Goal: Task Accomplishment & Management: Complete application form

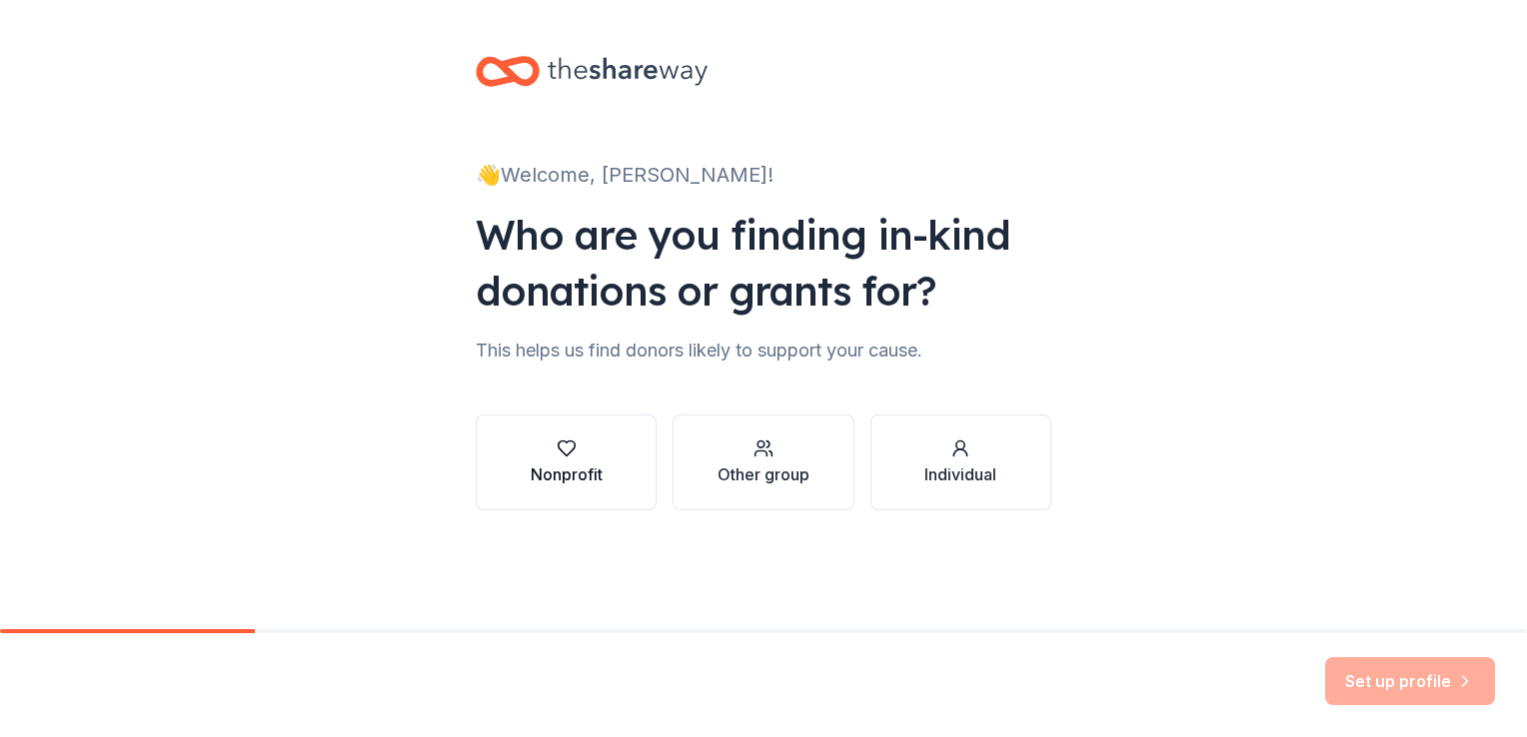
click at [621, 486] on button "Nonprofit" at bounding box center [566, 463] width 181 height 96
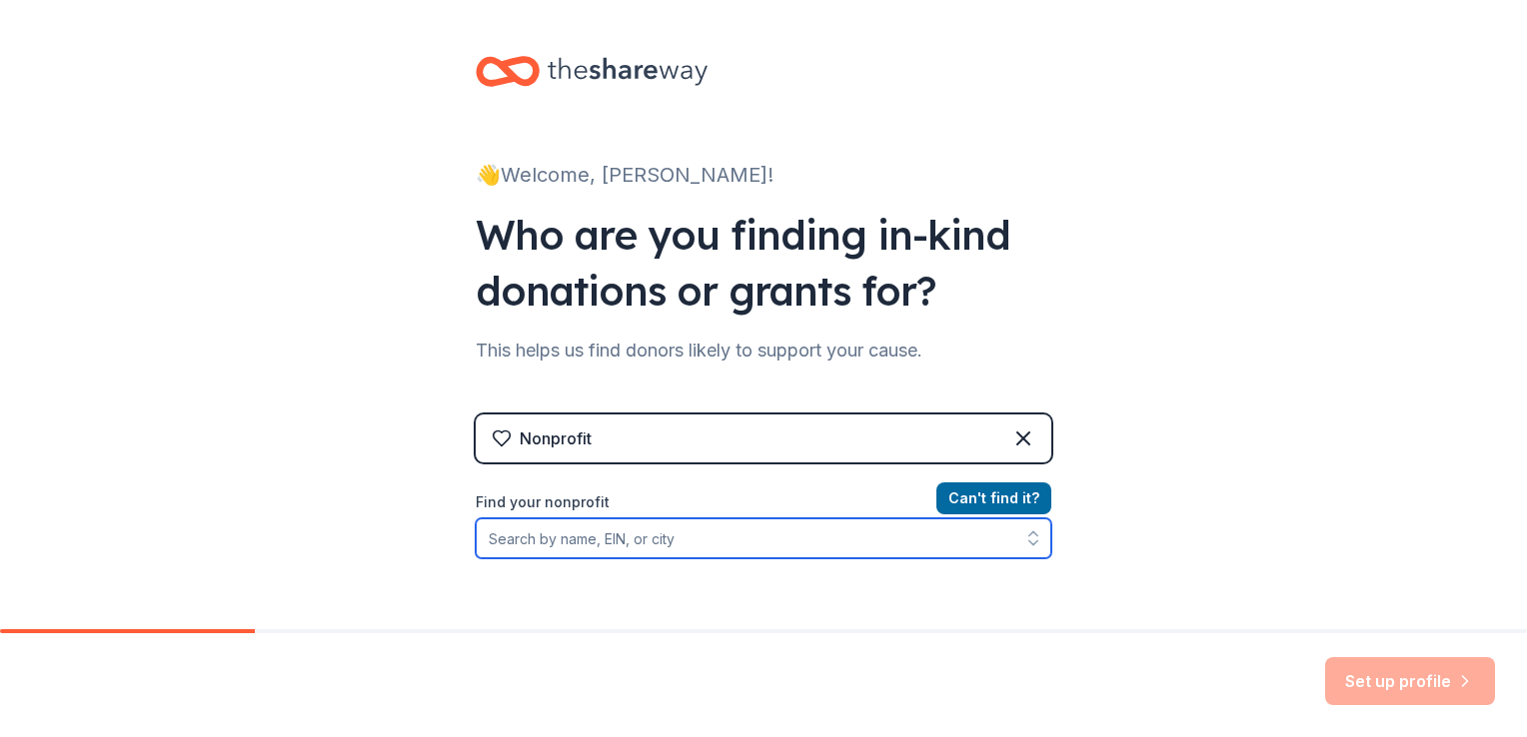
click at [804, 538] on input "Find your nonprofit" at bounding box center [763, 539] width 575 height 40
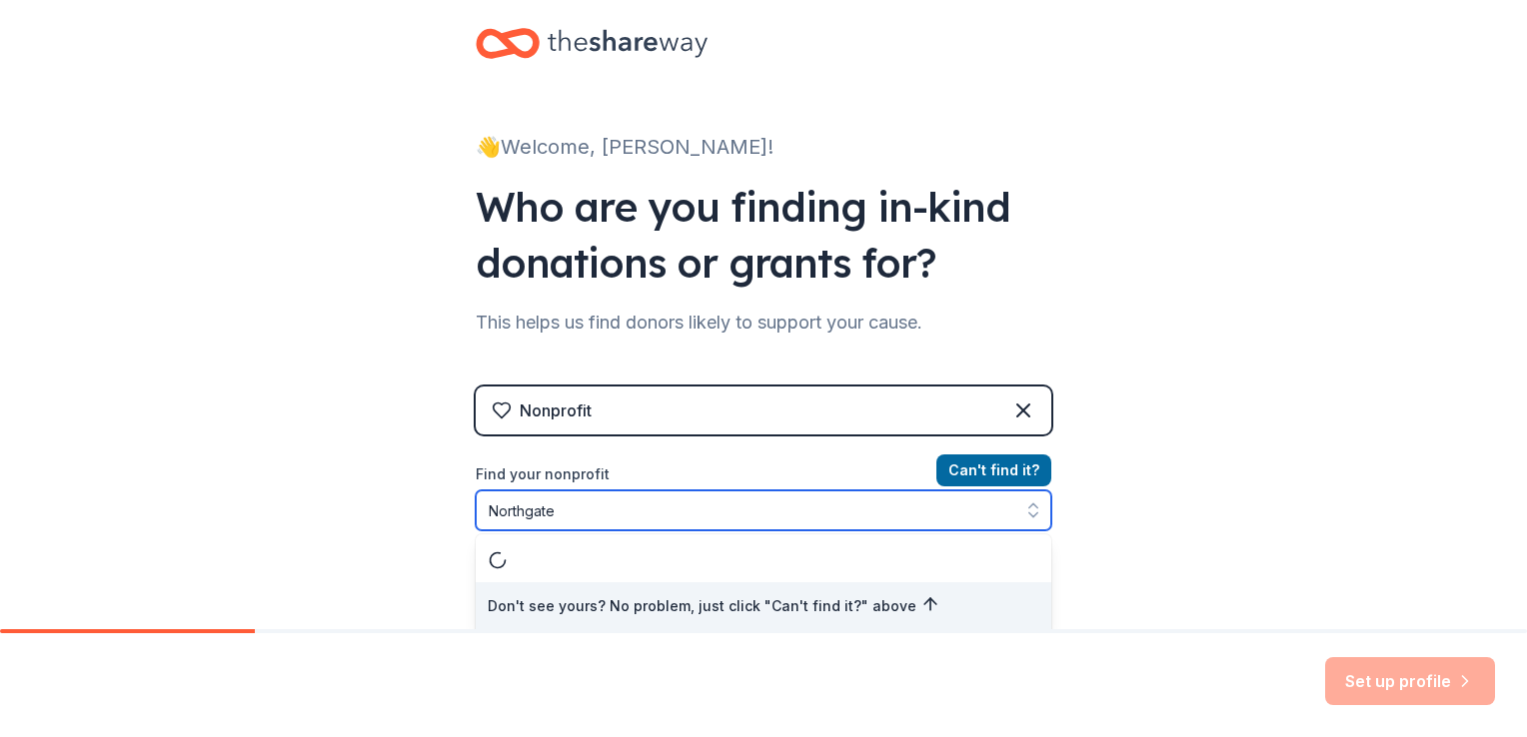
type input "Northgate"
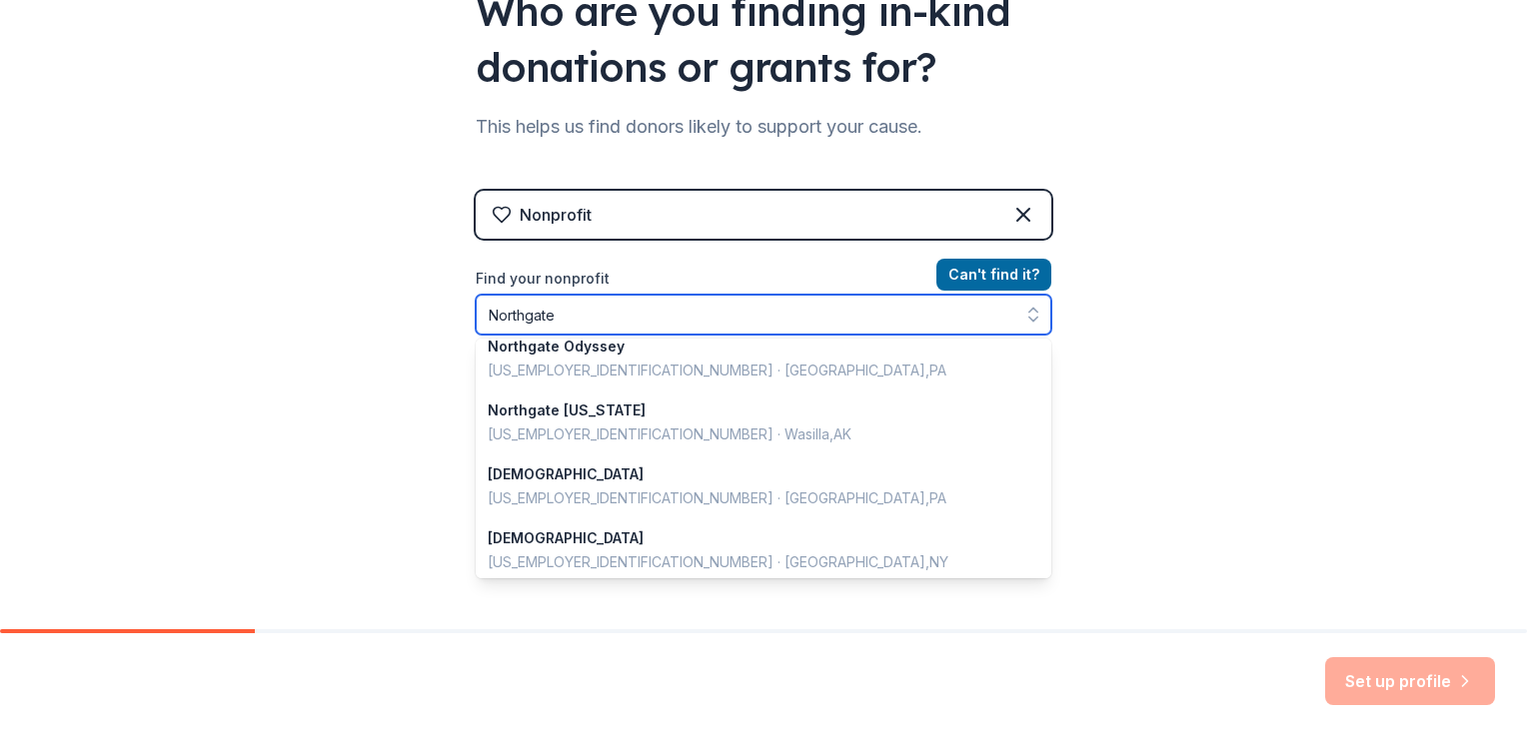
scroll to position [0, 0]
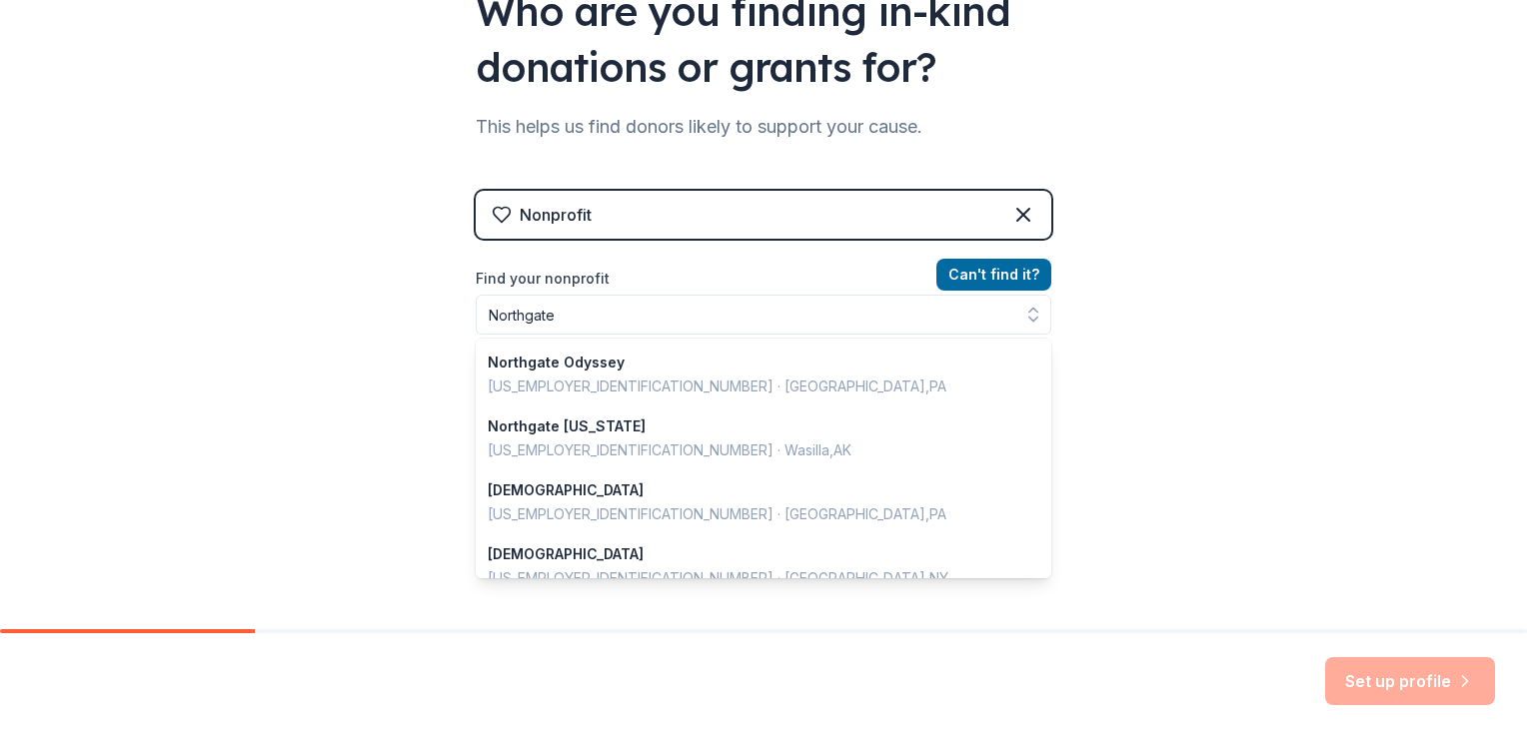
click at [1019, 215] on div "Nonprofit Can ' t find it? Find your nonprofit Northgate Northgate Odyssey 88-1…" at bounding box center [763, 347] width 575 height 376
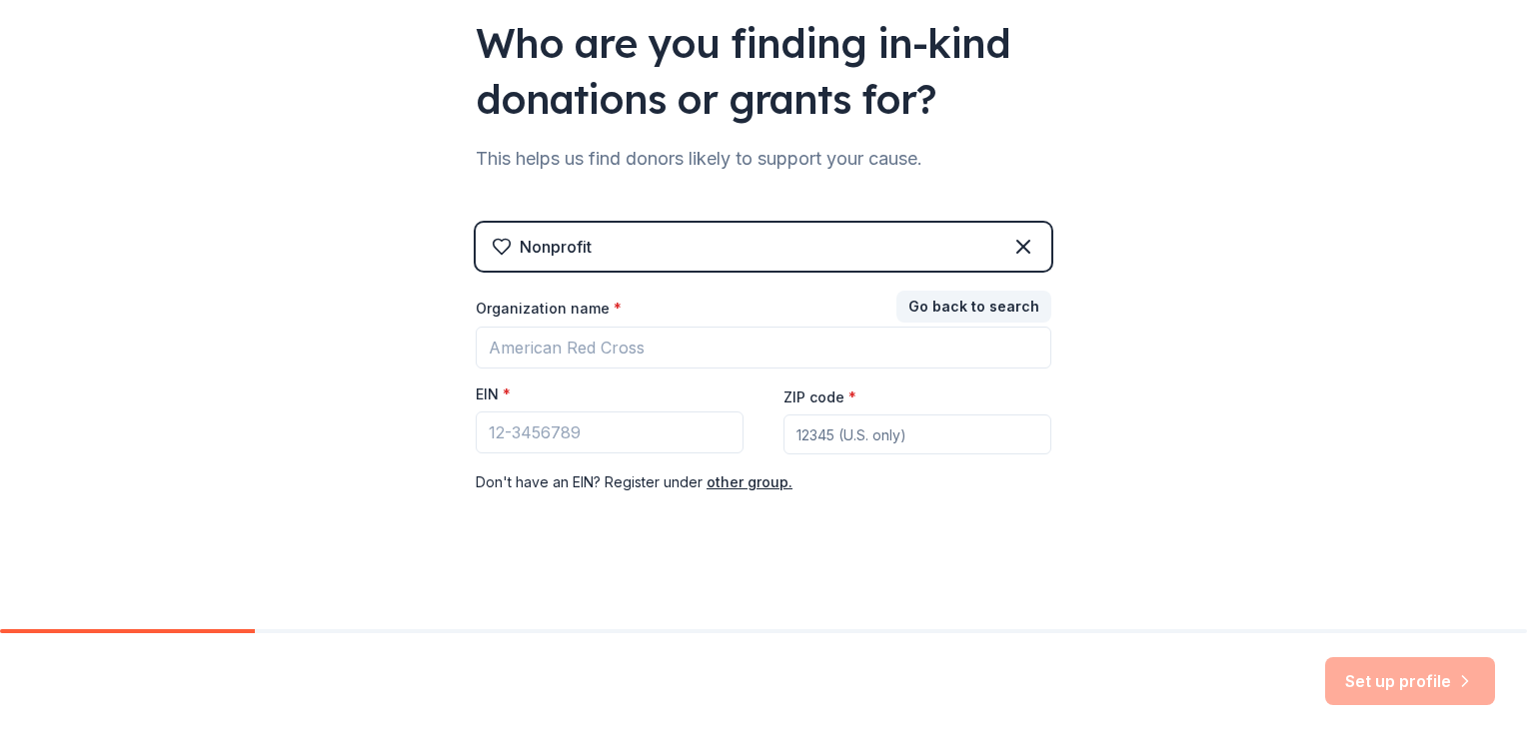
click at [1022, 247] on icon at bounding box center [1023, 247] width 24 height 24
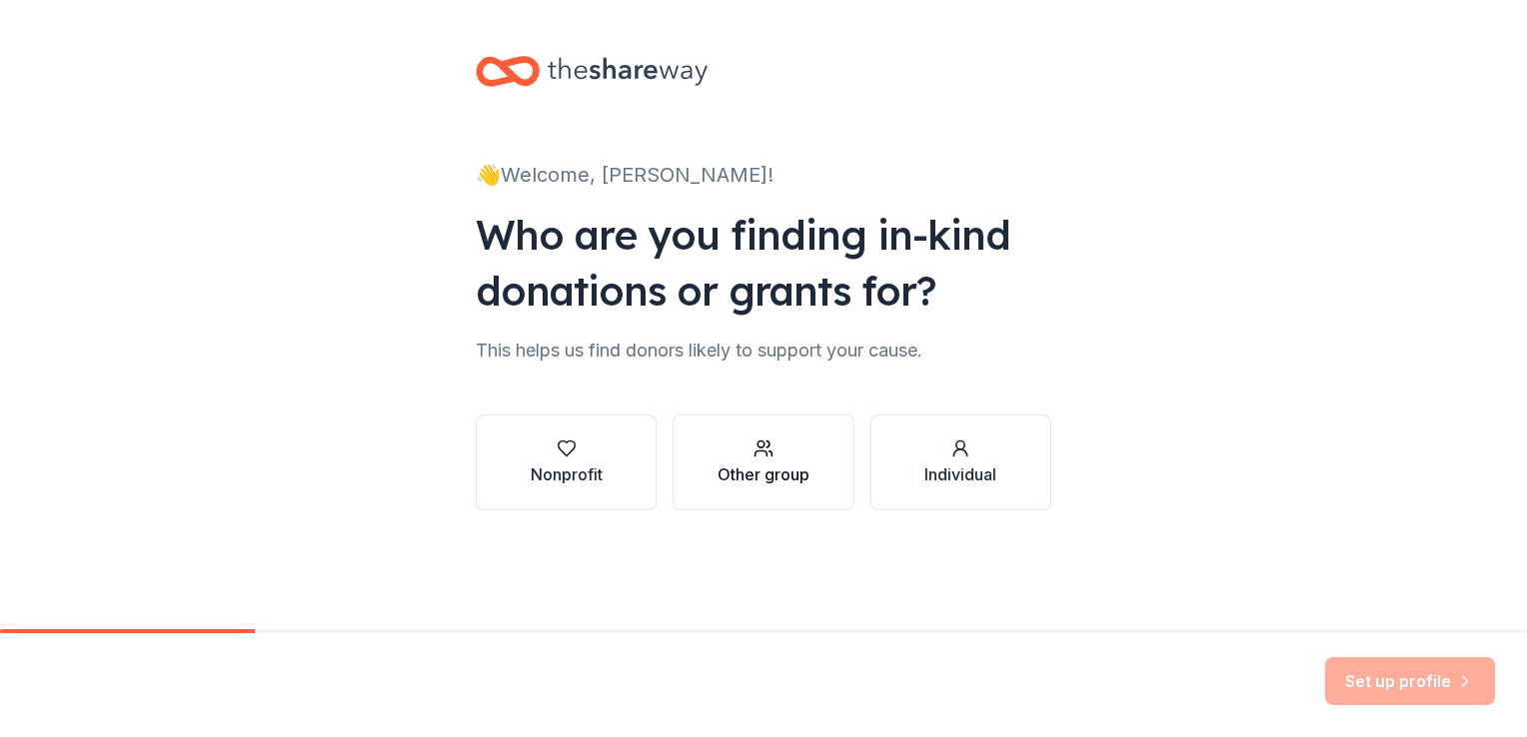
click at [787, 457] on div "button" at bounding box center [763, 449] width 92 height 20
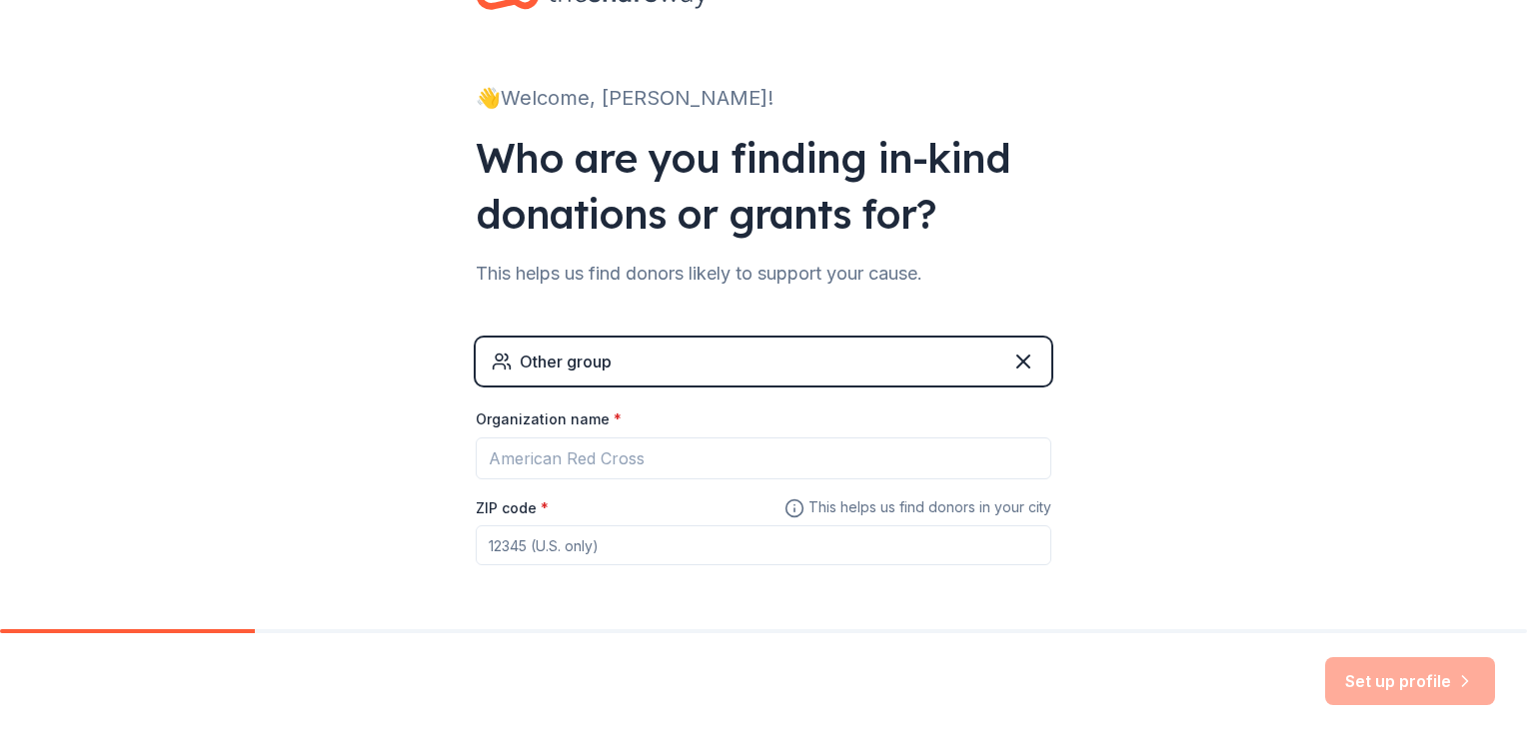
scroll to position [148, 0]
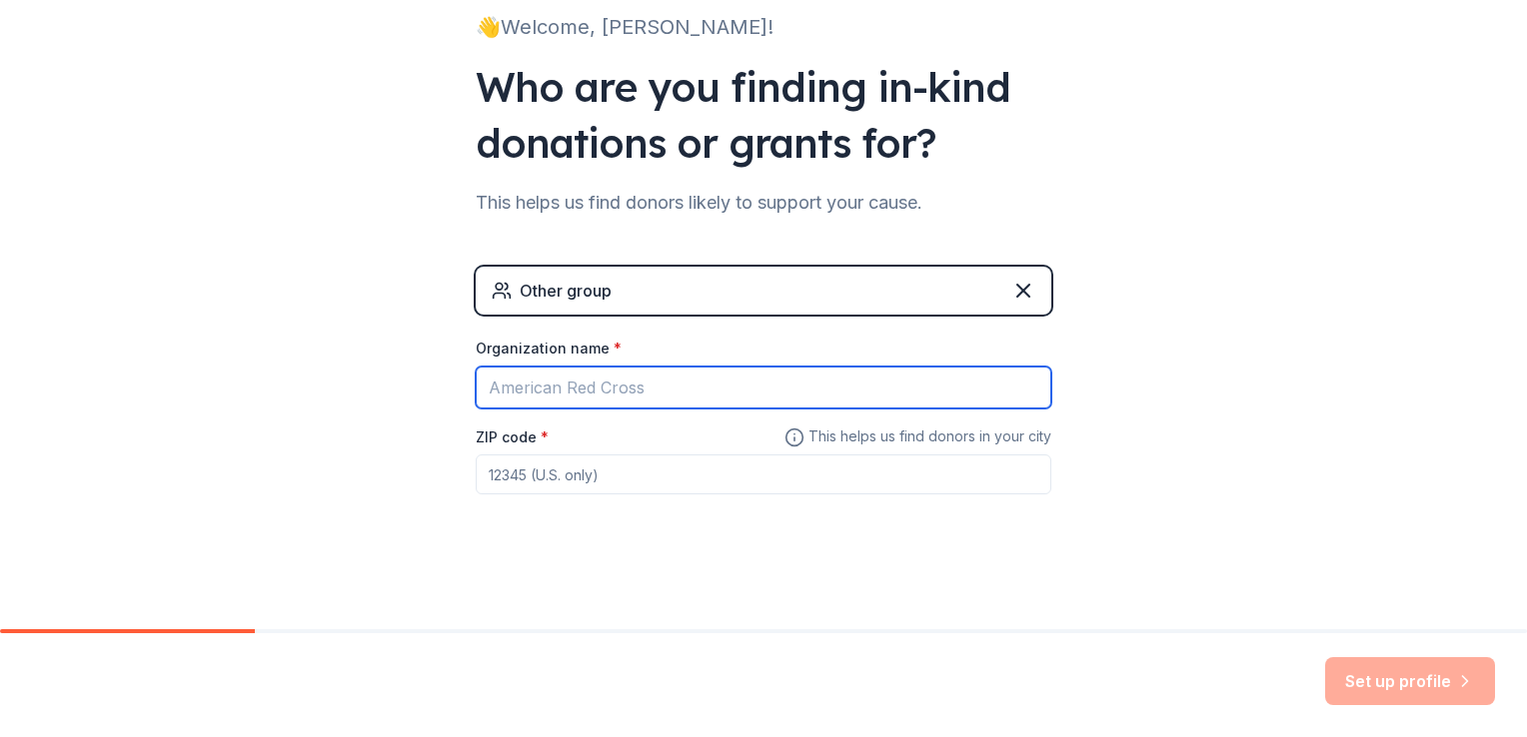
click at [699, 386] on input "Organization name *" at bounding box center [763, 388] width 575 height 42
type input "Northgate Dugout Club"
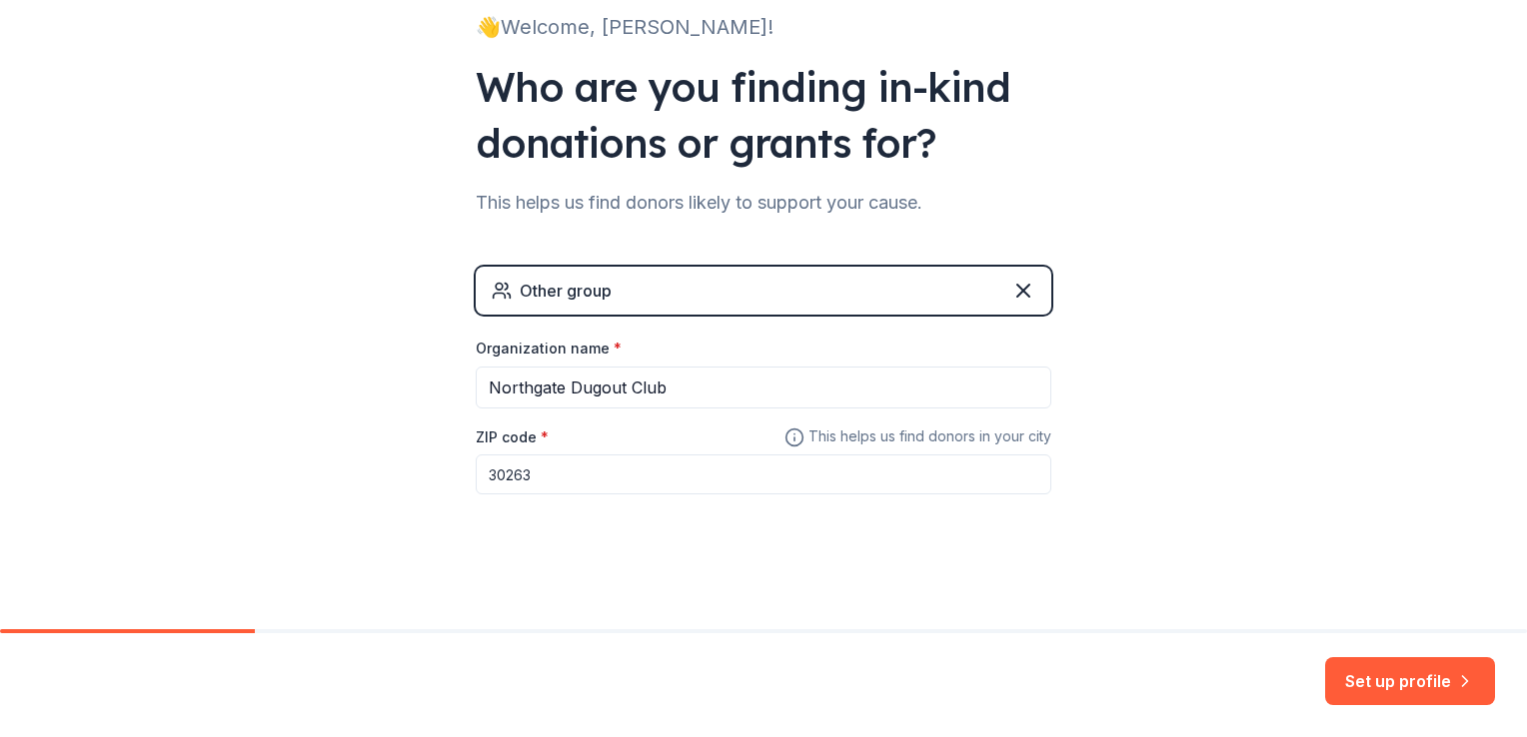
type input "30263"
click at [1164, 403] on div "👋 Welcome, JAMIE! Who are you finding in-kind donations or grants for? This hel…" at bounding box center [763, 241] width 1527 height 778
click at [1419, 679] on button "Set up profile" at bounding box center [1410, 681] width 170 height 48
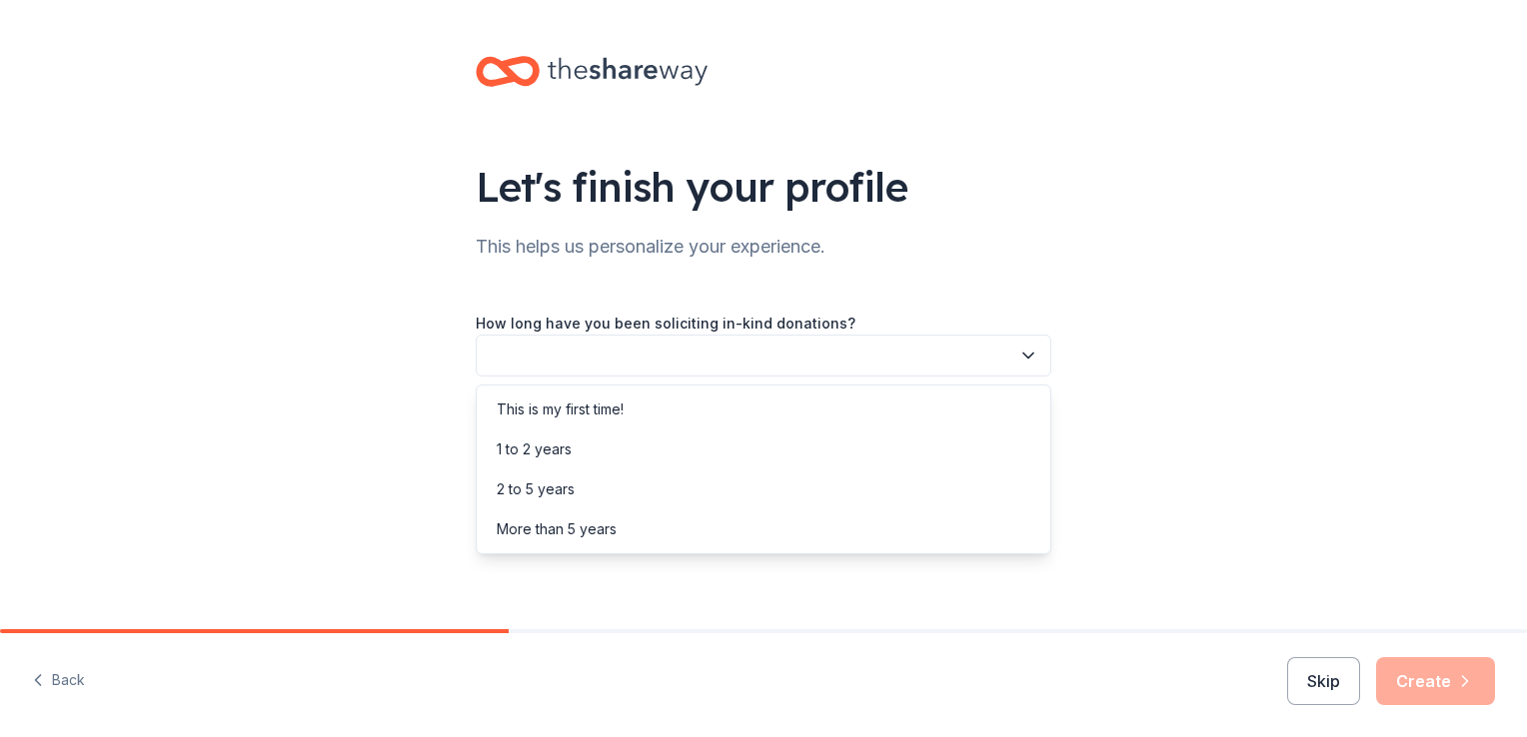
click at [1038, 355] on button "button" at bounding box center [763, 356] width 575 height 42
click at [857, 436] on div "1 to 2 years" at bounding box center [763, 450] width 565 height 40
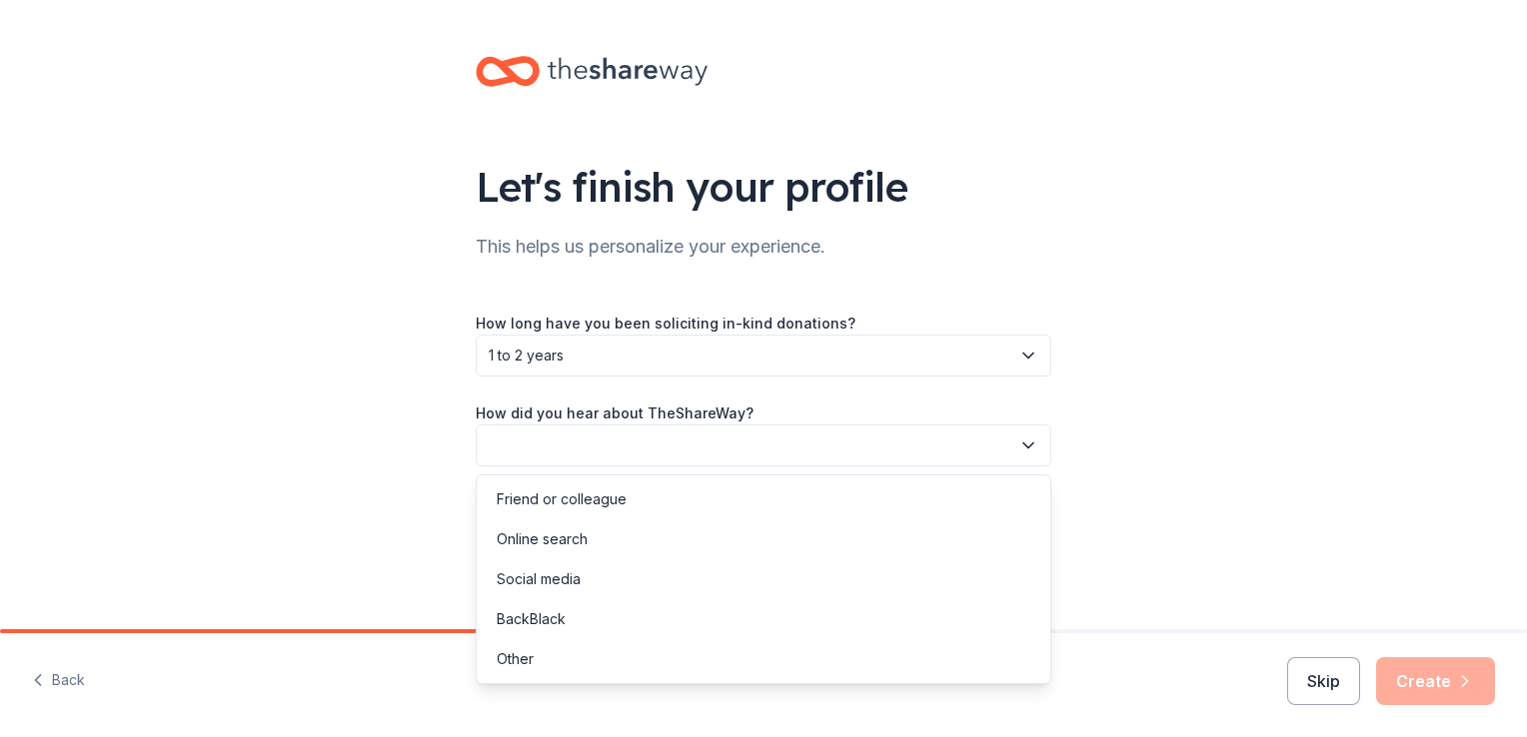
click at [1011, 434] on button "button" at bounding box center [763, 446] width 575 height 42
click at [775, 542] on div "Online search" at bounding box center [763, 540] width 565 height 40
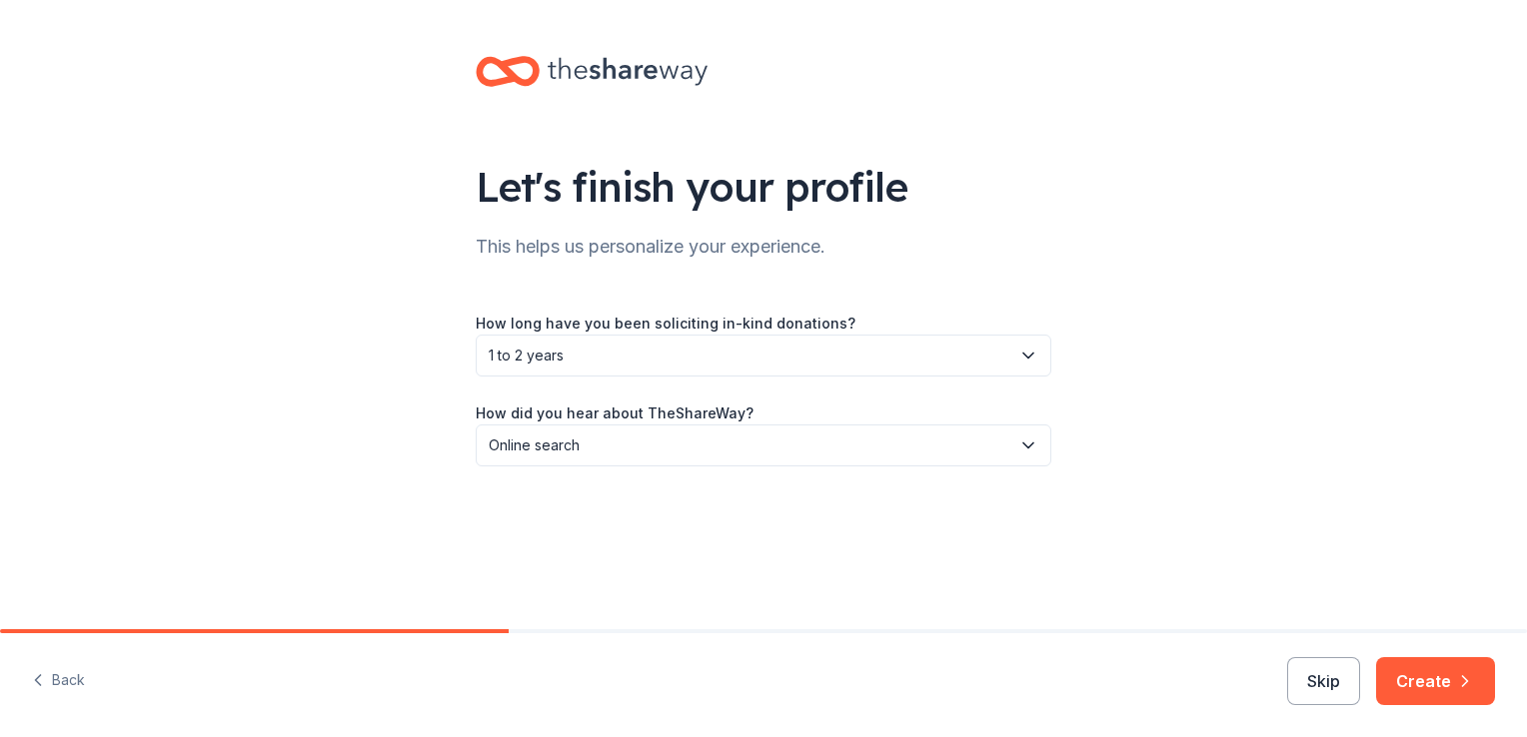
drag, startPoint x: 1436, startPoint y: 679, endPoint x: 1432, endPoint y: 653, distance: 26.3
click at [1436, 680] on button "Create" at bounding box center [1435, 681] width 119 height 48
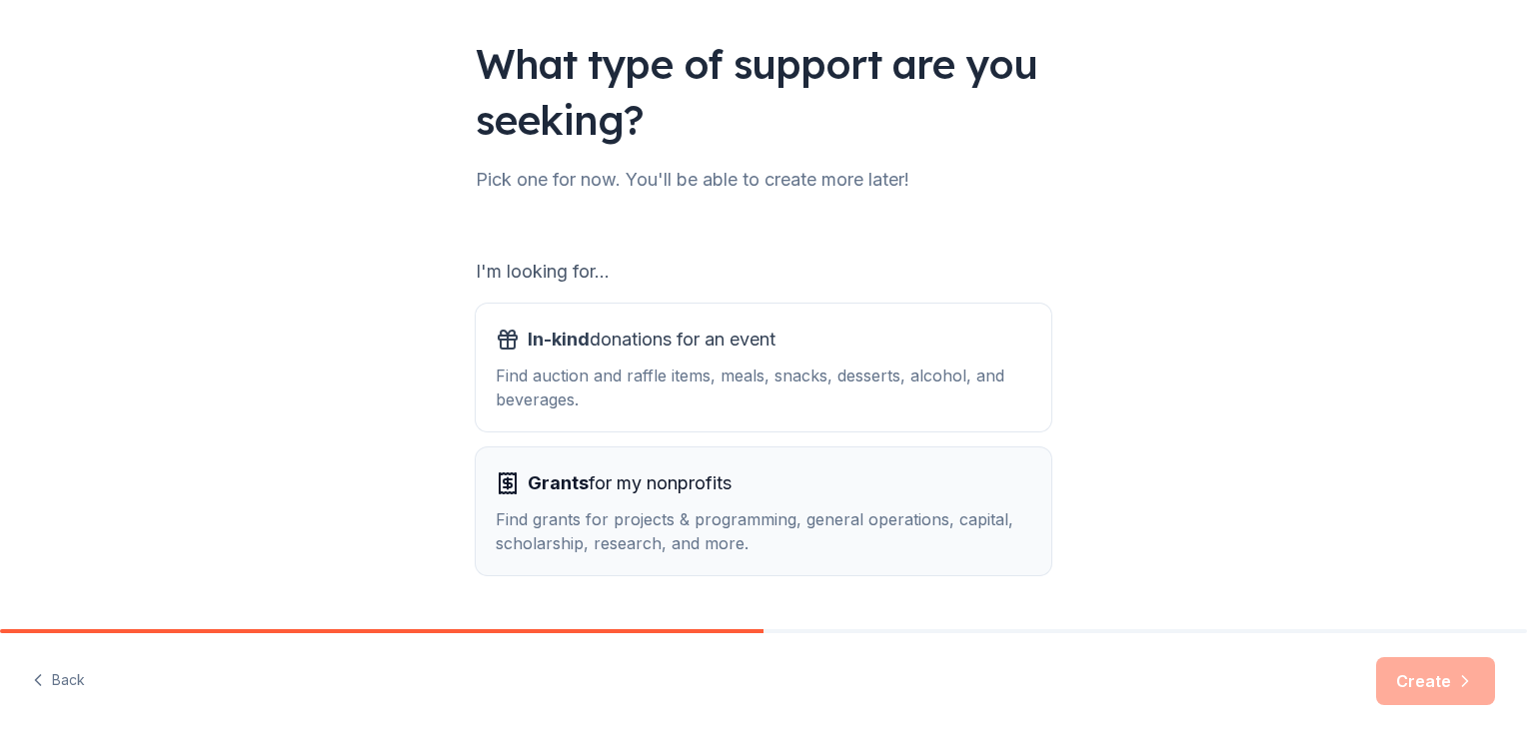
scroll to position [176, 0]
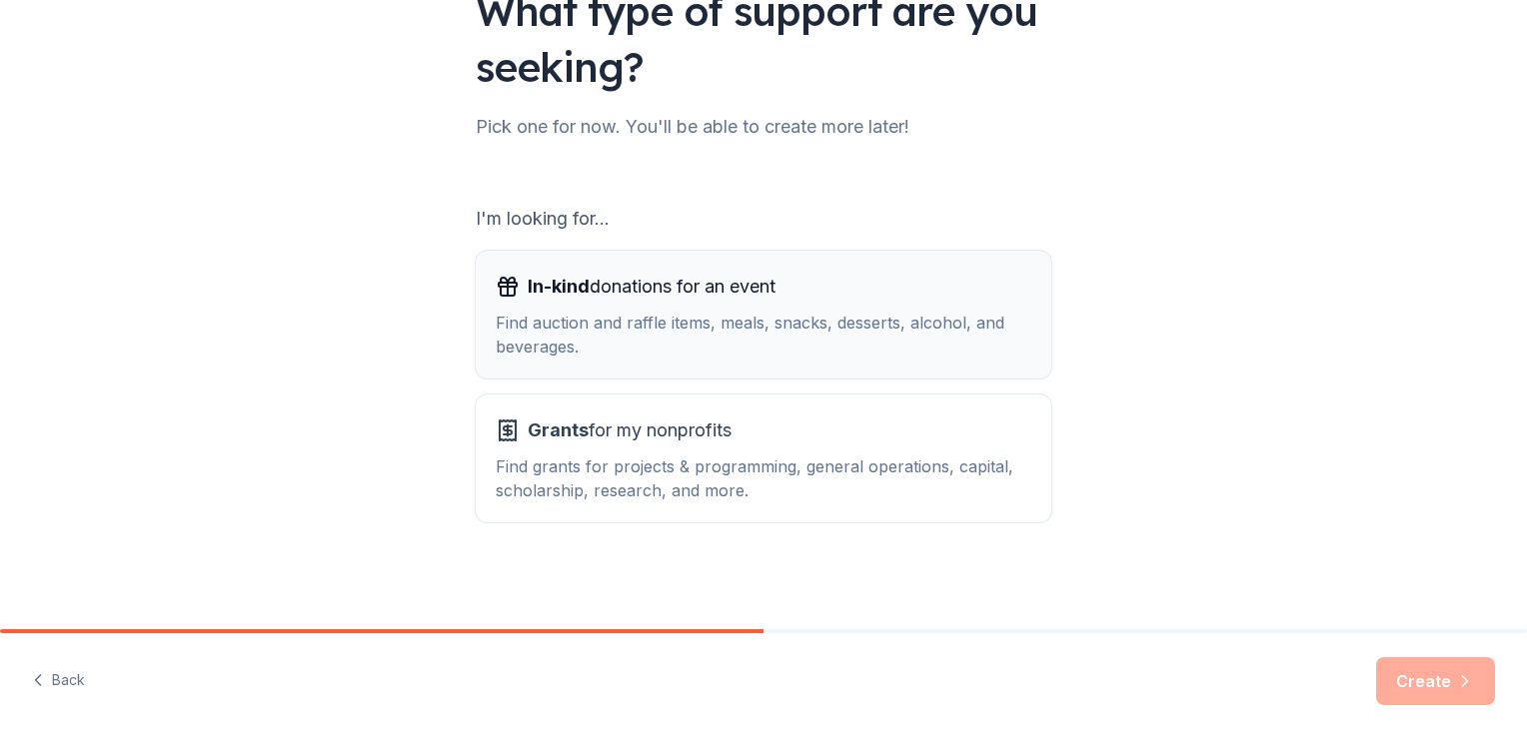
click at [853, 299] on div "In-kind donations for an event" at bounding box center [764, 287] width 536 height 32
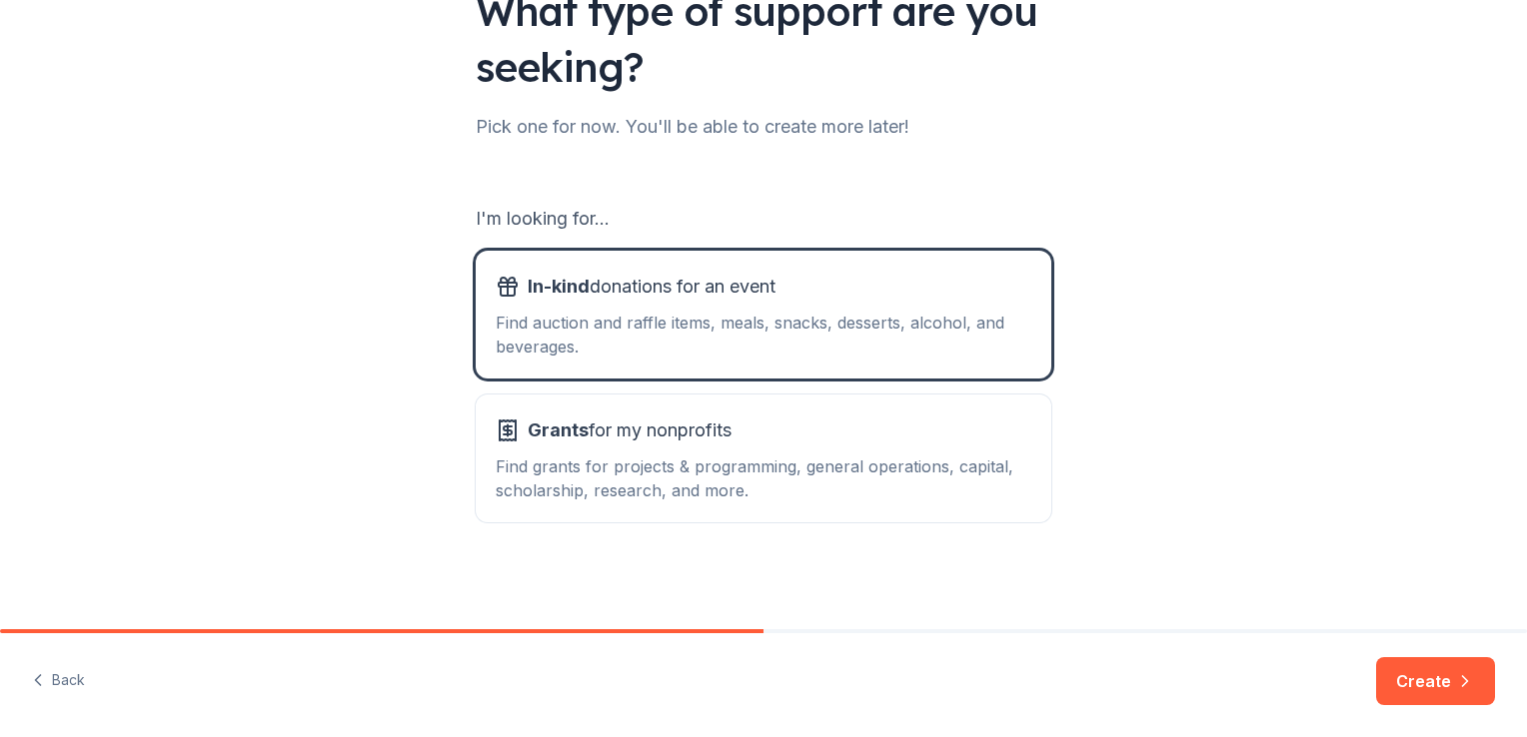
drag, startPoint x: 1424, startPoint y: 676, endPoint x: 1411, endPoint y: 653, distance: 26.4
click at [1424, 677] on button "Create" at bounding box center [1435, 681] width 119 height 48
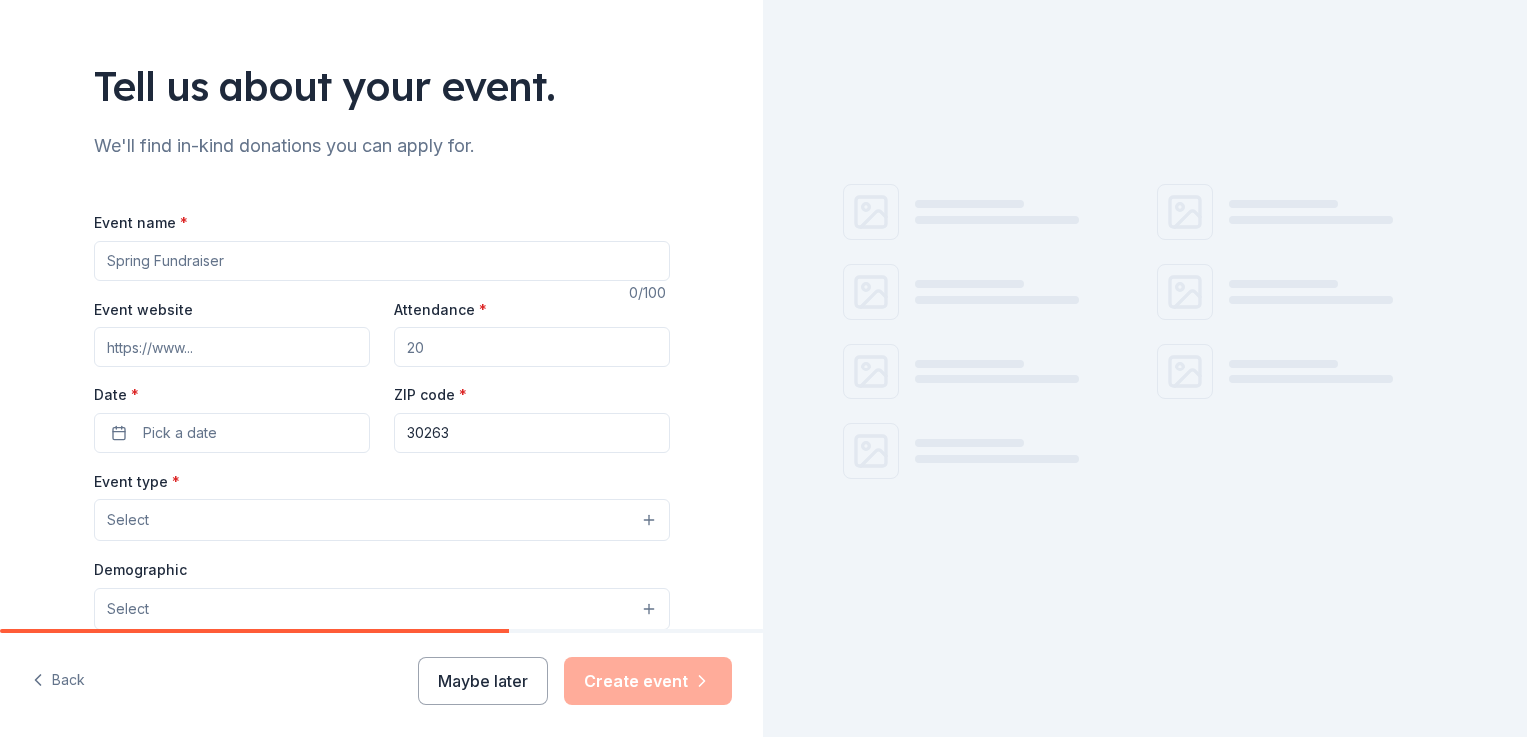
scroll to position [200, 0]
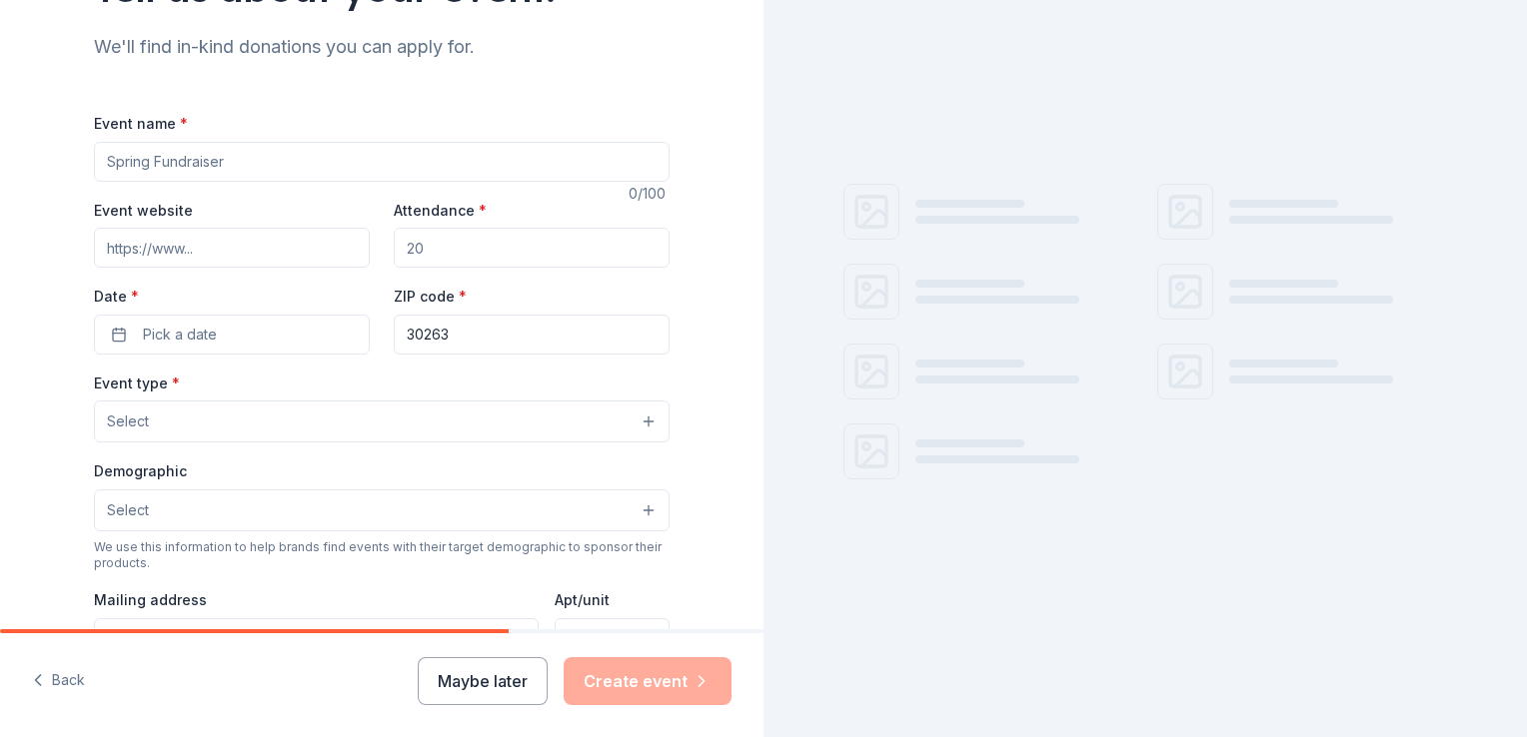
click at [325, 164] on input "Event name *" at bounding box center [381, 162] width 575 height 40
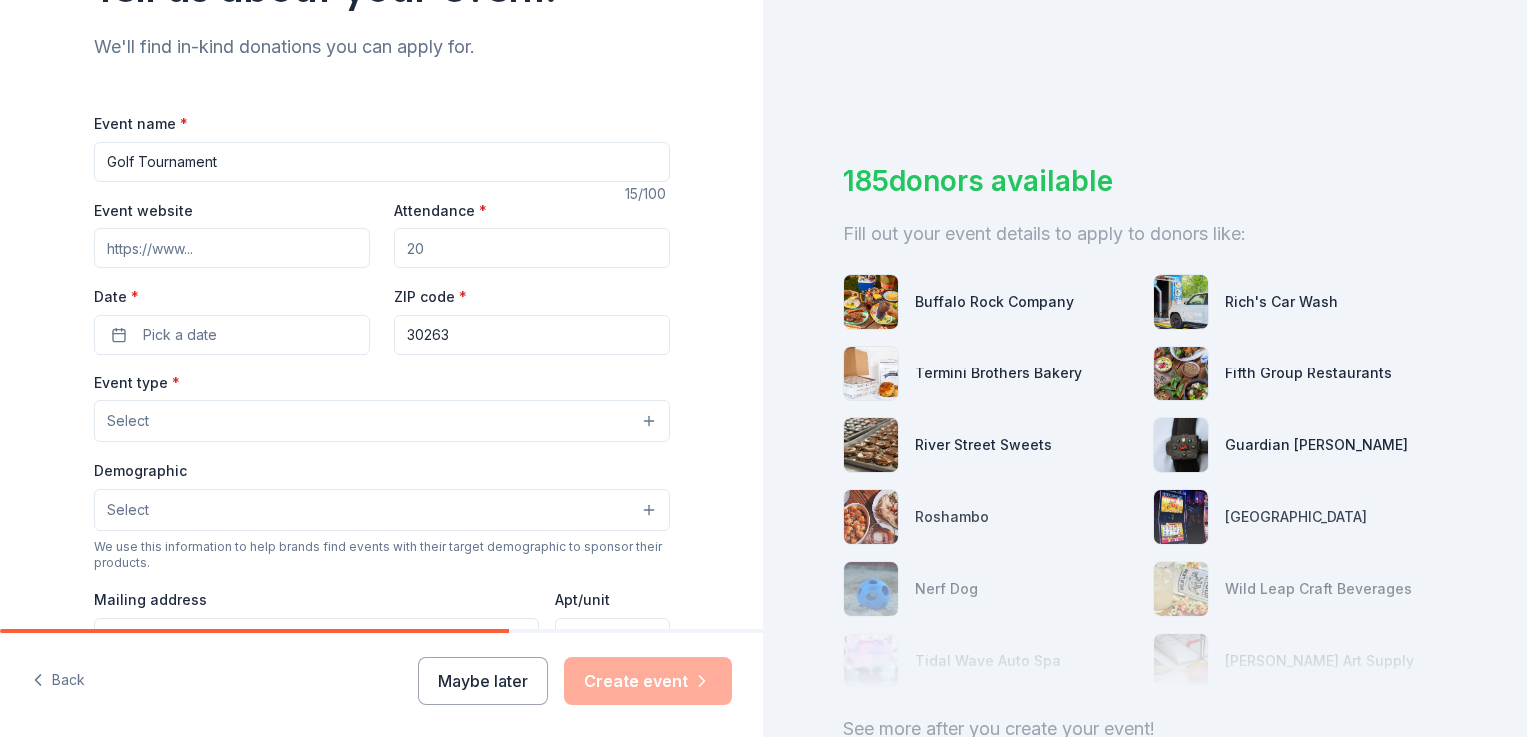
type input "Golf Tournament"
type input "100"
click at [154, 344] on span "Pick a date" at bounding box center [180, 335] width 74 height 24
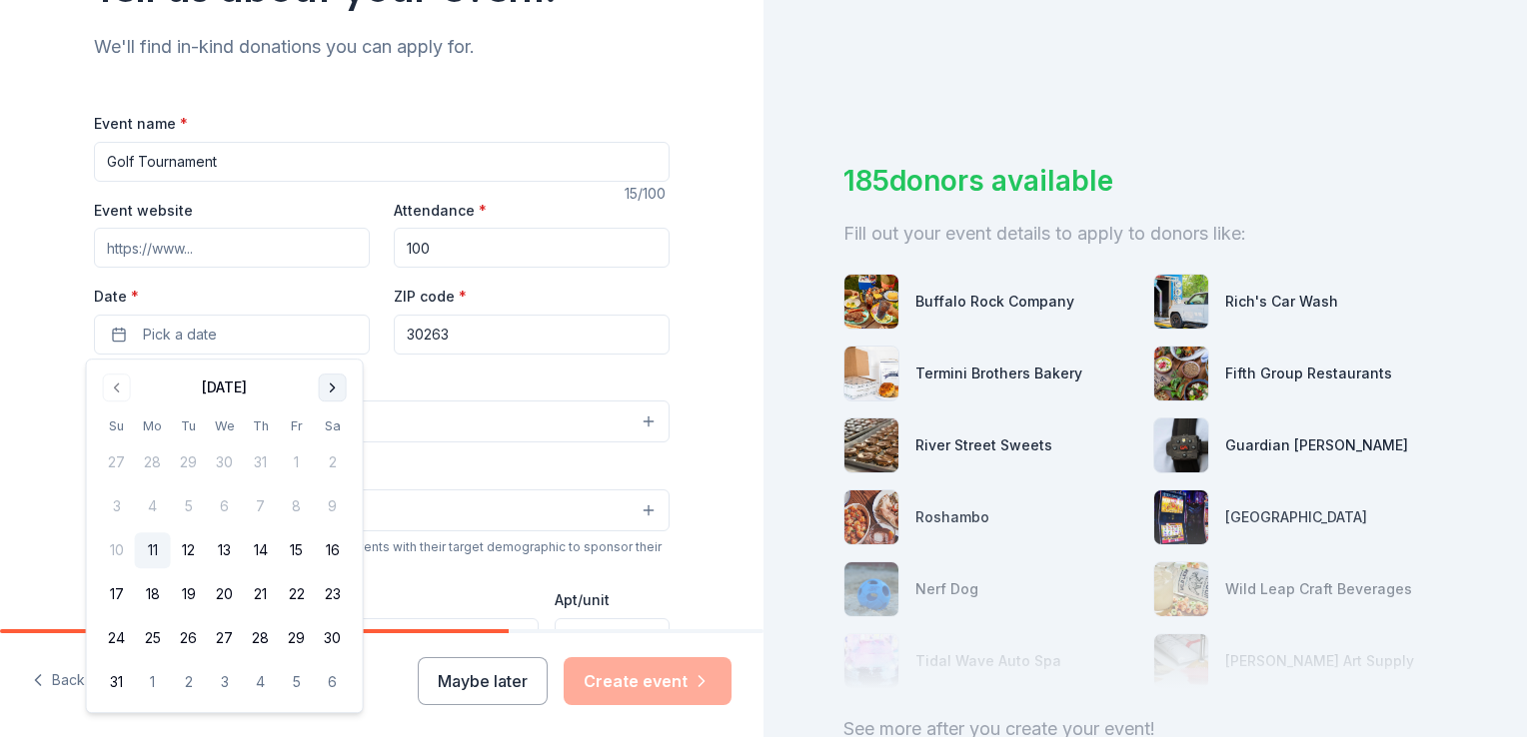
click at [336, 390] on button "Go to next month" at bounding box center [333, 388] width 28 height 28
click at [149, 630] on button "29" at bounding box center [153, 638] width 36 height 36
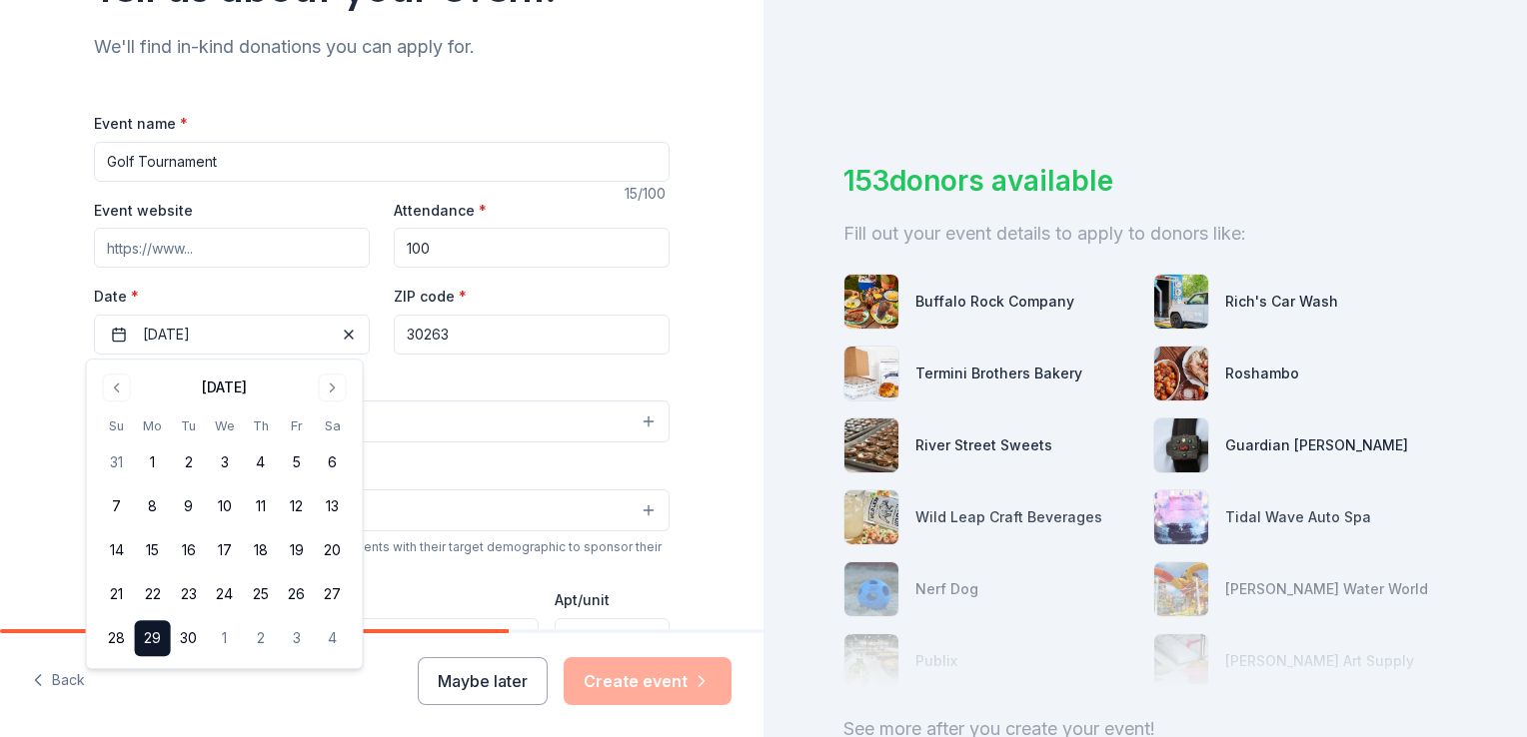
click at [505, 247] on input "100" at bounding box center [532, 248] width 276 height 40
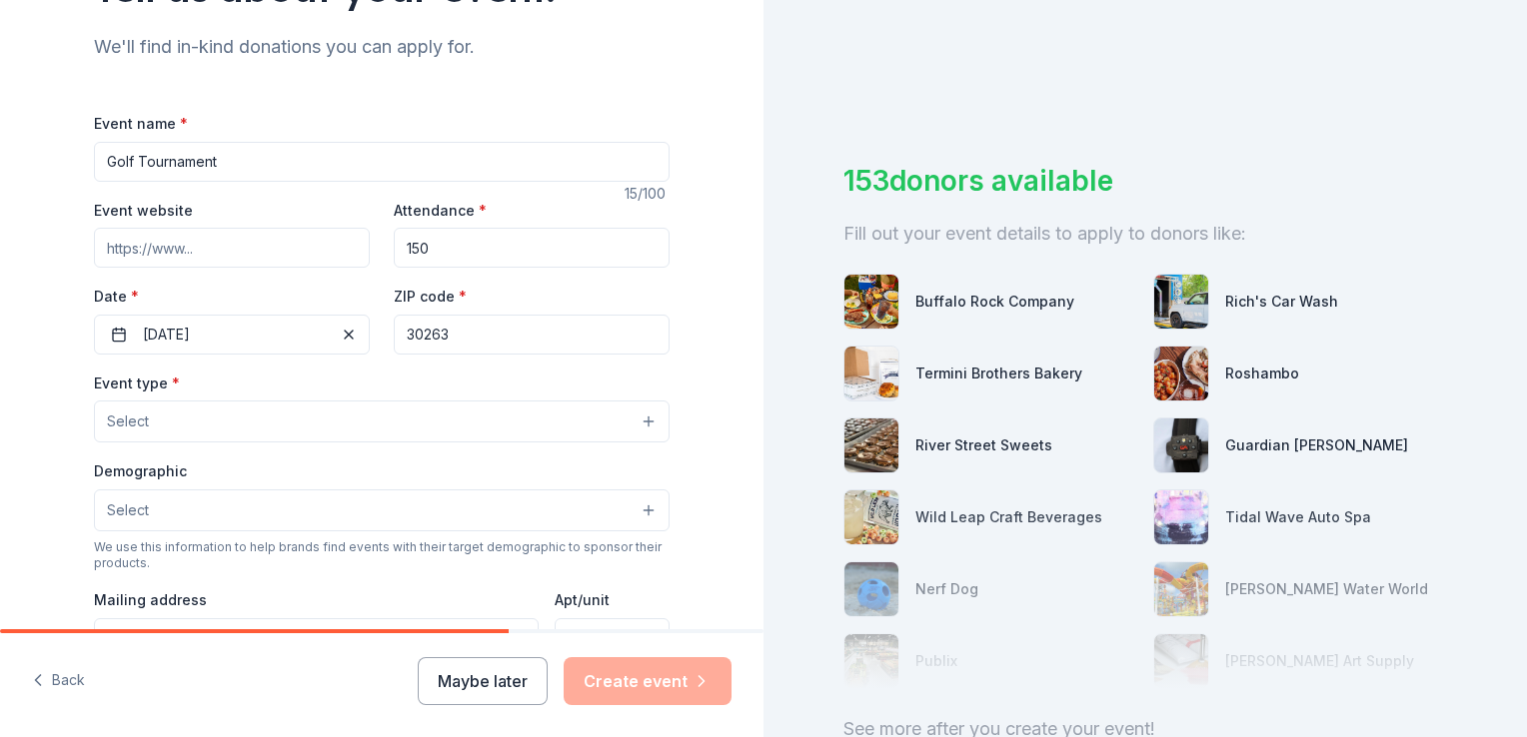
type input "150"
click at [340, 430] on button "Select" at bounding box center [381, 422] width 575 height 42
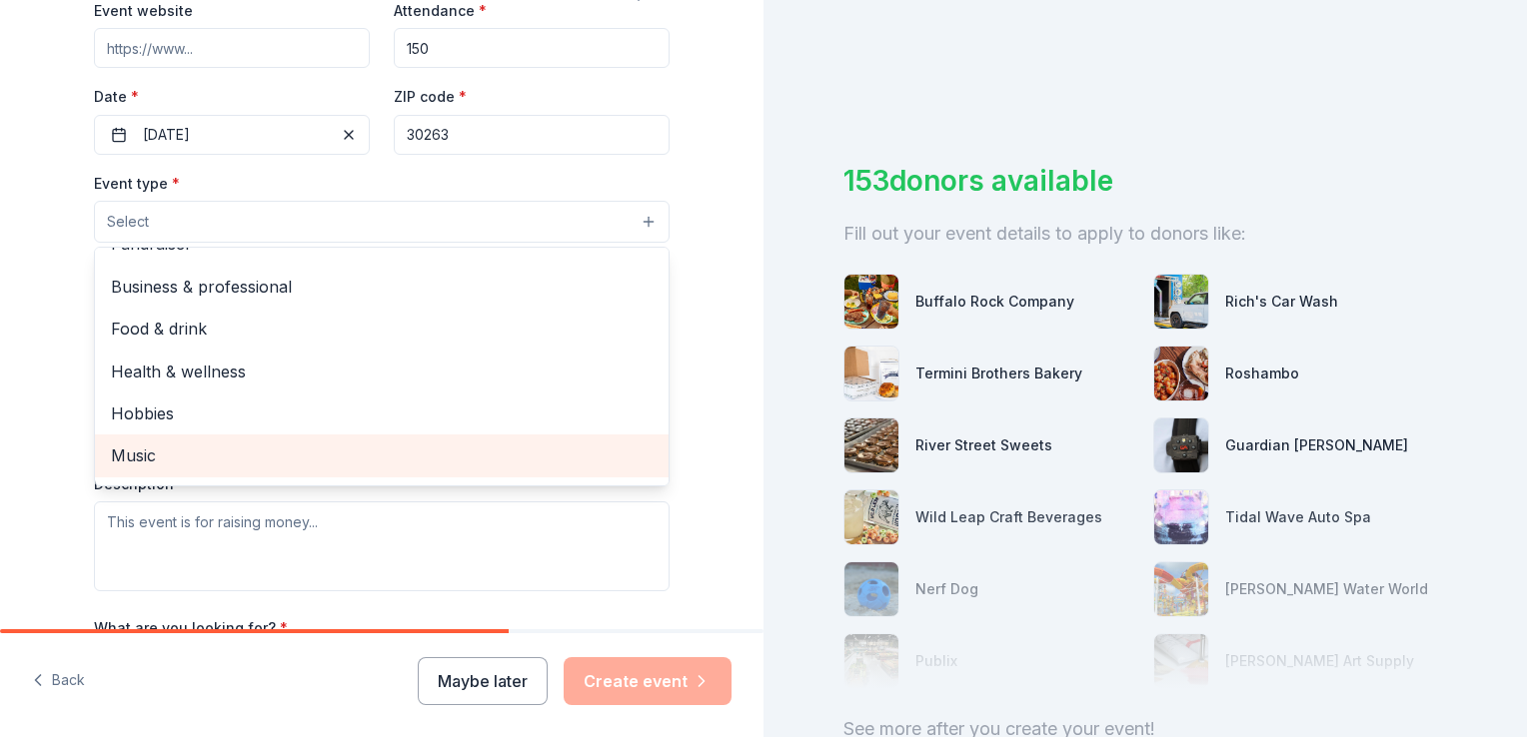
scroll to position [0, 0]
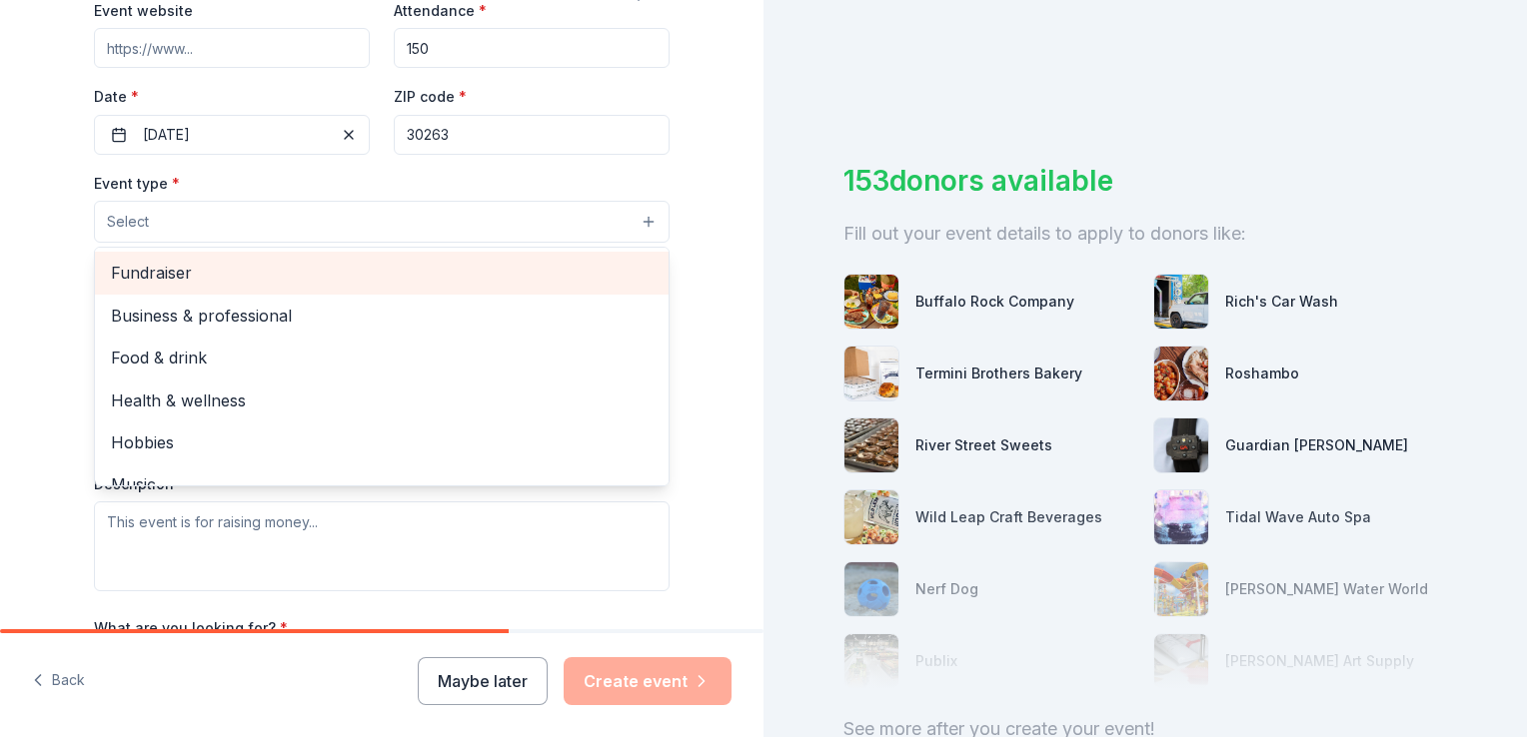
click at [346, 271] on span "Fundraiser" at bounding box center [382, 273] width 542 height 26
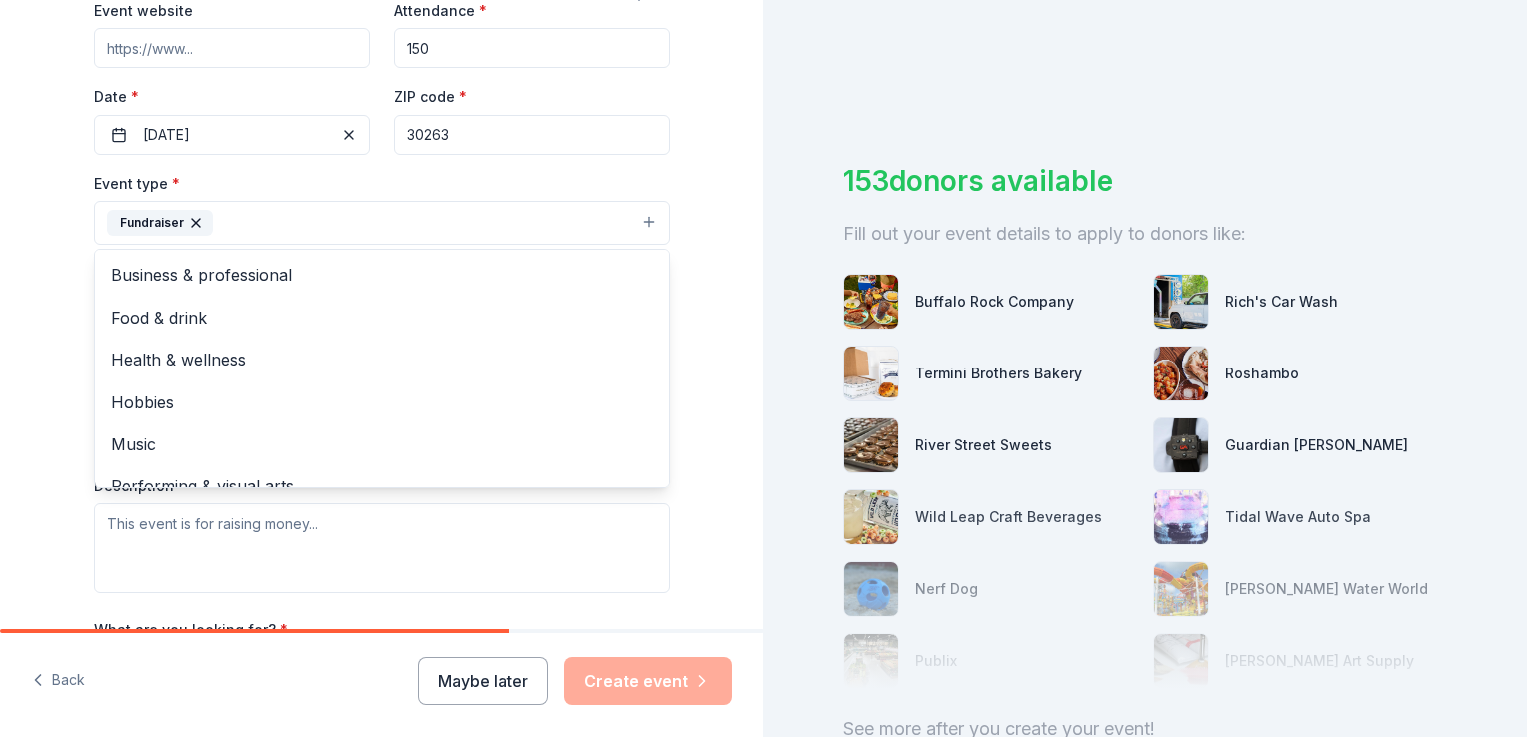
click at [18, 333] on div "Tell us about your event. We'll find in-kind donations you can apply for. Event…" at bounding box center [381, 266] width 763 height 1332
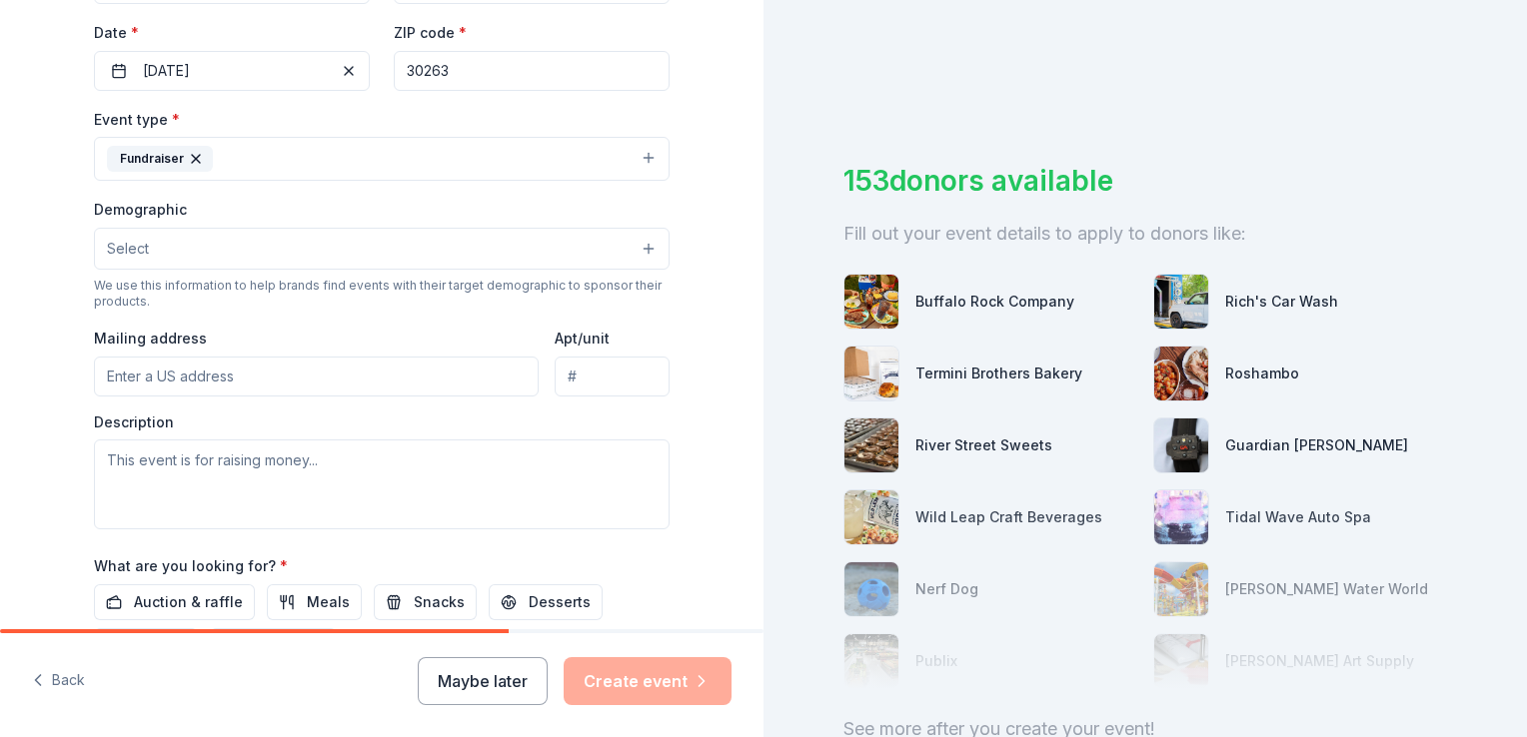
scroll to position [500, 0]
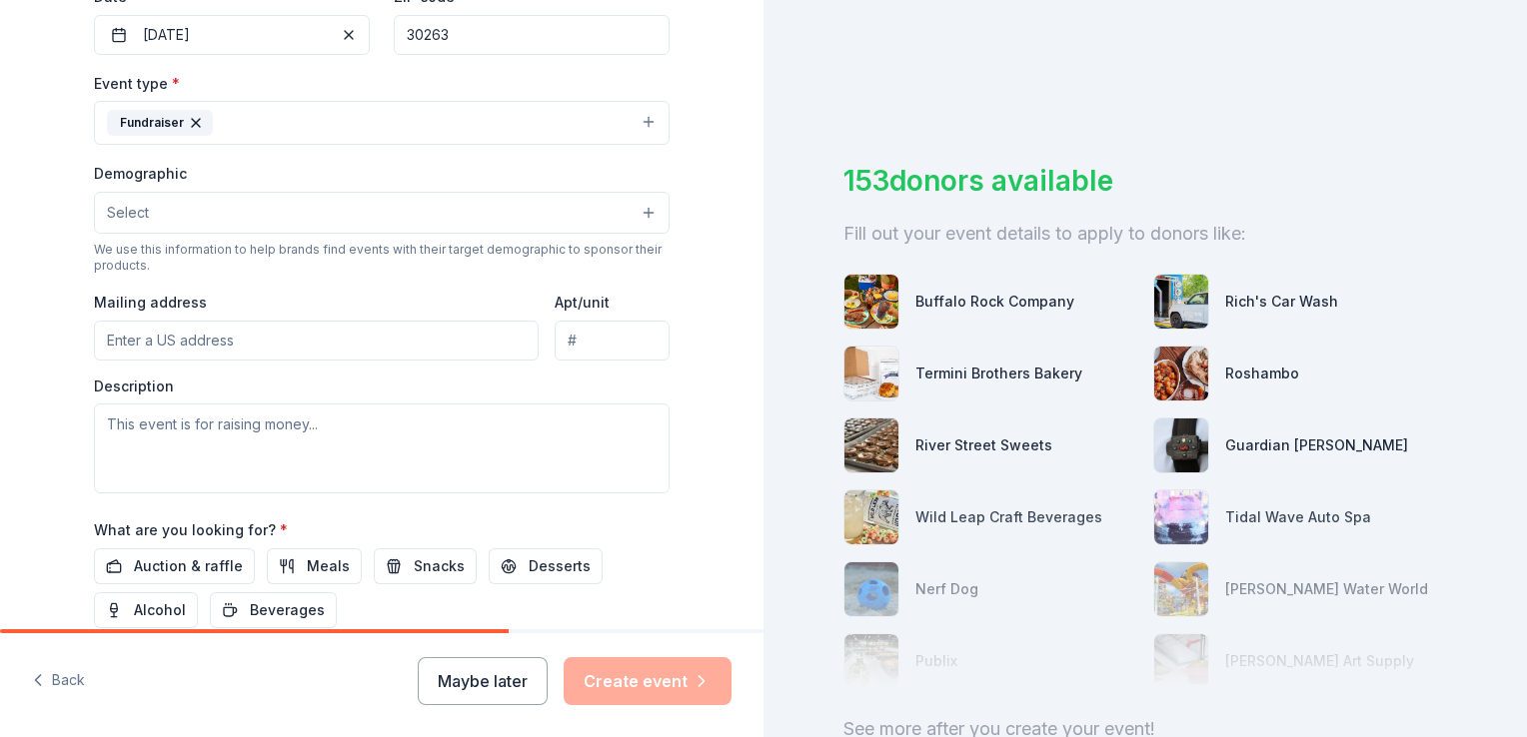
click at [639, 210] on button "Select" at bounding box center [381, 213] width 575 height 42
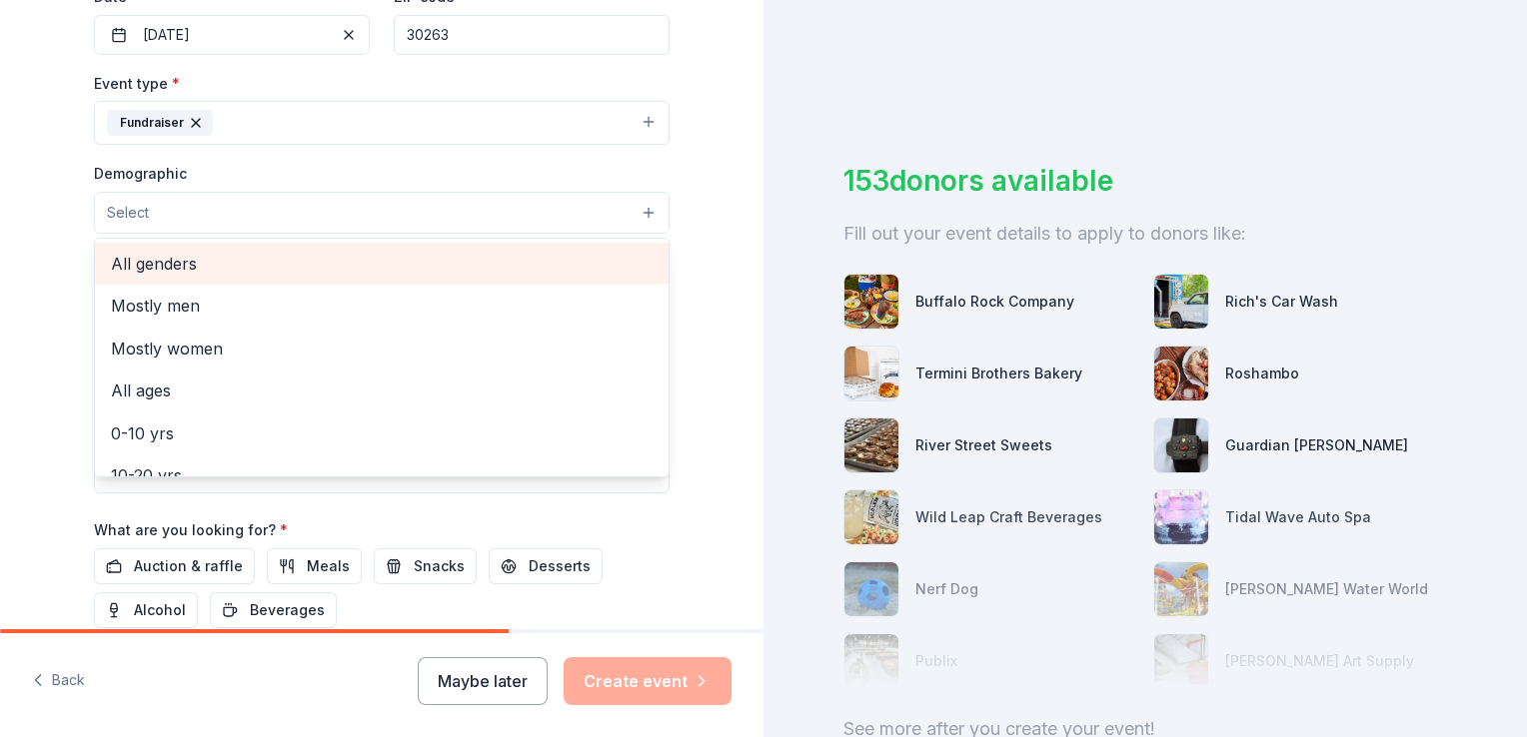
click at [451, 263] on span "All genders" at bounding box center [382, 264] width 542 height 26
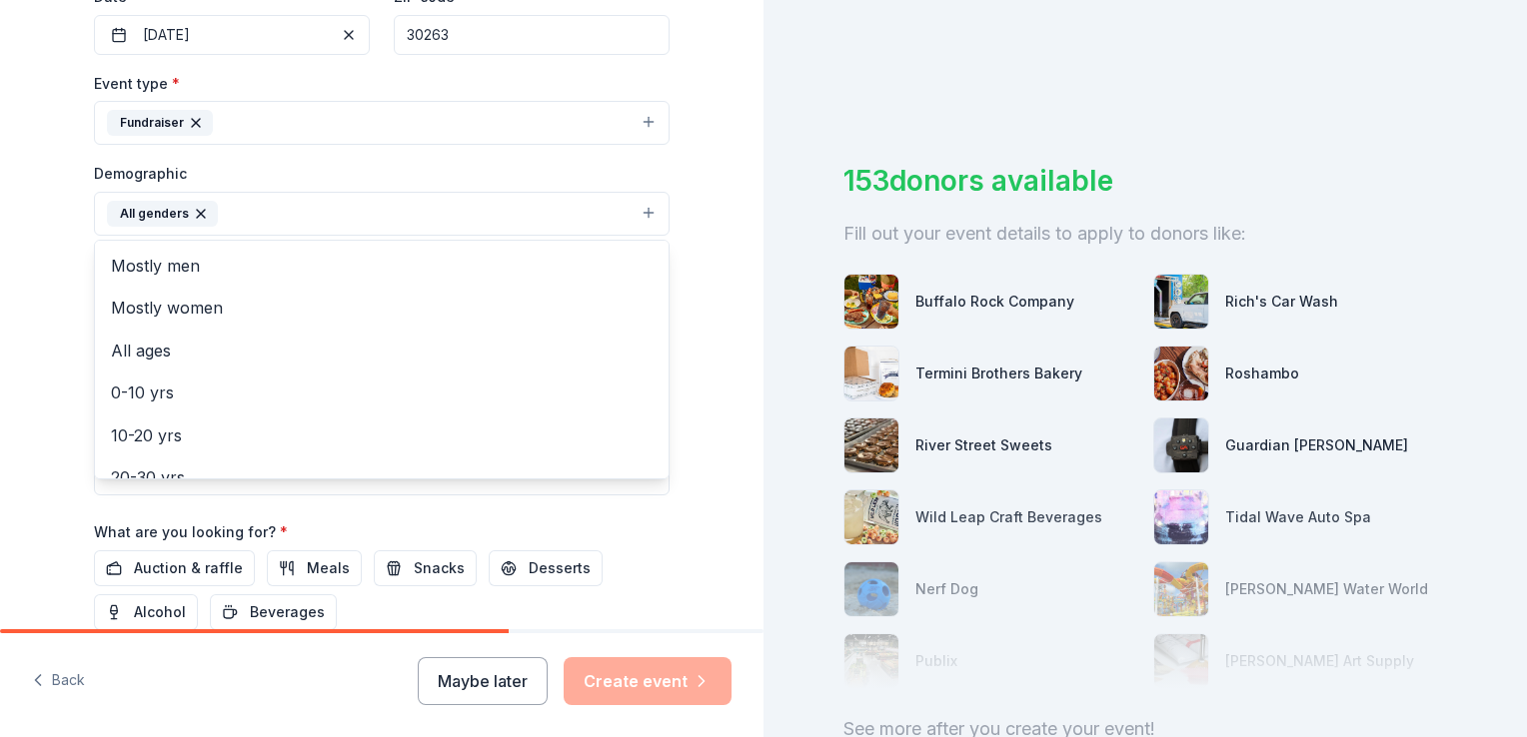
click at [8, 322] on div "Tell us about your event. We'll find in-kind donations you can apply for. Event…" at bounding box center [381, 167] width 763 height 1334
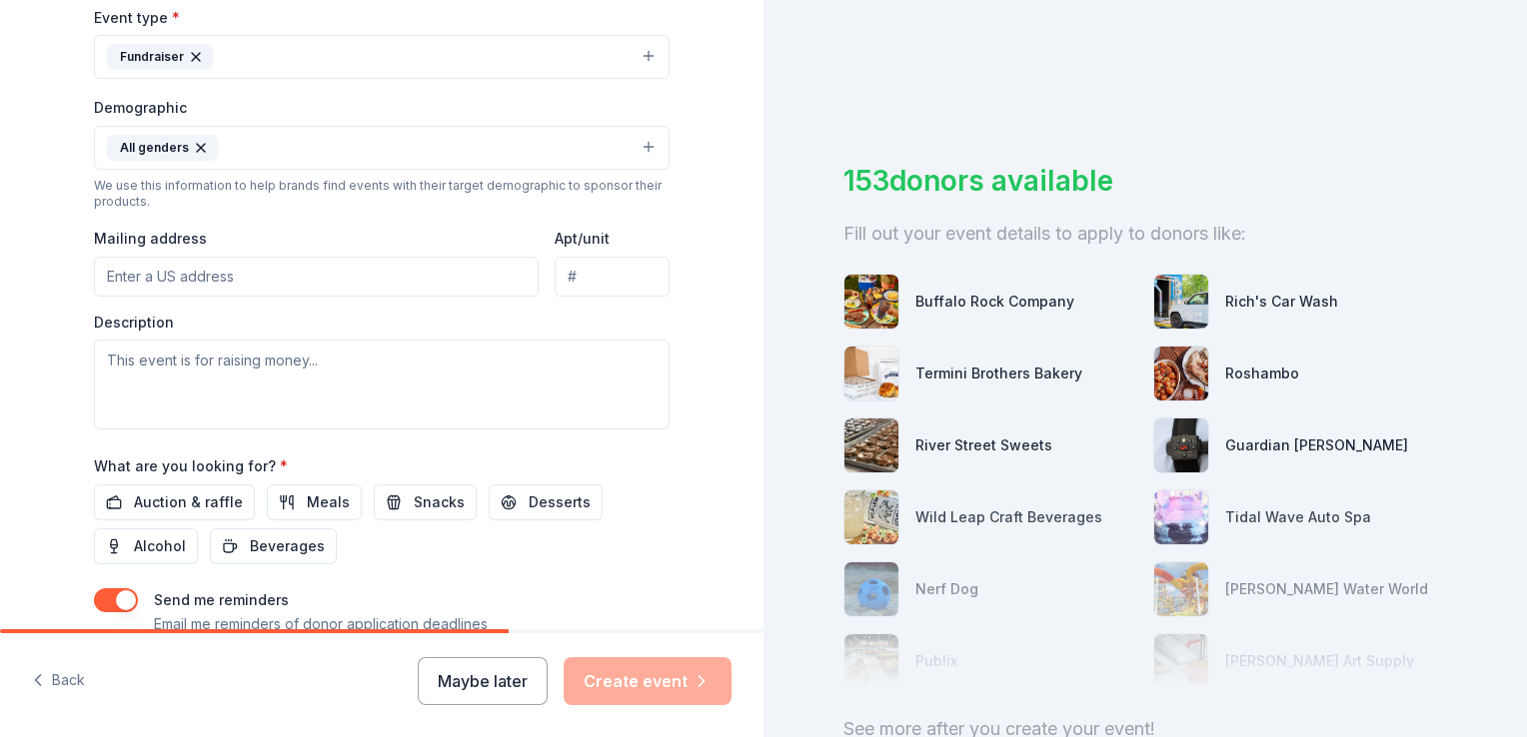
scroll to position [599, 0]
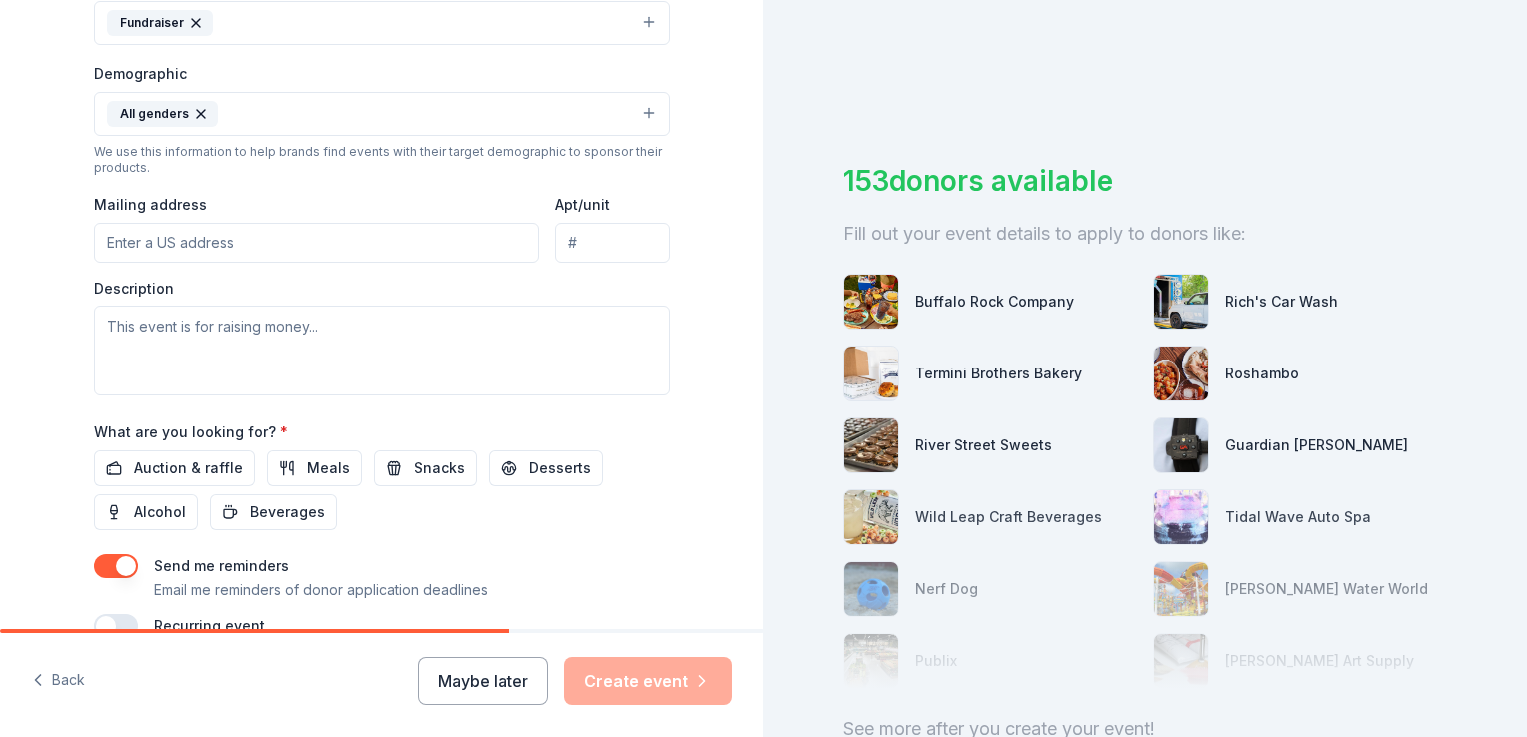
click at [275, 238] on input "Mailing address" at bounding box center [316, 243] width 445 height 40
click at [19, 355] on div "Tell us about your event. We'll find in-kind donations you can apply for. Event…" at bounding box center [381, 68] width 763 height 1334
click at [308, 232] on input "3220 Fischer Road" at bounding box center [316, 243] width 445 height 40
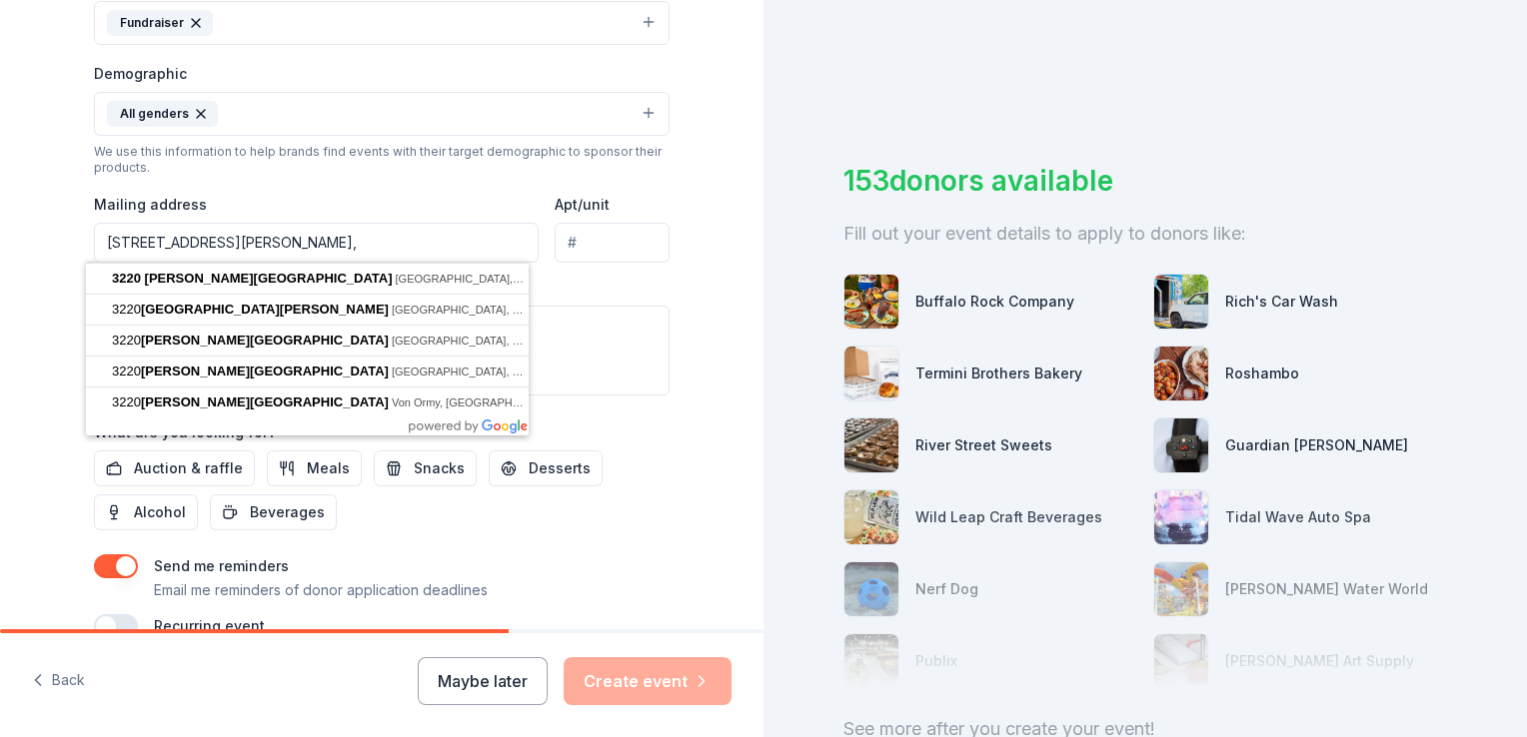
click at [0, 398] on html "Tell us about your event. We'll find in-kind donations you can apply for. Event…" at bounding box center [763, 368] width 1527 height 737
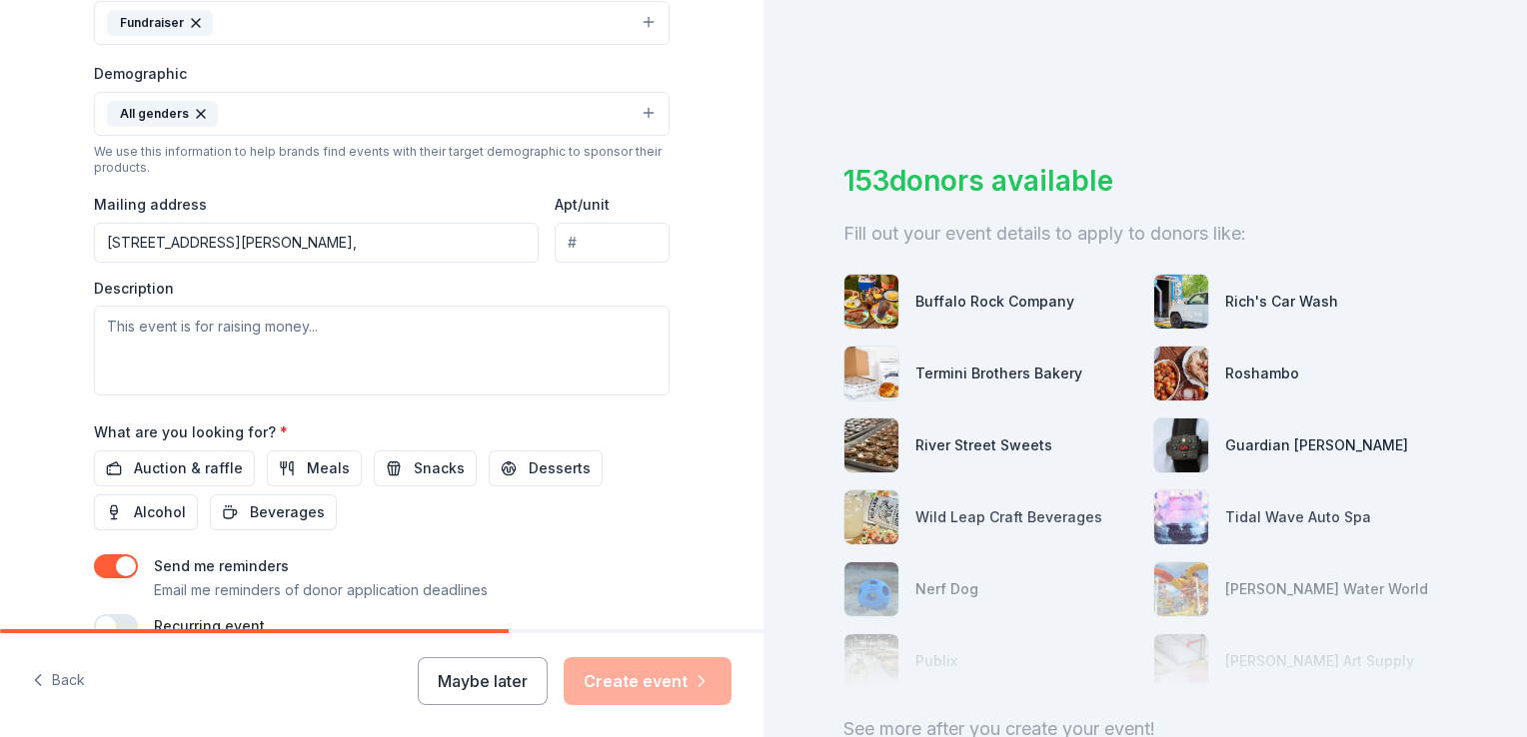
click at [367, 258] on input "3220 Fischer Road," at bounding box center [316, 243] width 445 height 40
type input "3220 Fischer Road, Newnan, GA, 30265"
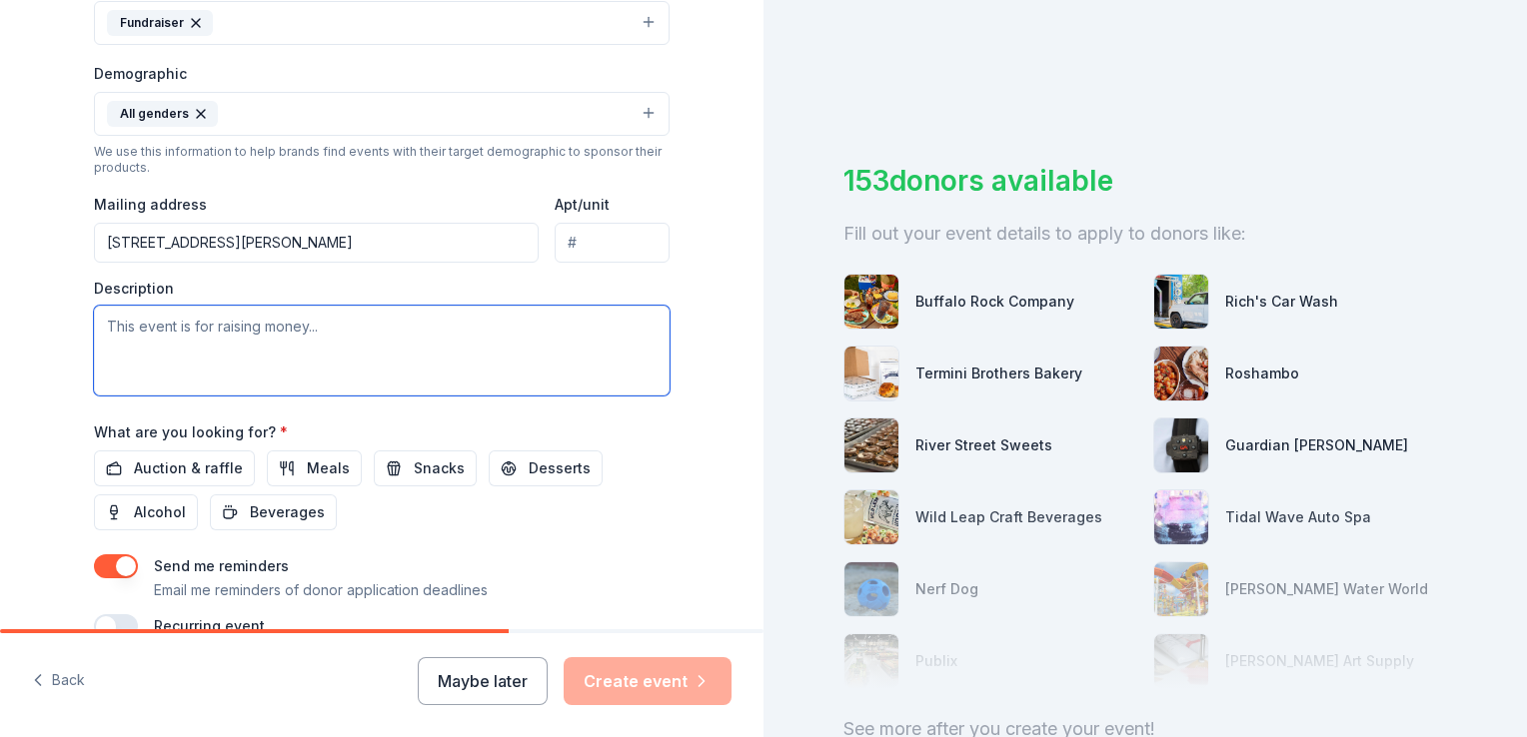
click at [341, 328] on textarea at bounding box center [381, 351] width 575 height 90
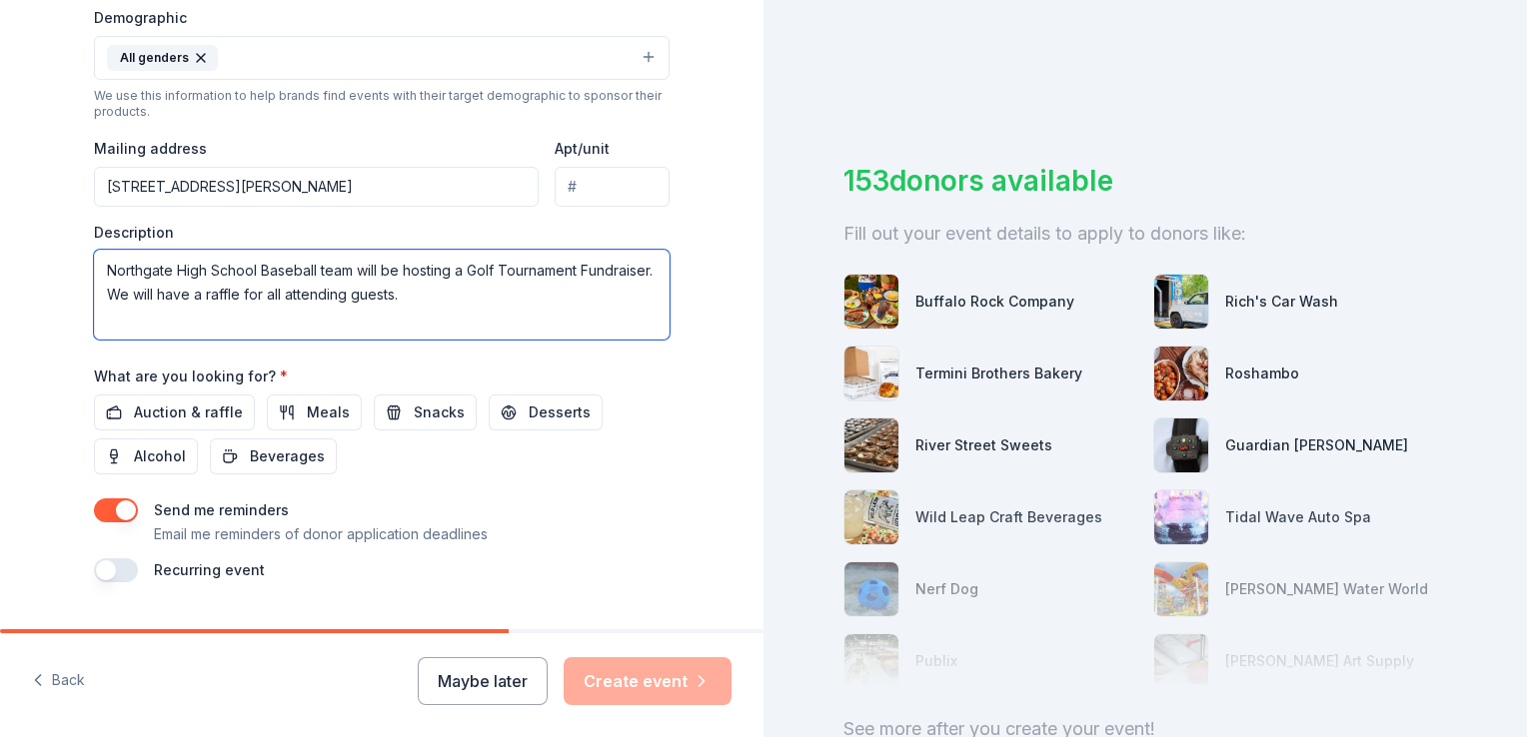
scroll to position [699, 0]
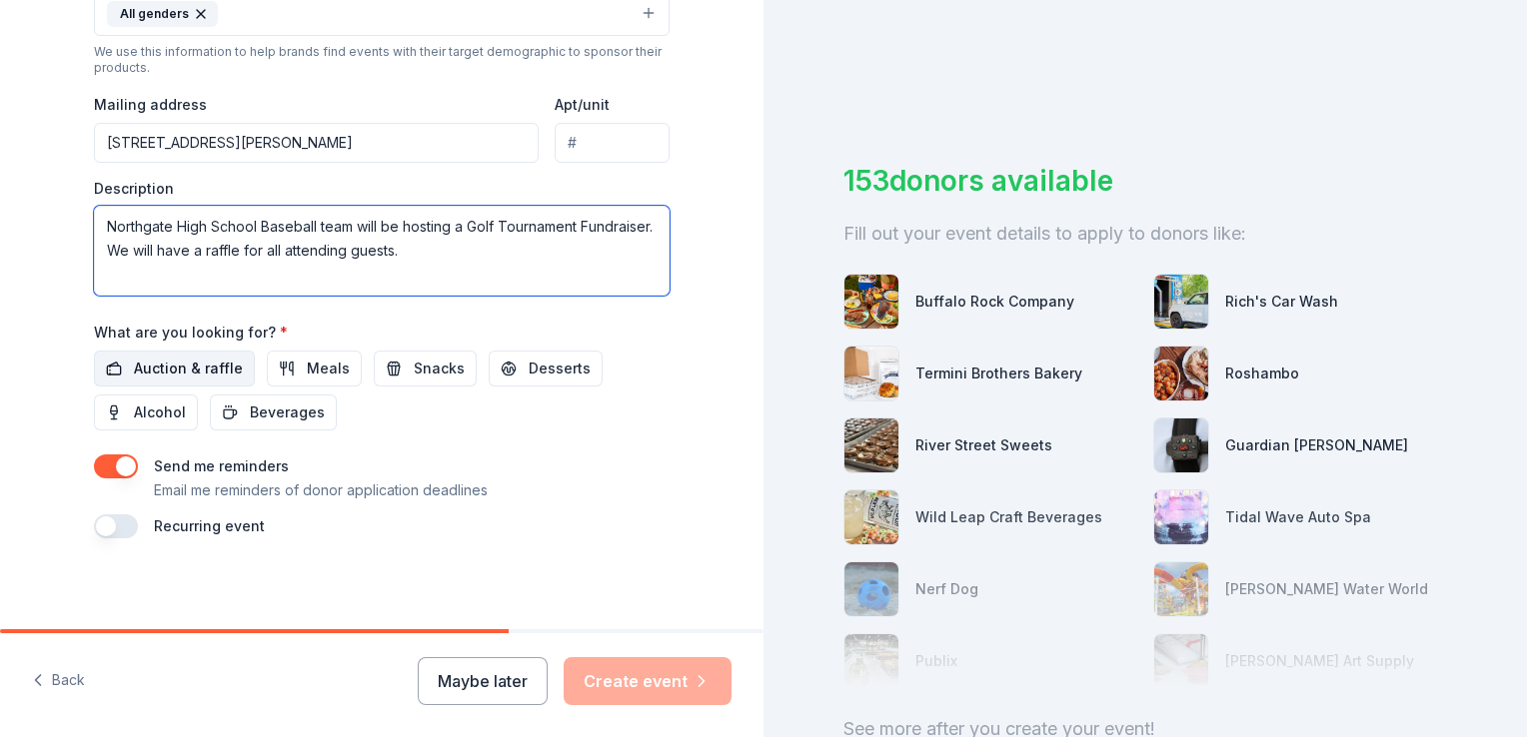
type textarea "Northgate High School Baseball team will be hosting a Golf Tournament Fundraise…"
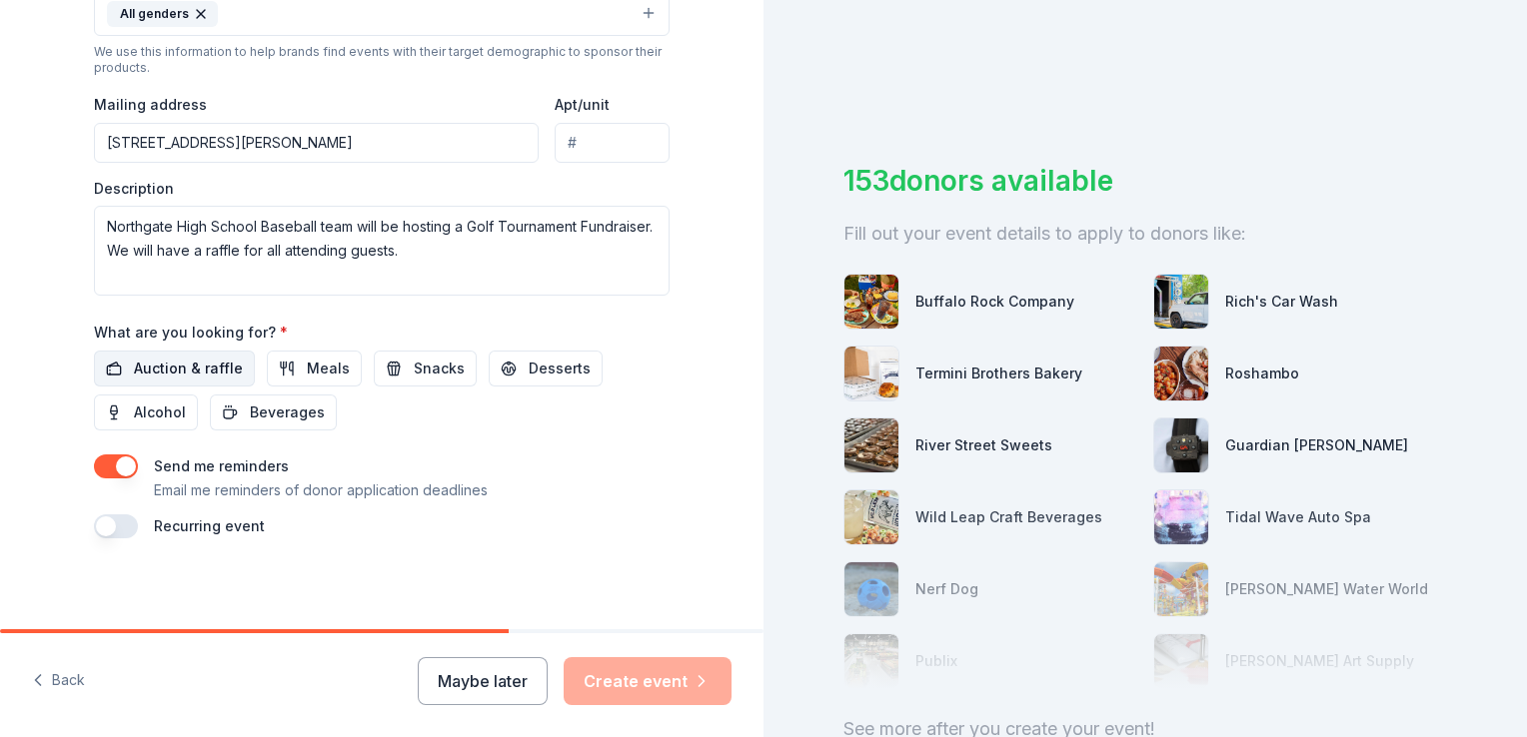
click at [168, 357] on span "Auction & raffle" at bounding box center [188, 369] width 109 height 24
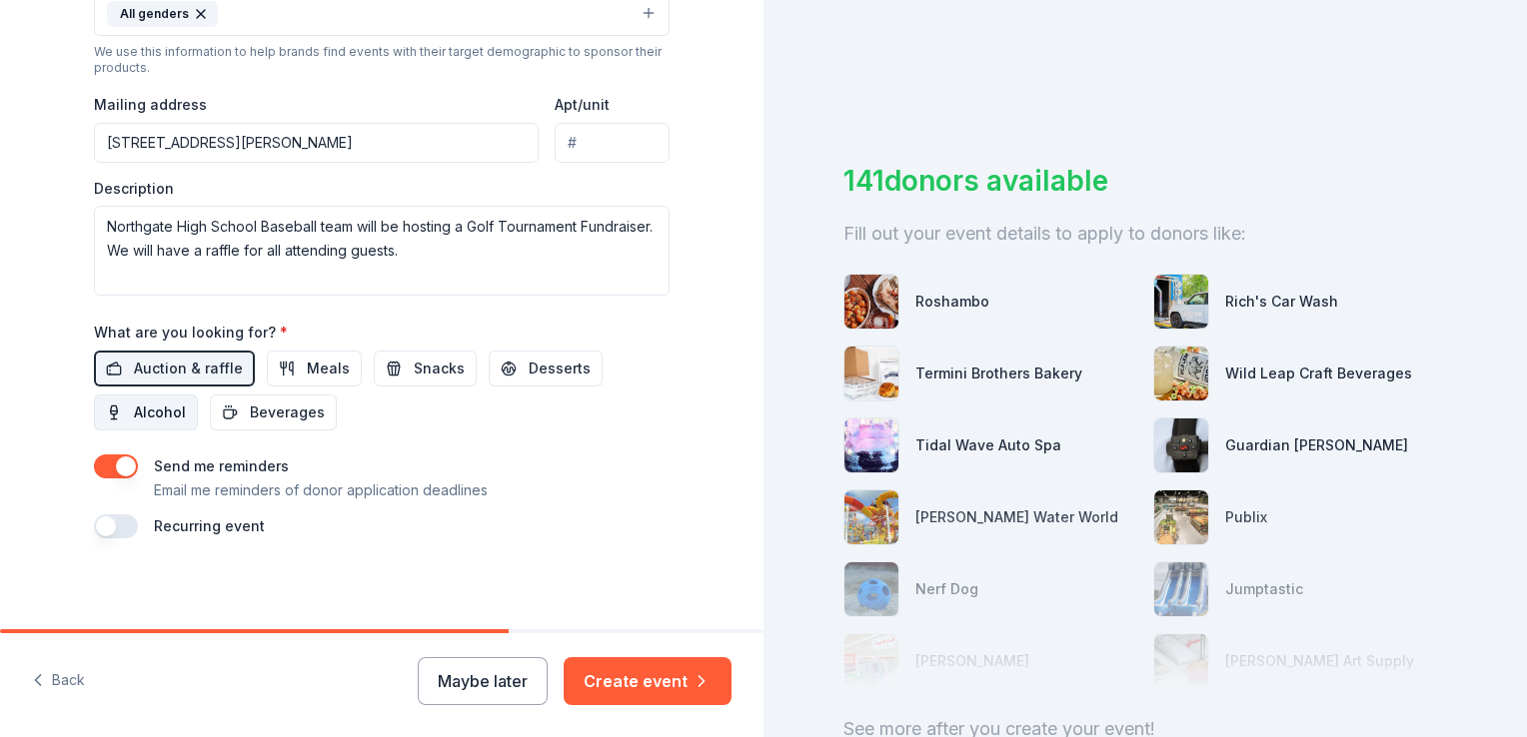
click at [153, 415] on span "Alcohol" at bounding box center [160, 413] width 52 height 24
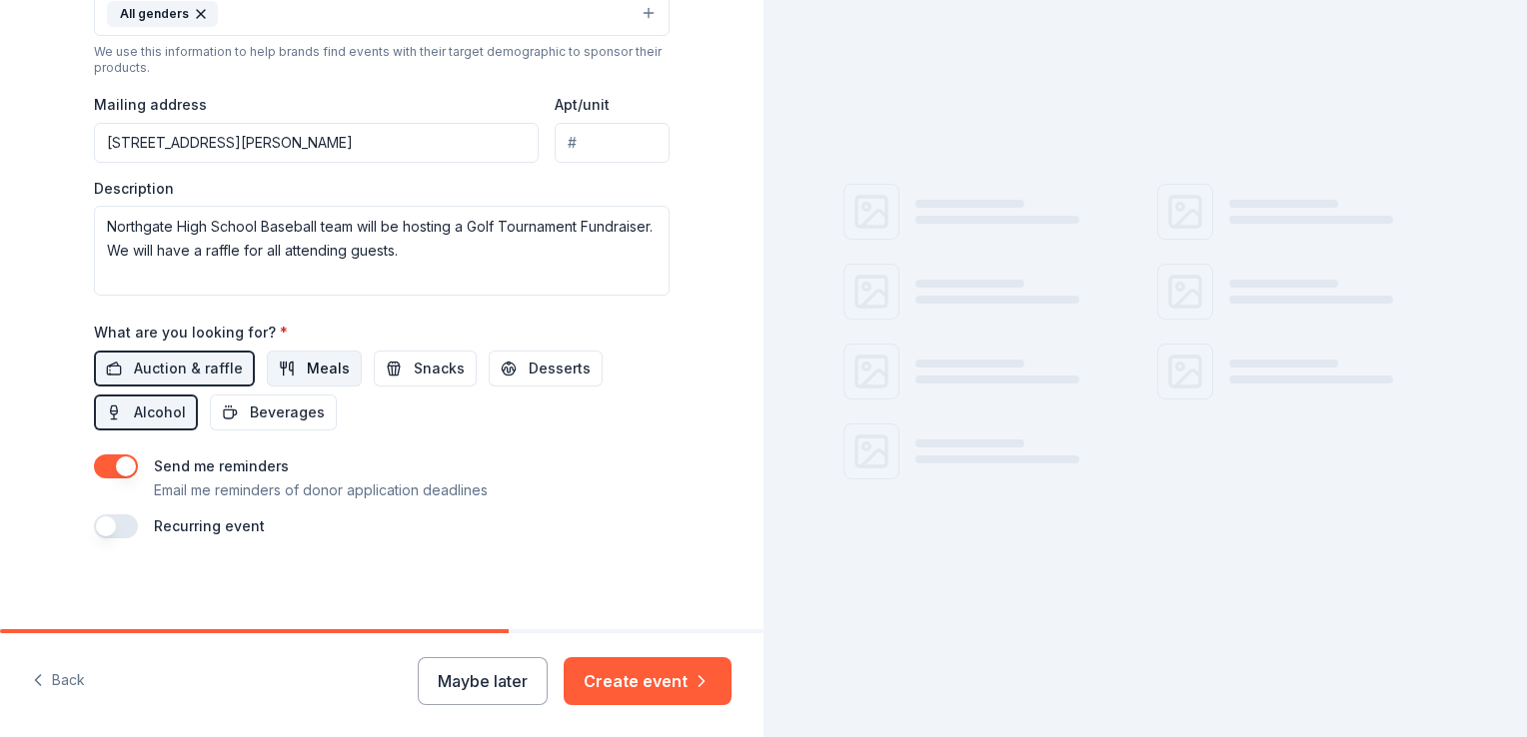
click at [332, 371] on span "Meals" at bounding box center [328, 369] width 43 height 24
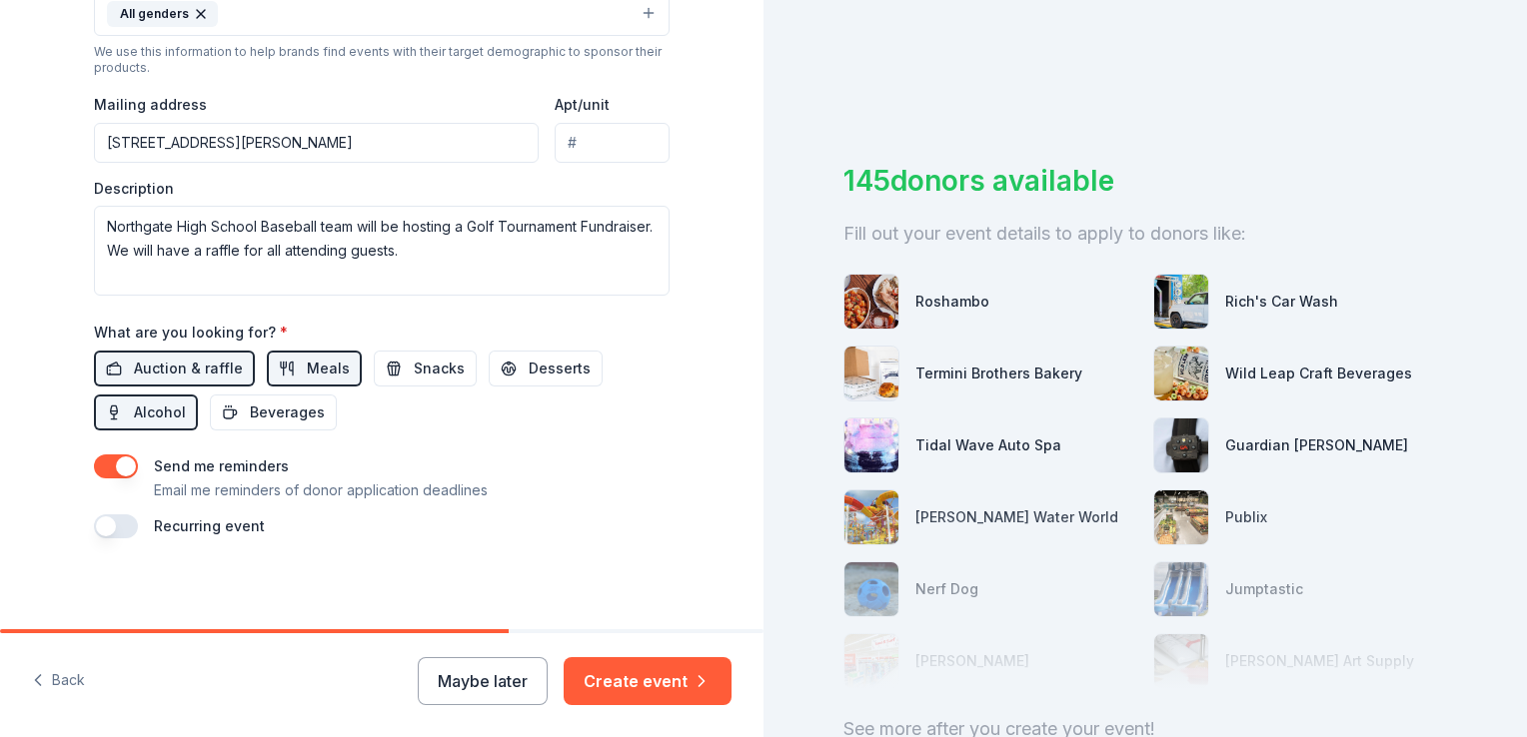
click at [115, 526] on button "button" at bounding box center [116, 527] width 44 height 24
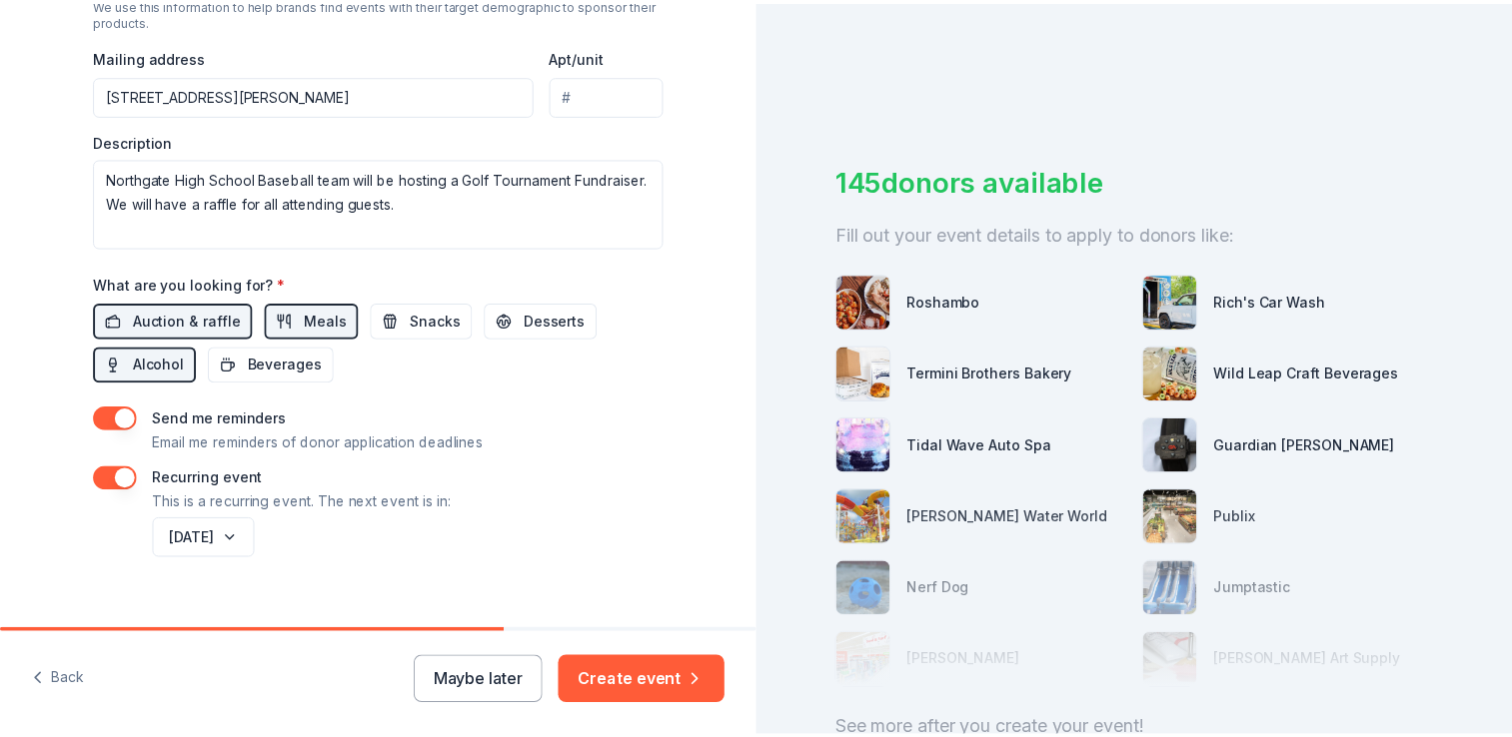
scroll to position [775, 0]
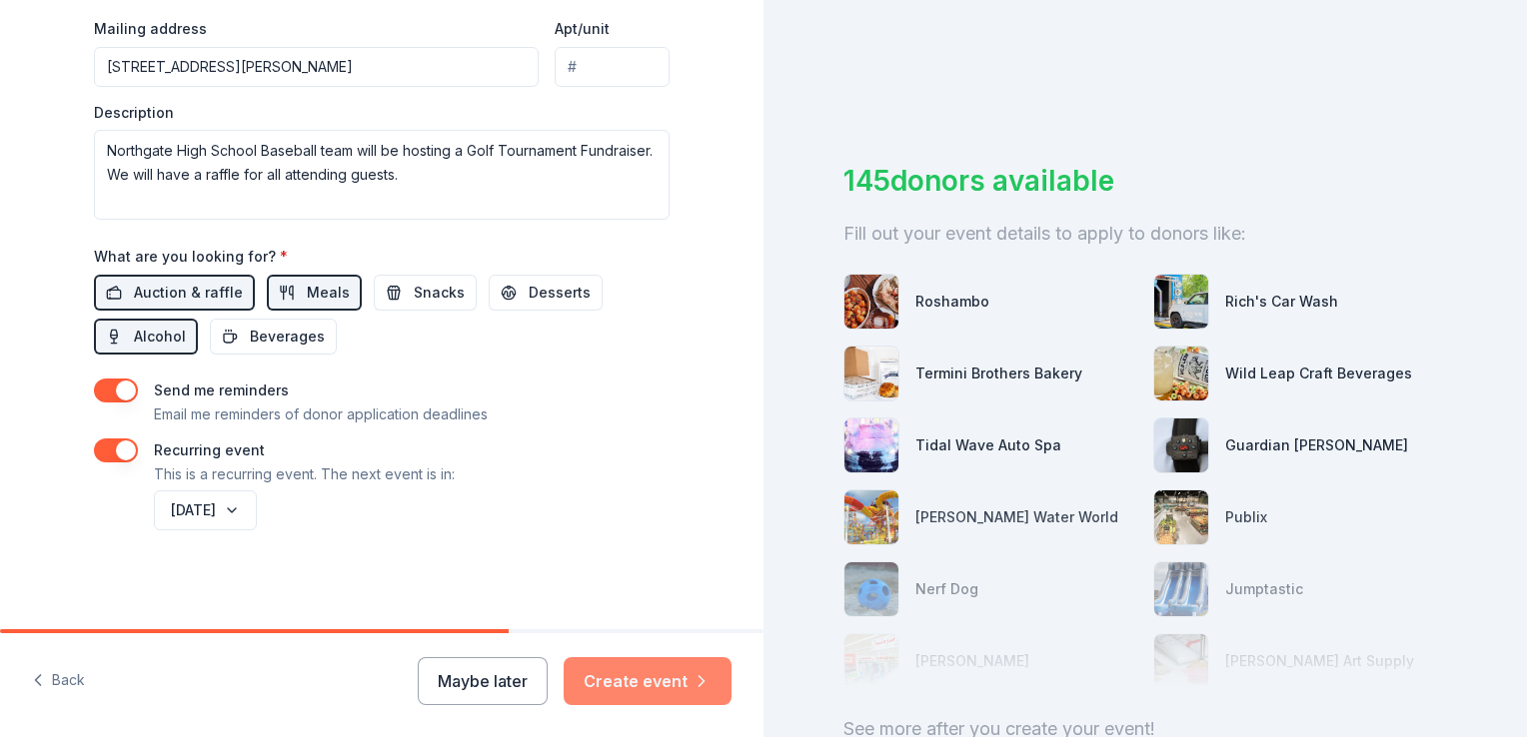
click at [652, 685] on button "Create event" at bounding box center [647, 681] width 168 height 48
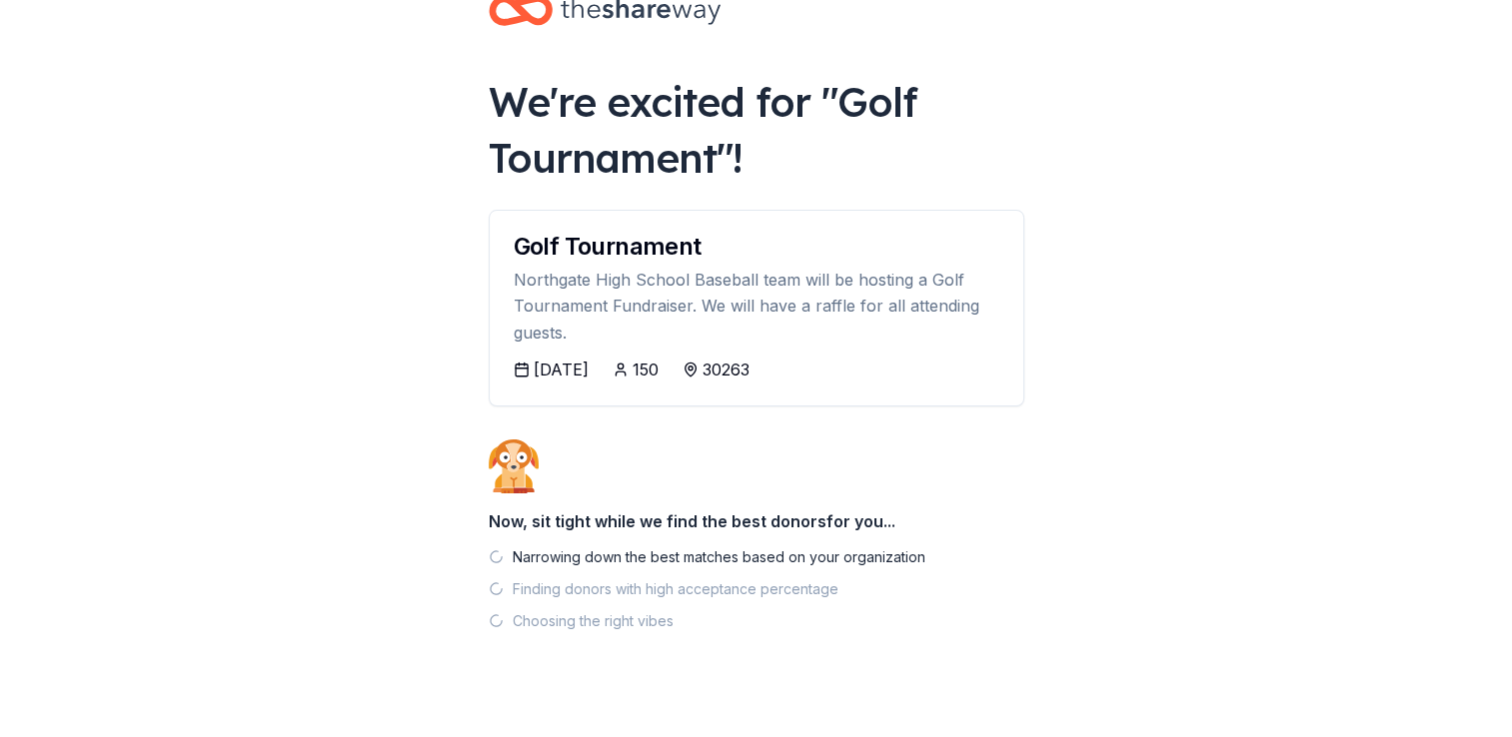
scroll to position [80, 0]
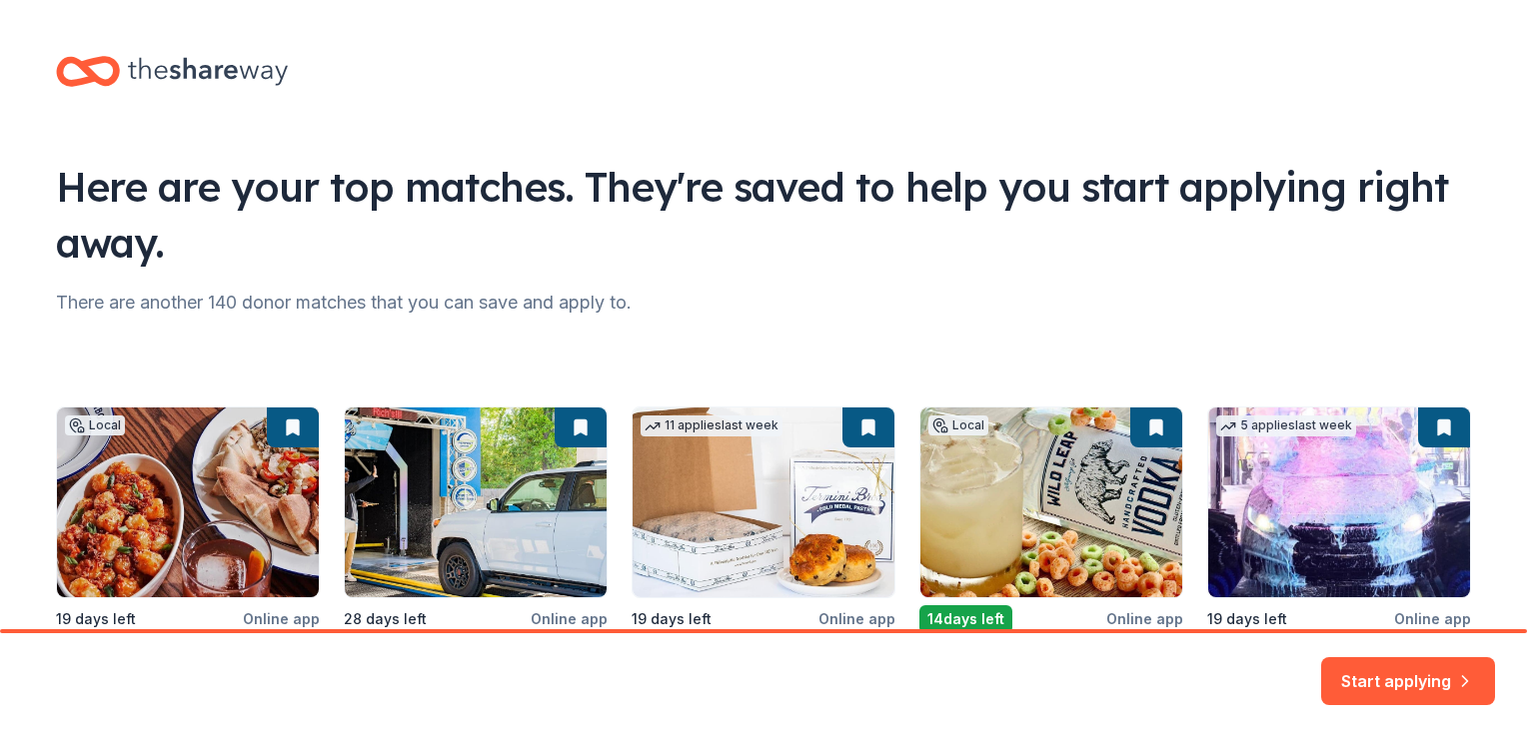
scroll to position [200, 0]
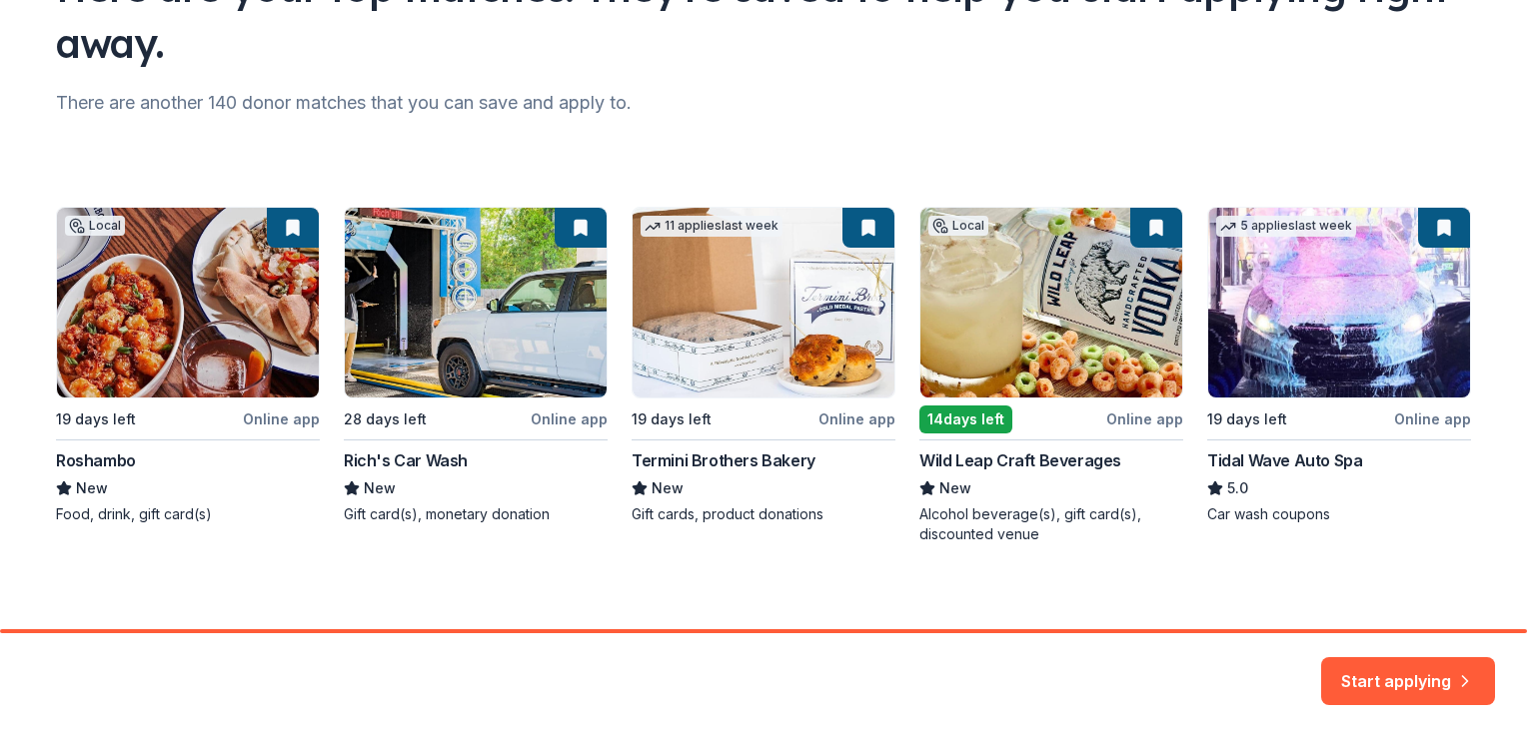
drag, startPoint x: 1392, startPoint y: 410, endPoint x: 1393, endPoint y: 353, distance: 57.0
click at [1393, 410] on div "Local 19 days left Online app Roshambo New Food, drink, gift card(s) 28 days le…" at bounding box center [763, 376] width 1415 height 338
click at [1395, 294] on div "Local 19 days left Online app Roshambo New Food, drink, gift card(s) 28 days le…" at bounding box center [763, 376] width 1415 height 338
click at [1416, 669] on button "Start applying" at bounding box center [1408, 669] width 174 height 48
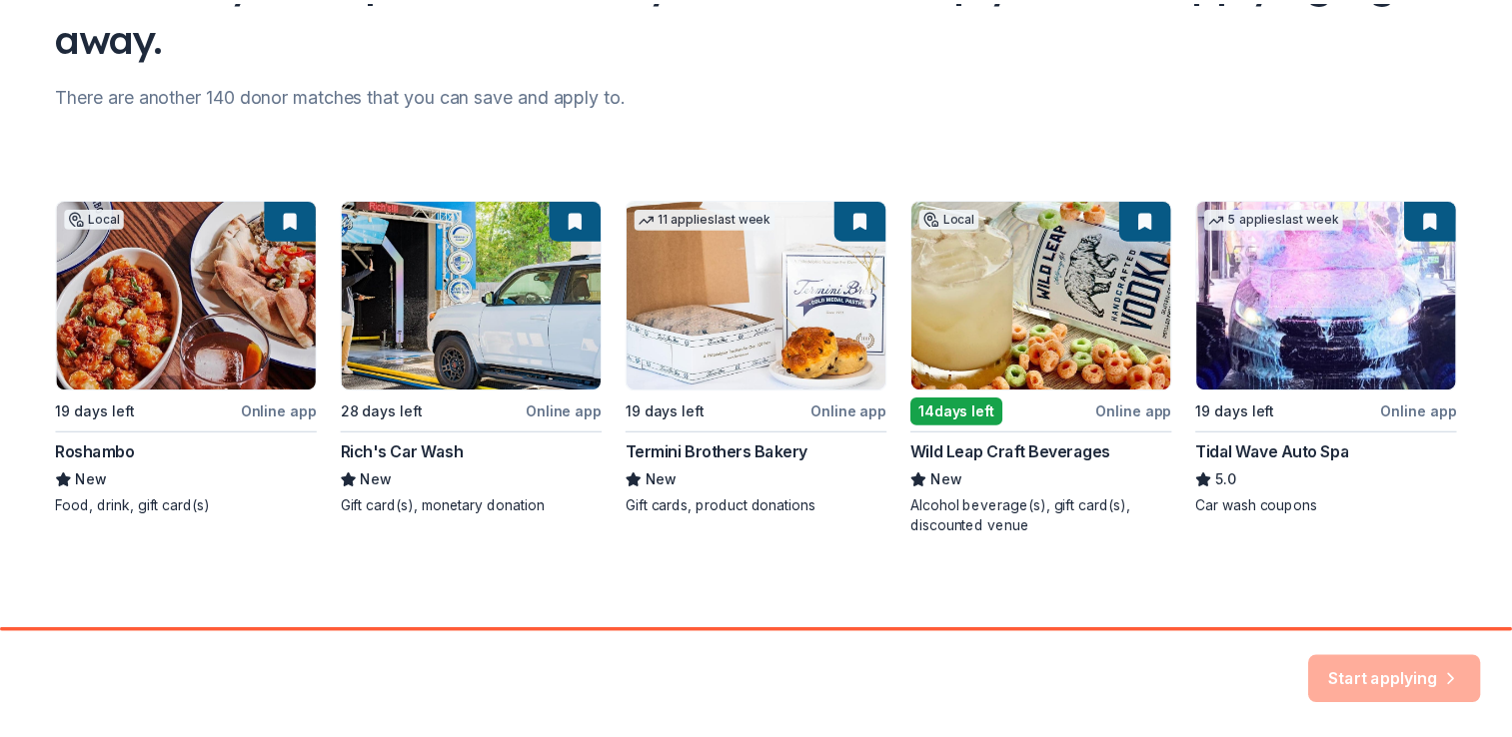
scroll to position [210, 0]
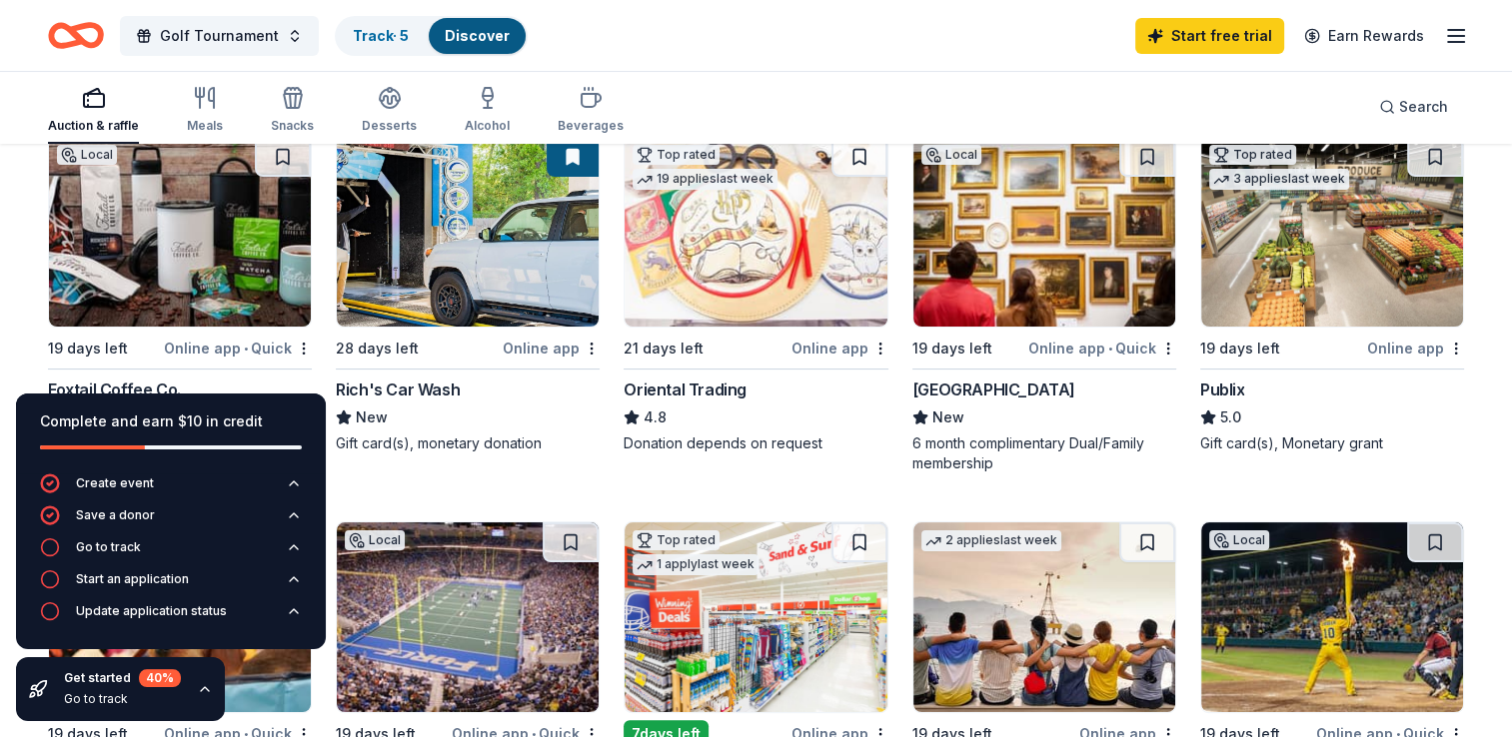
scroll to position [200, 0]
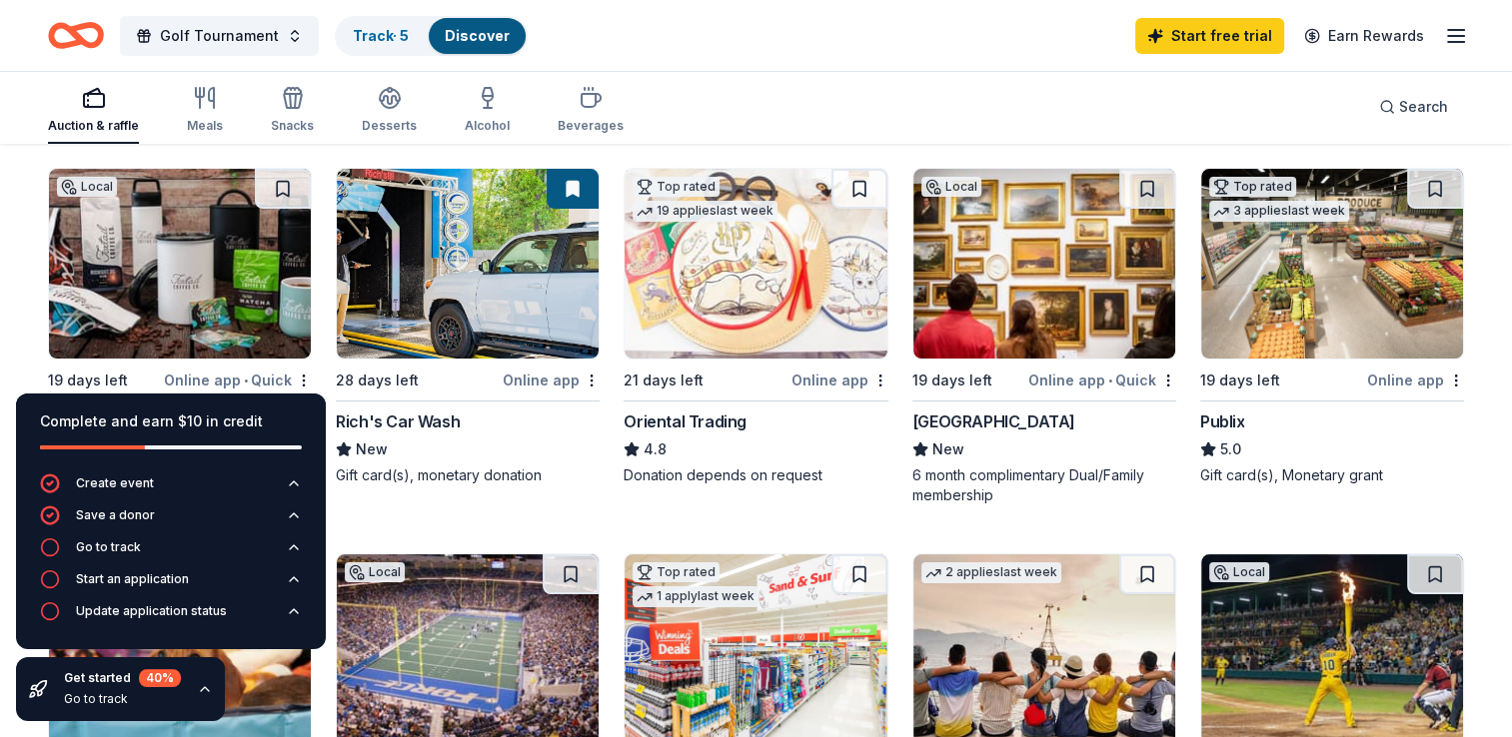
click at [775, 98] on div "Auction & raffle Meals Snacks Desserts Alcohol Beverages Search" at bounding box center [756, 107] width 1416 height 74
click at [190, 688] on div "Get started 40 % Go to track" at bounding box center [120, 689] width 209 height 64
click at [205, 688] on icon "button" at bounding box center [205, 689] width 16 height 16
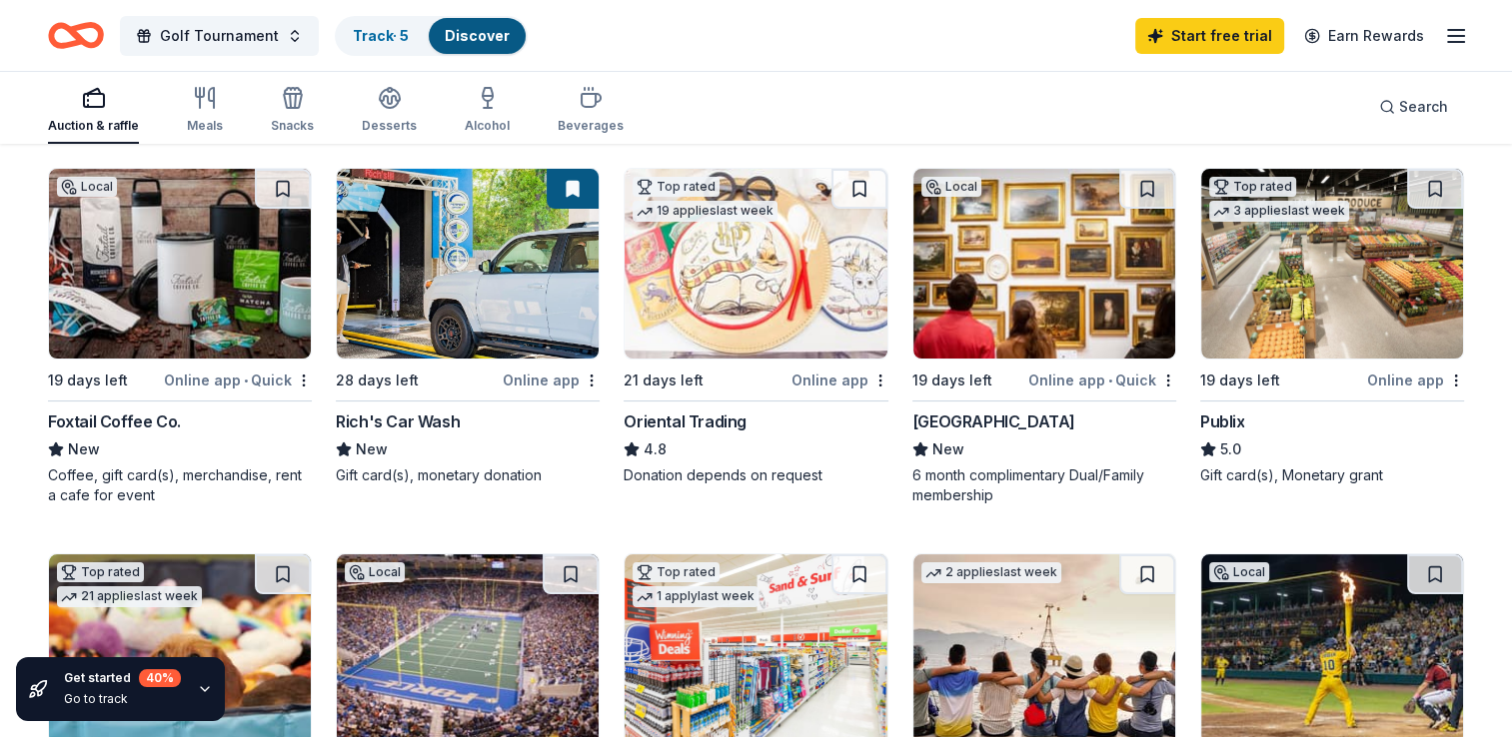
click at [159, 417] on div "Foxtail Coffee Co." at bounding box center [114, 422] width 133 height 24
click at [432, 424] on div "Rich's Car Wash" at bounding box center [398, 422] width 124 height 24
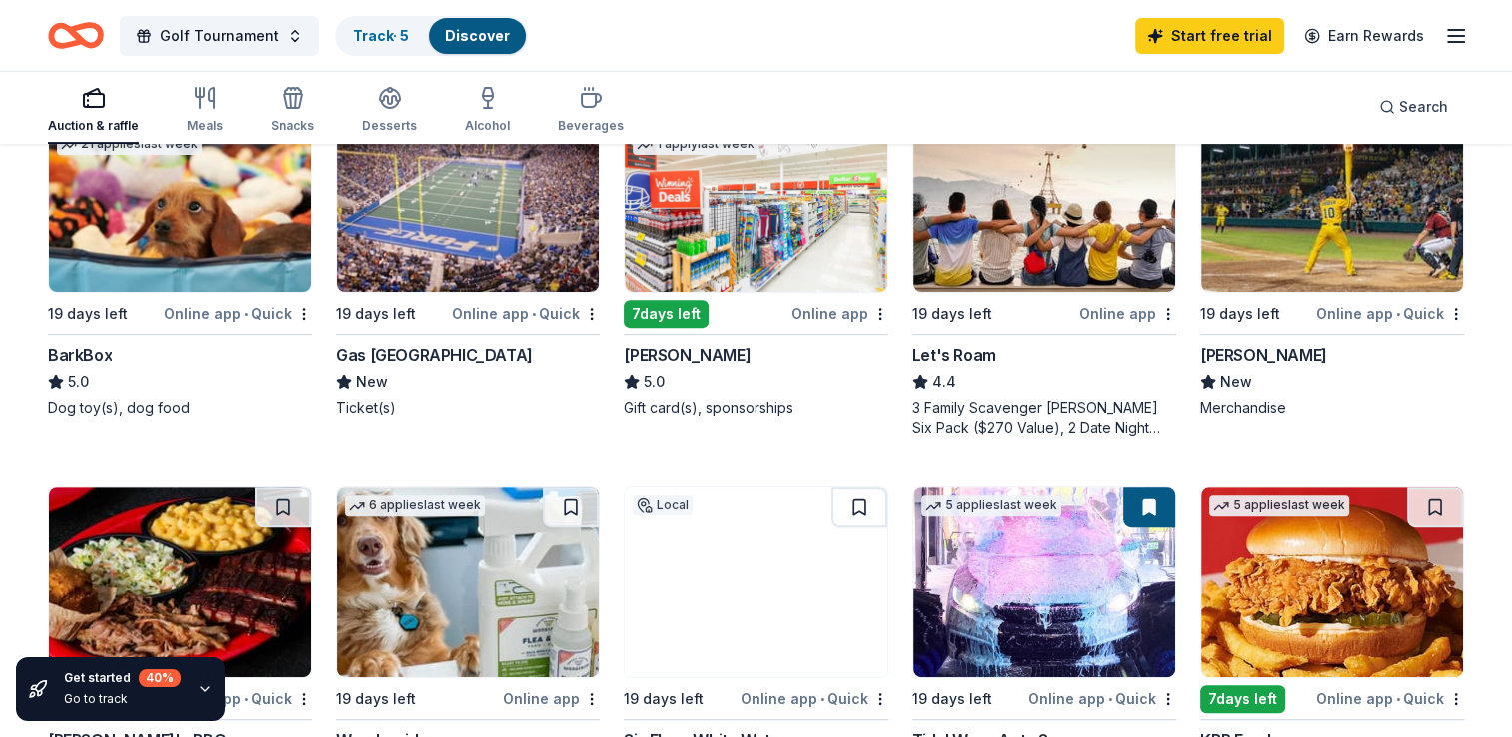
scroll to position [699, 0]
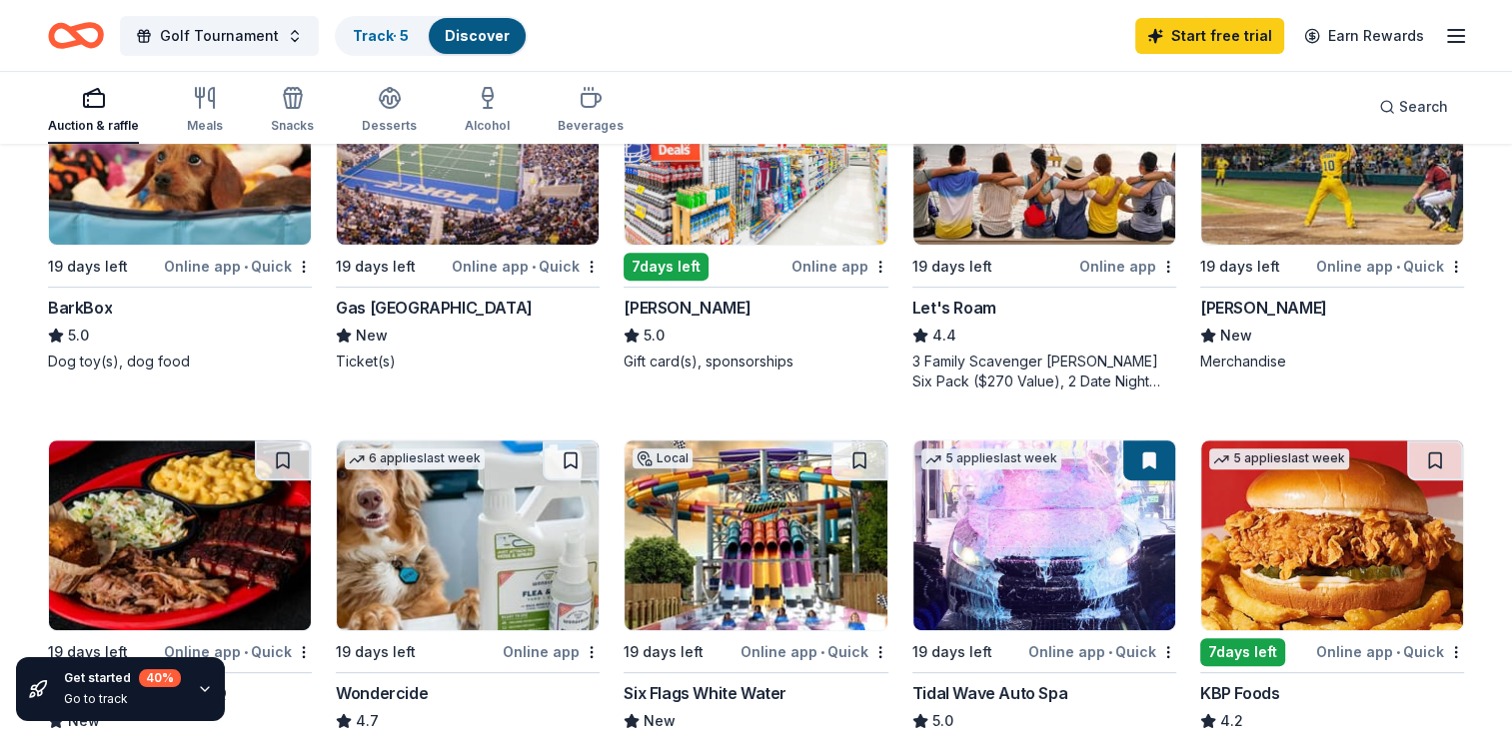
click at [1281, 308] on div "Savannah Bananas" at bounding box center [1263, 308] width 127 height 24
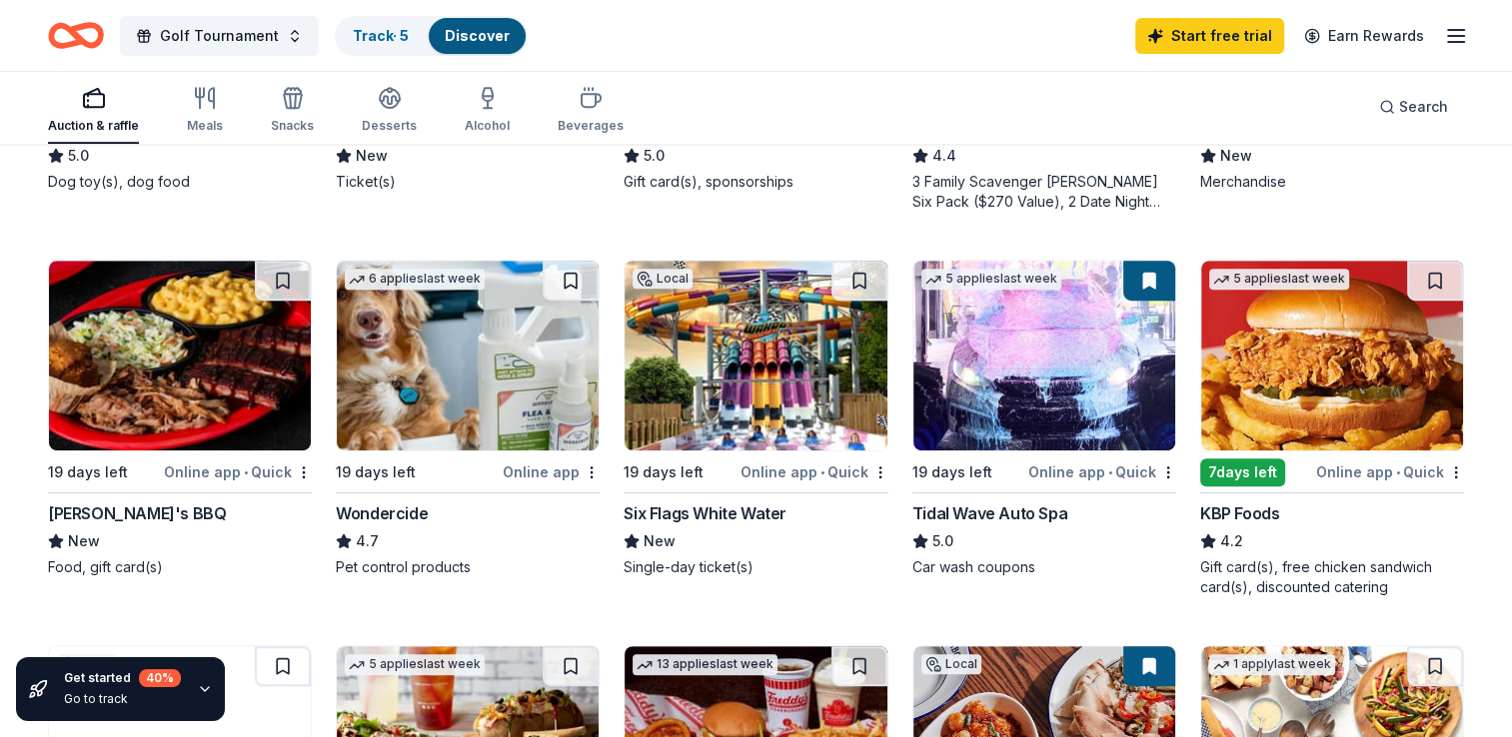
scroll to position [999, 0]
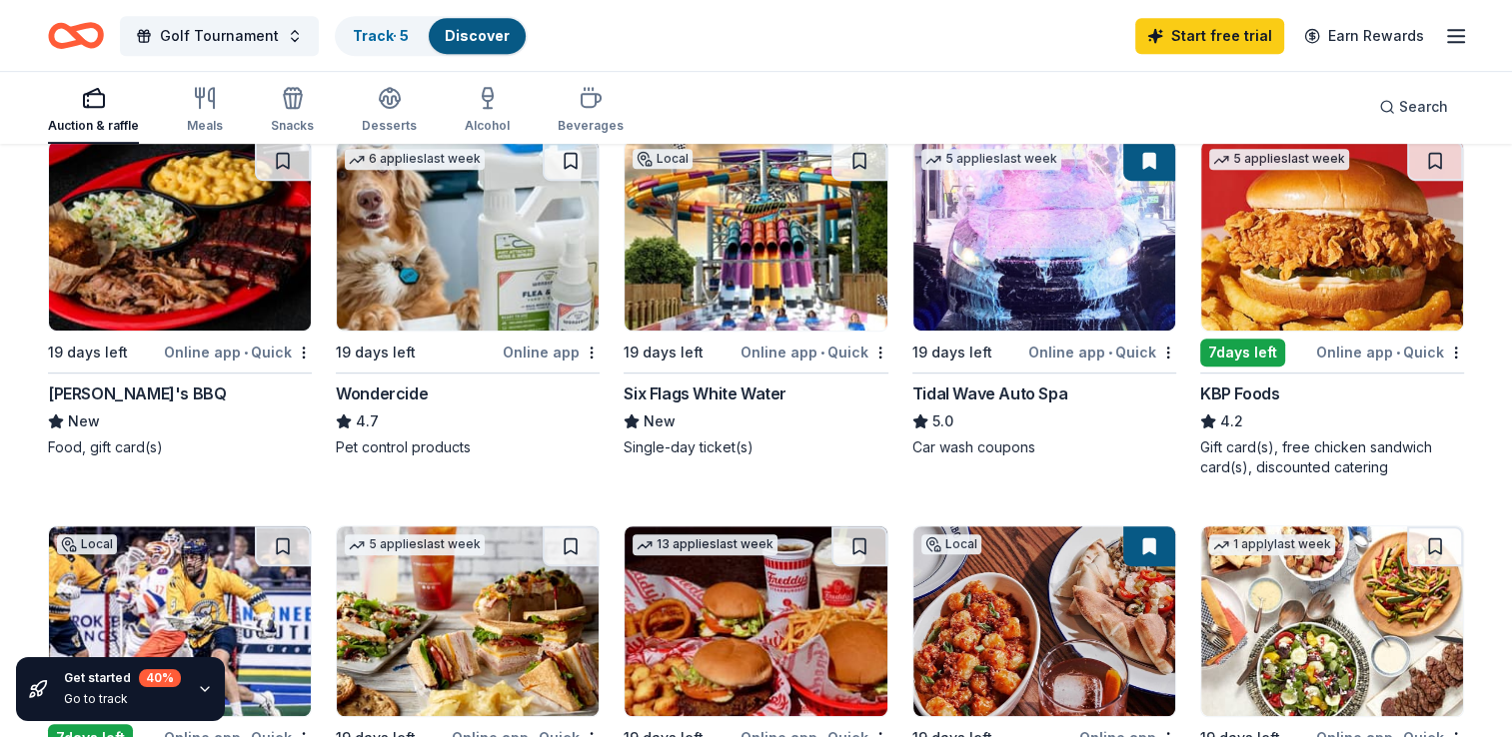
click at [1047, 395] on div "Tidal Wave Auto Spa" at bounding box center [989, 394] width 155 height 24
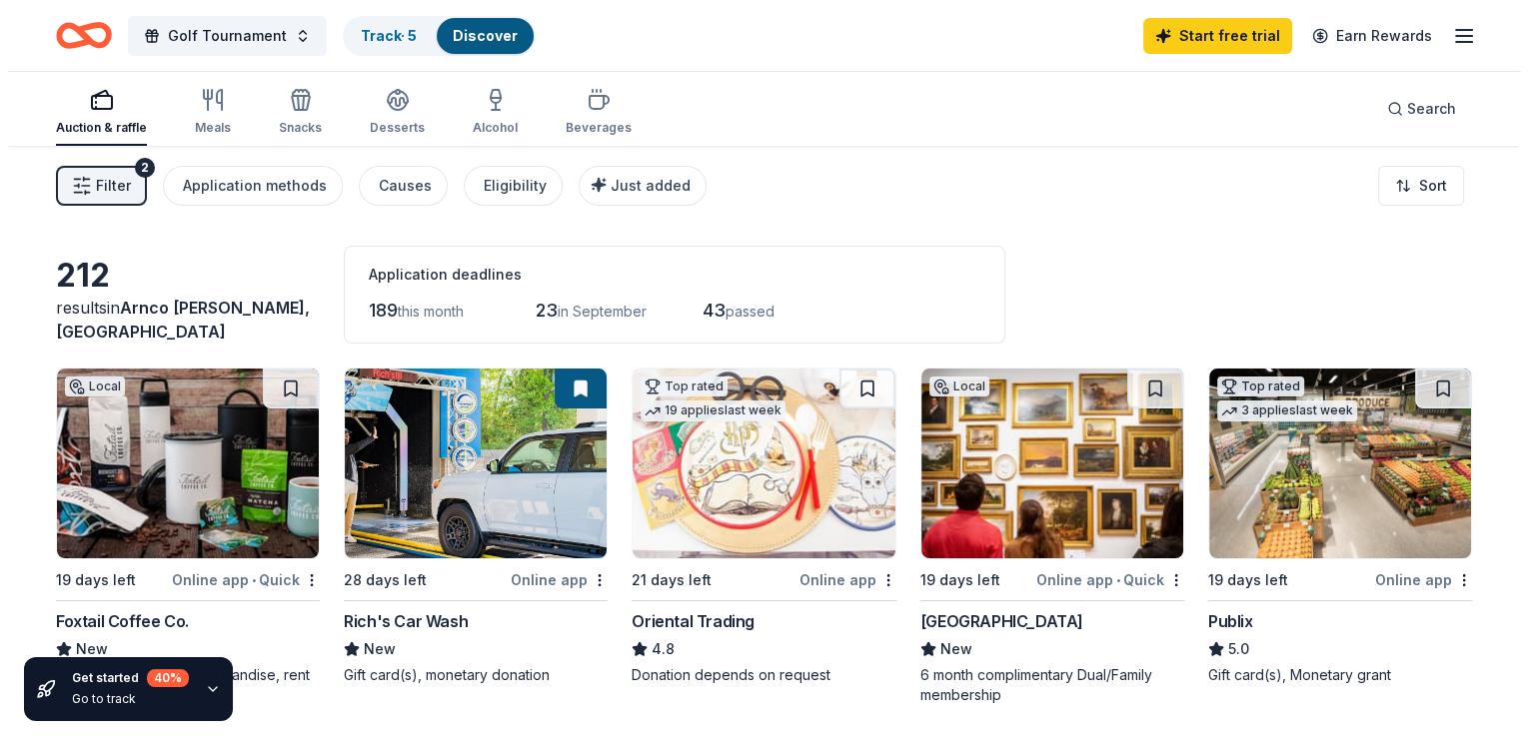
scroll to position [0, 0]
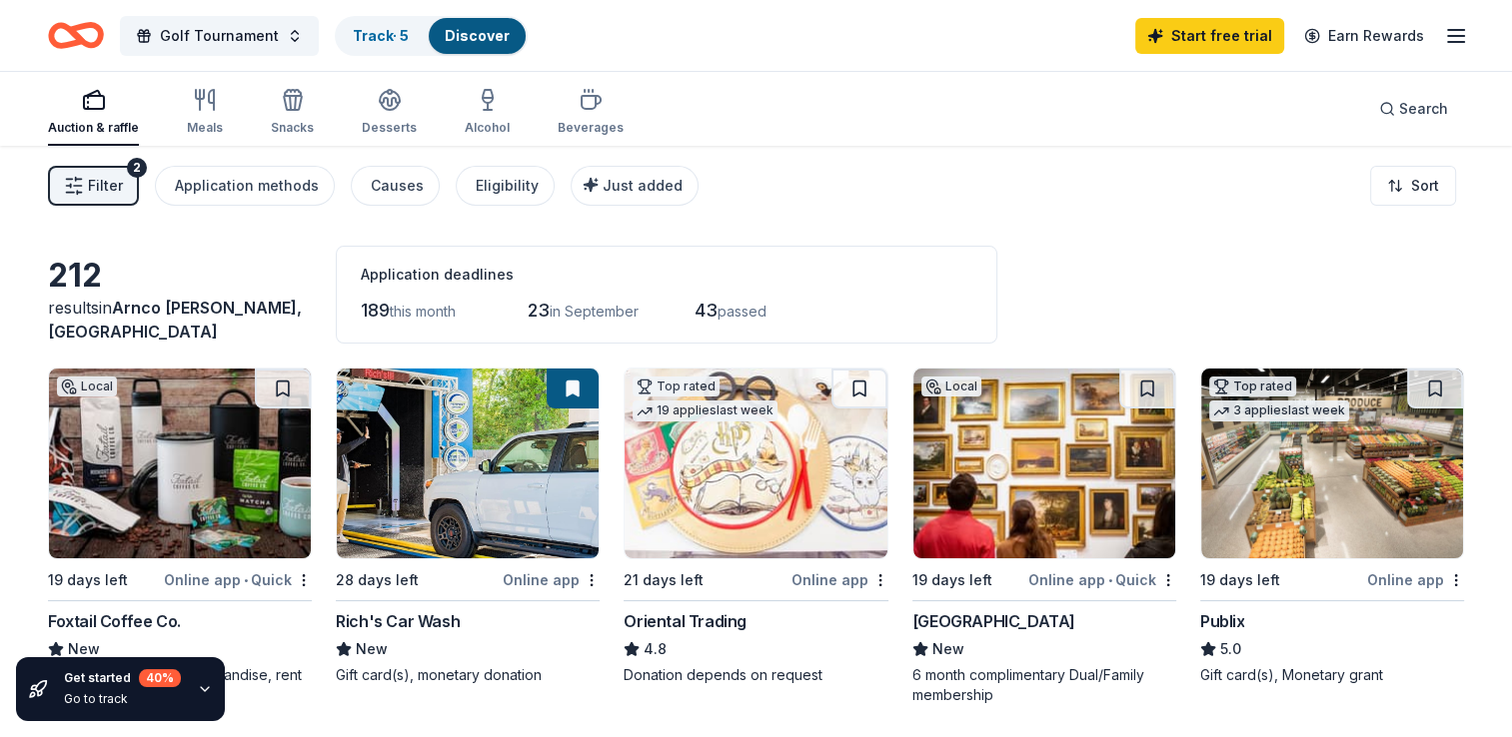
click at [88, 163] on div "Filter 2 Application methods Causes Eligibility Just added Sort" at bounding box center [756, 186] width 1512 height 80
click at [90, 170] on button "Filter 2" at bounding box center [93, 186] width 91 height 40
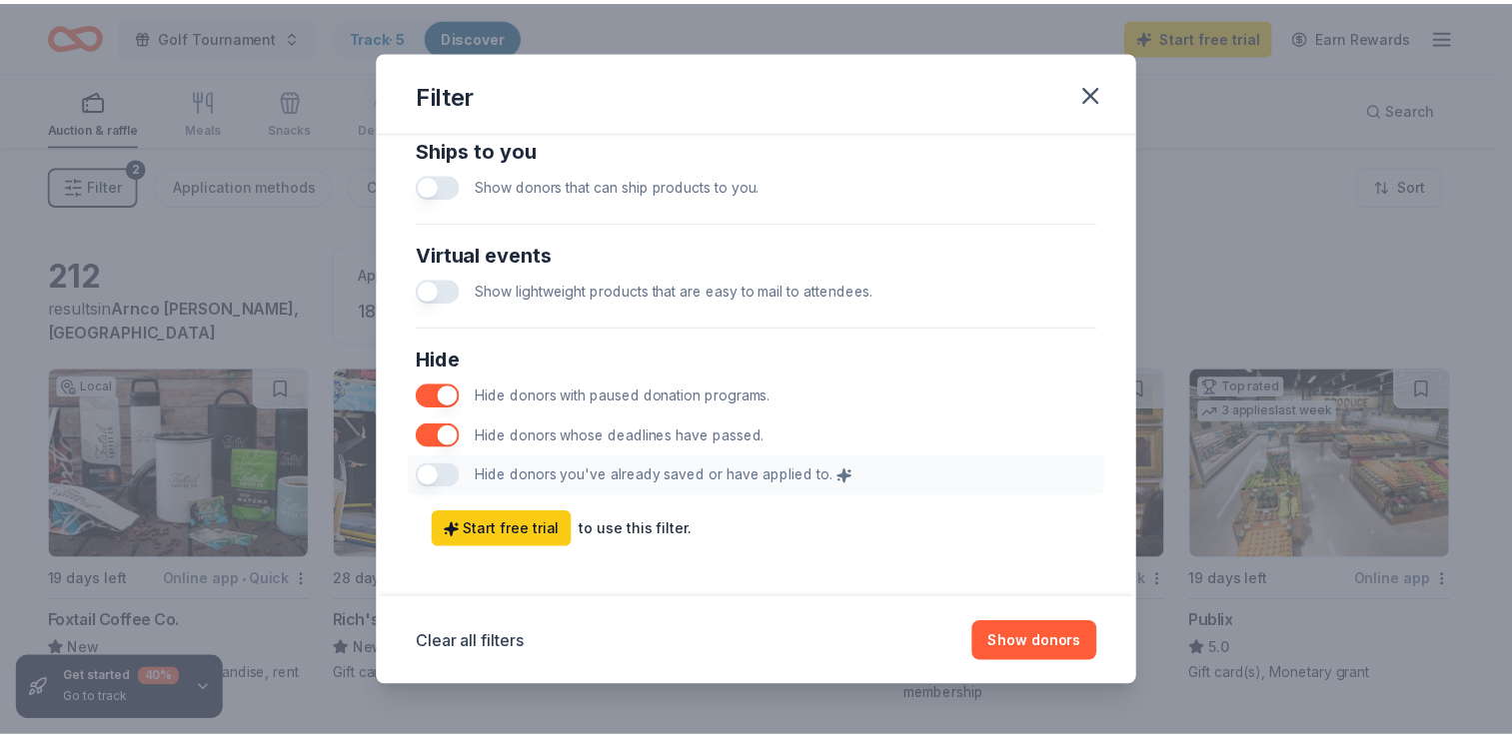
scroll to position [984, 0]
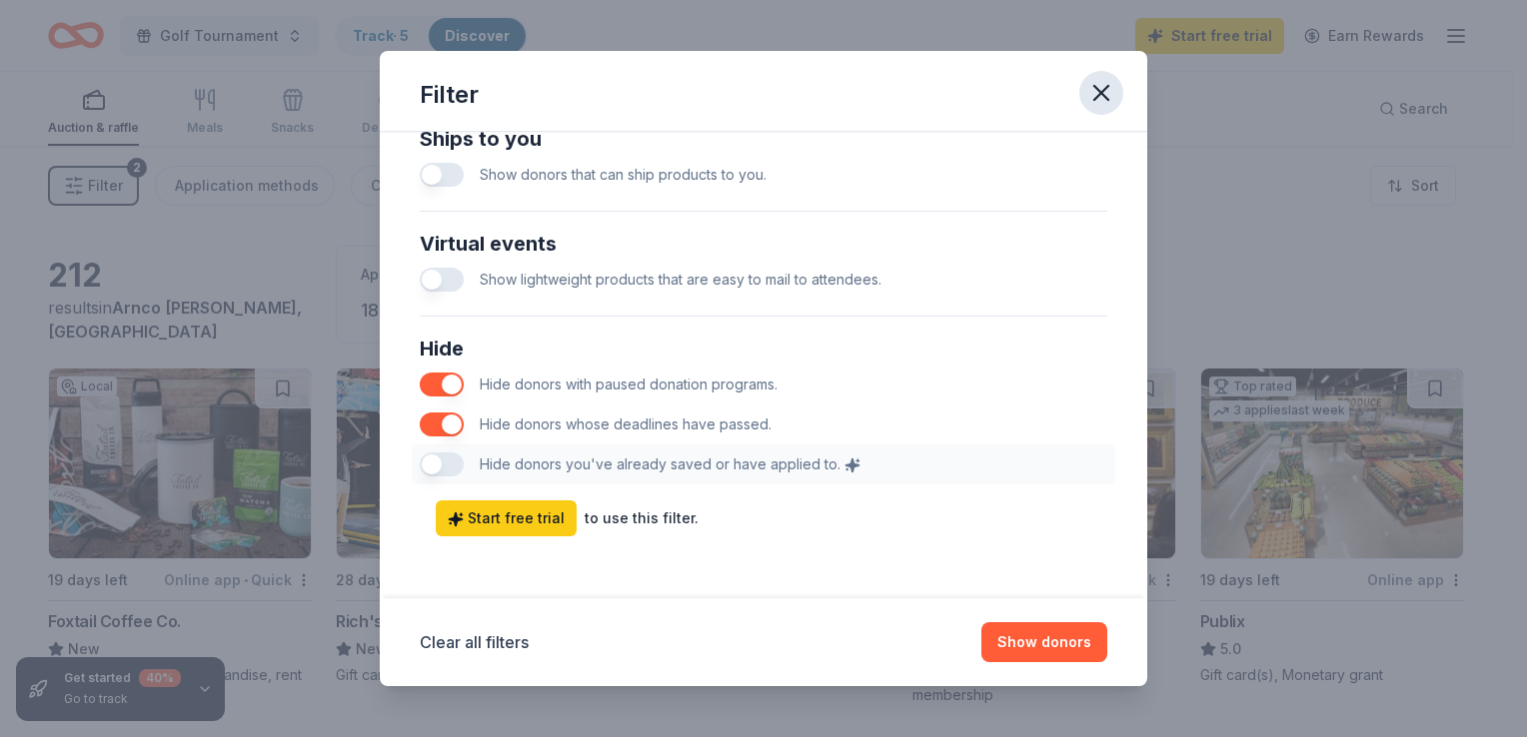
click at [1105, 94] on icon "button" at bounding box center [1101, 93] width 28 height 28
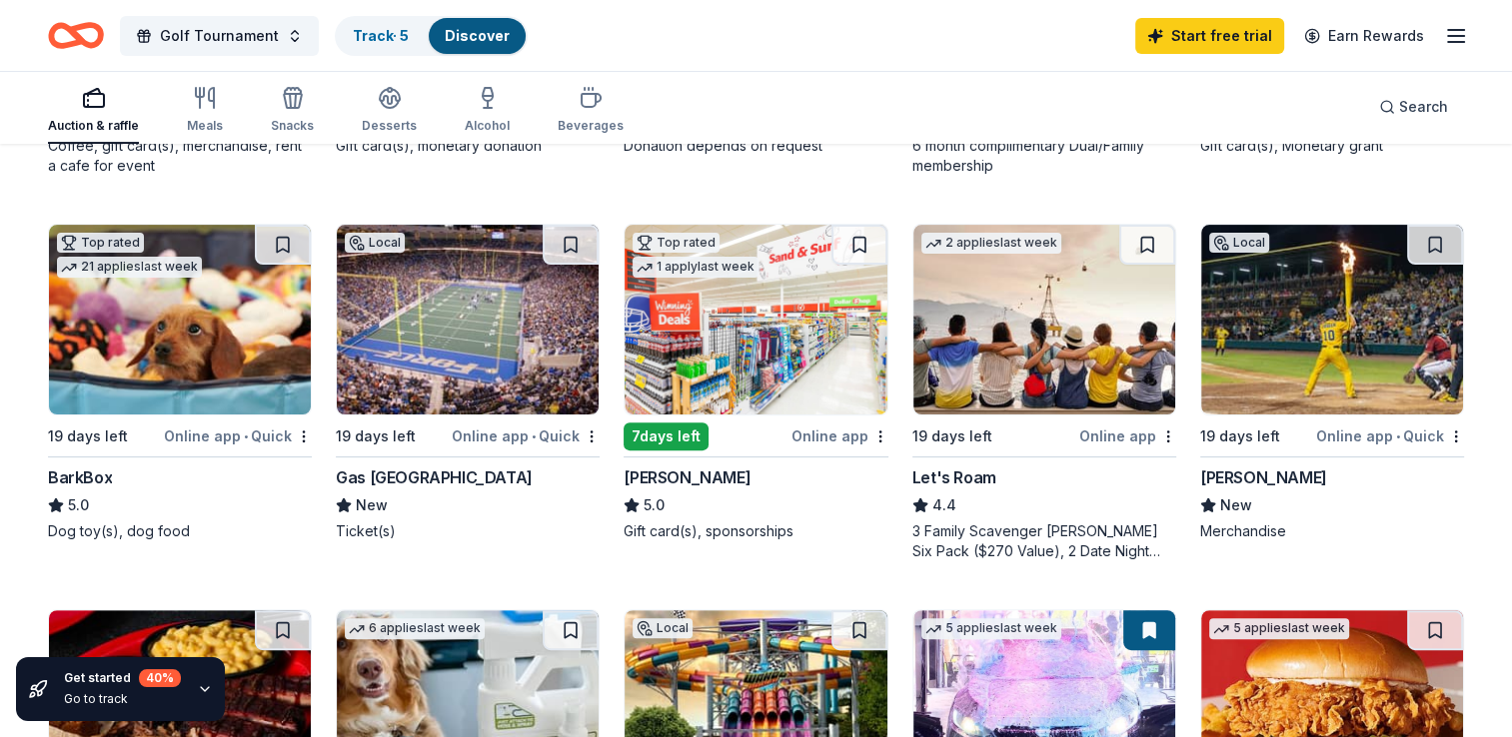
scroll to position [0, 0]
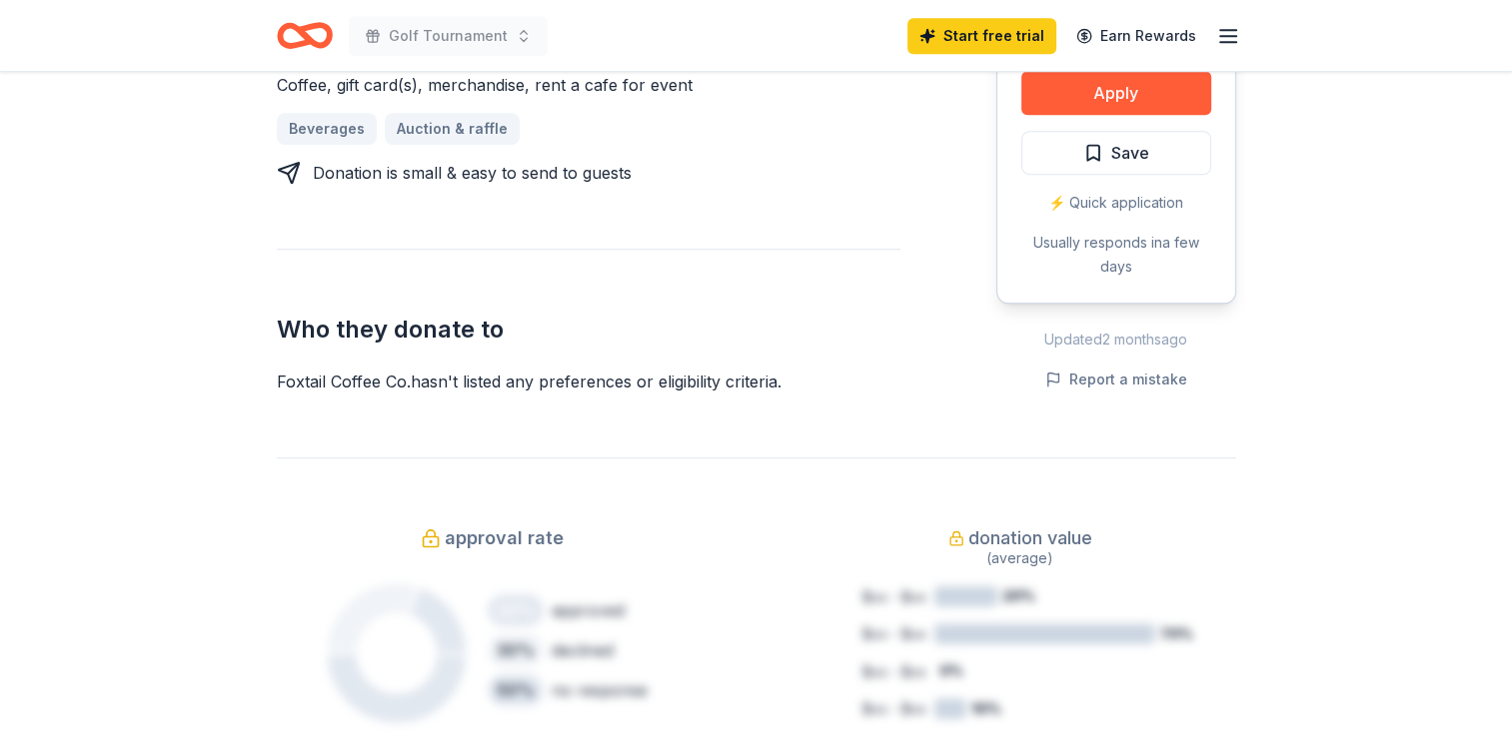
scroll to position [400, 0]
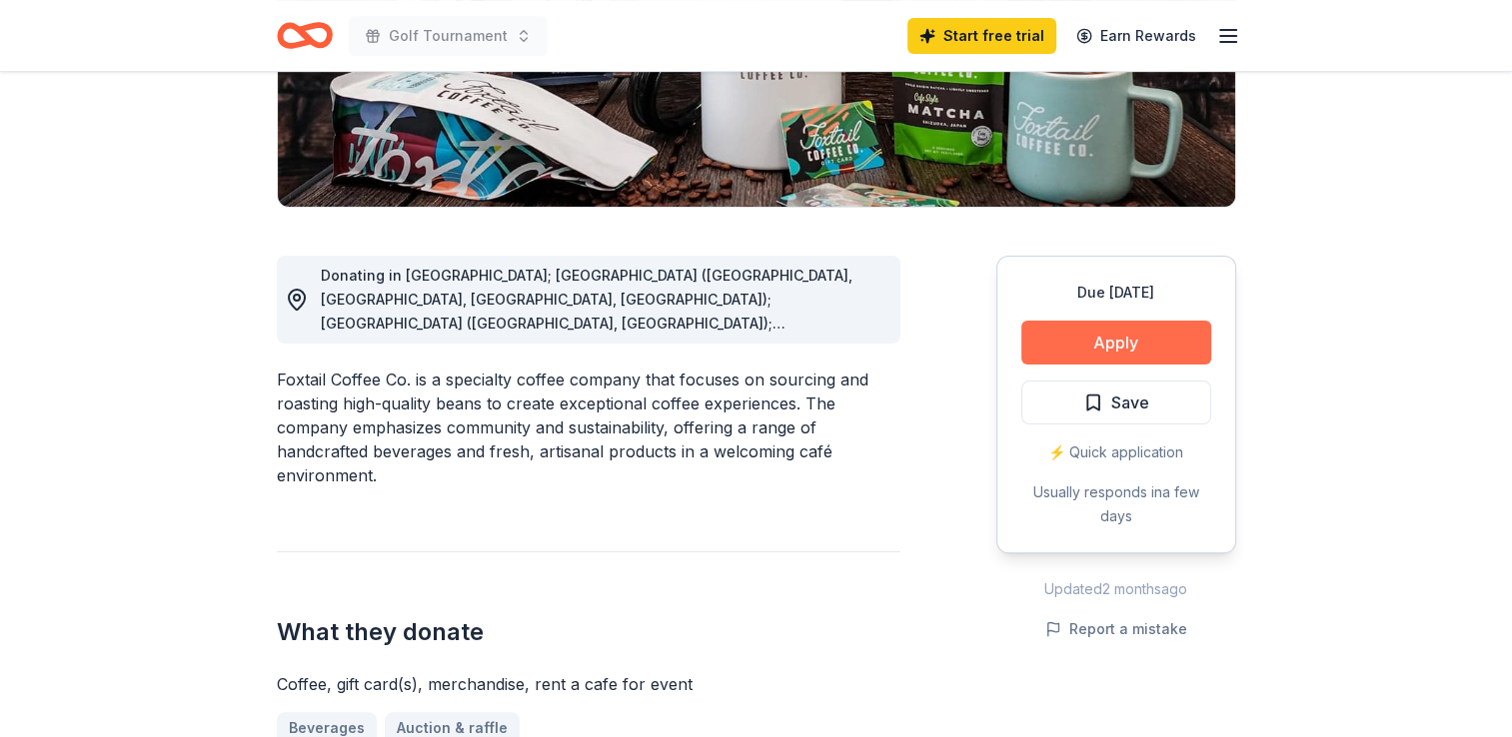
click at [1117, 350] on button "Apply" at bounding box center [1116, 343] width 190 height 44
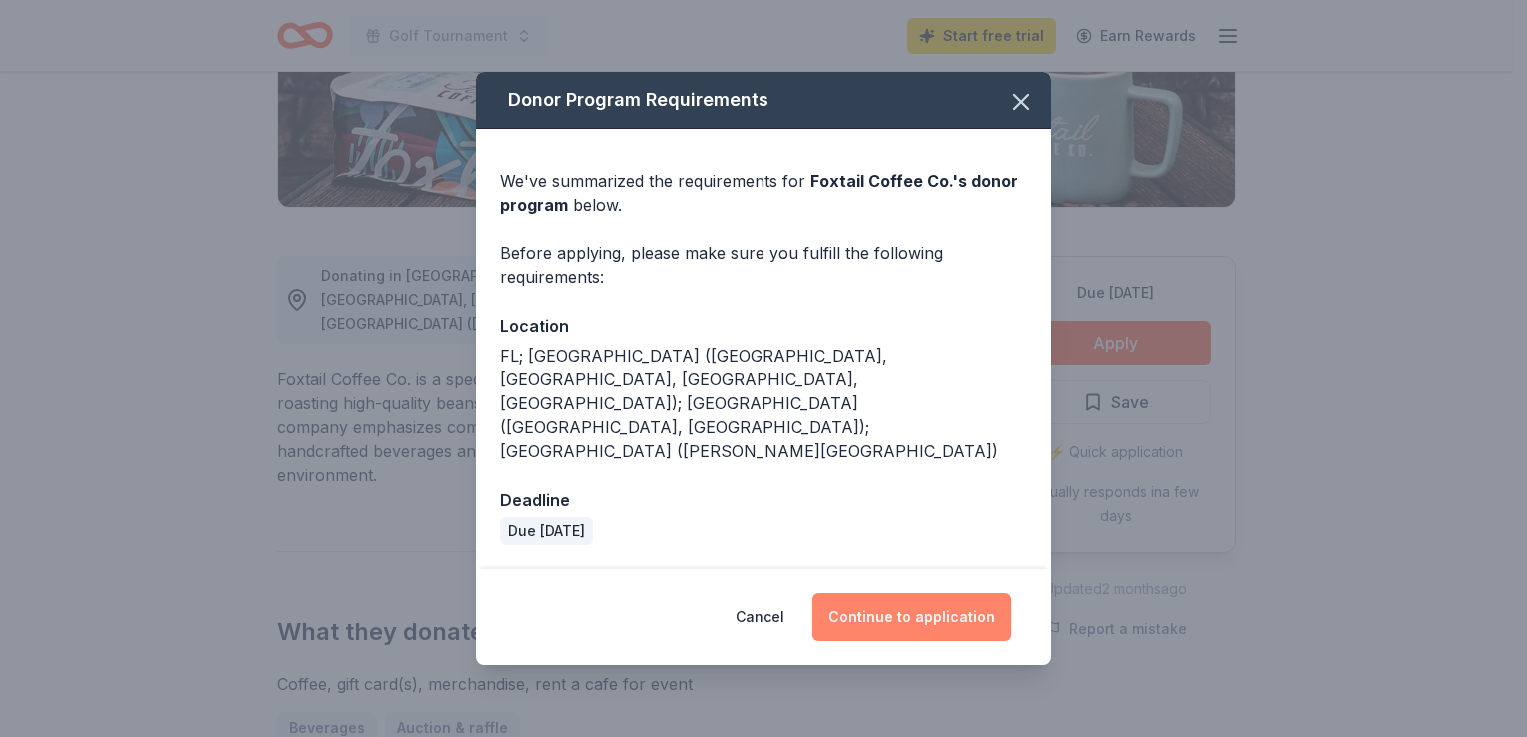
click at [920, 593] on button "Continue to application" at bounding box center [911, 617] width 199 height 48
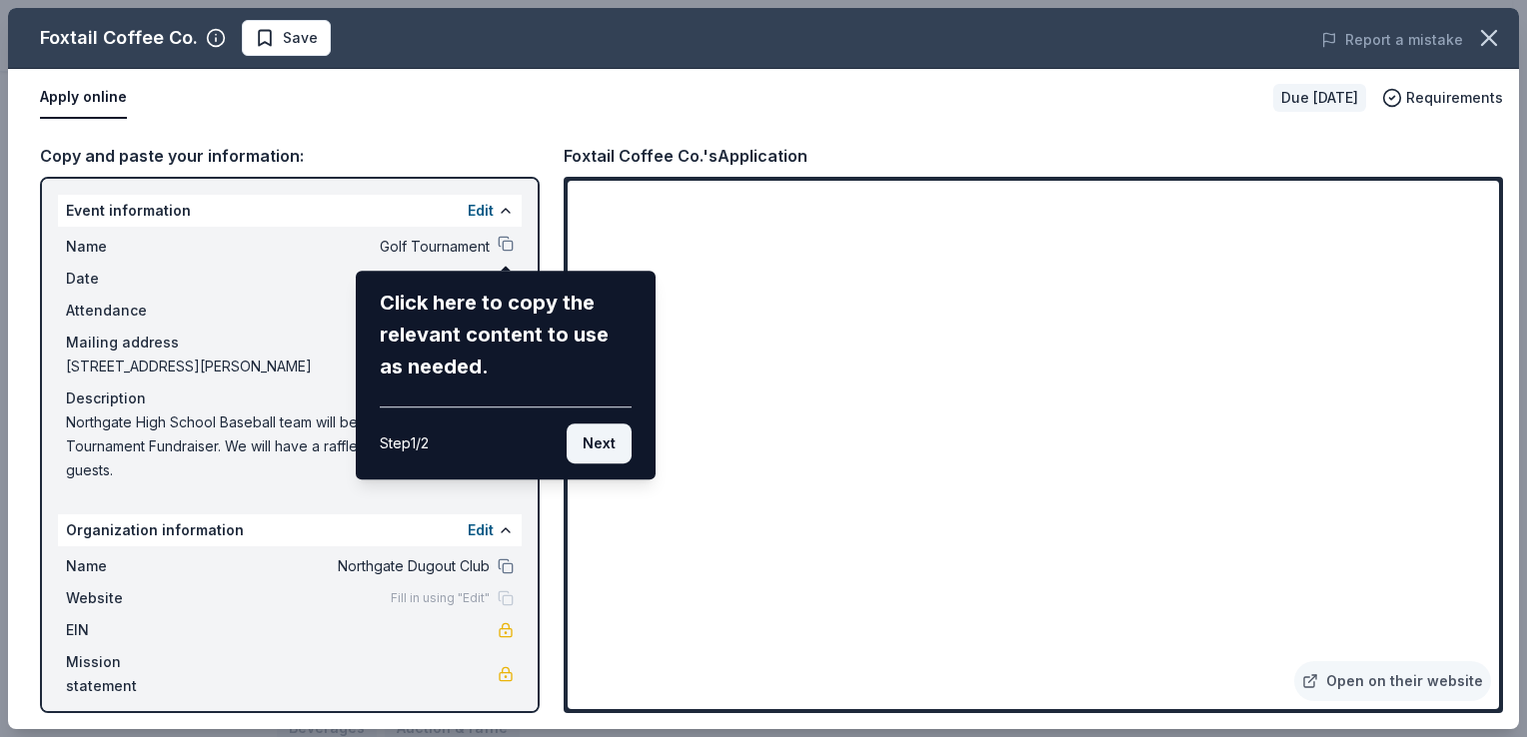
click at [596, 454] on button "Next" at bounding box center [598, 444] width 65 height 40
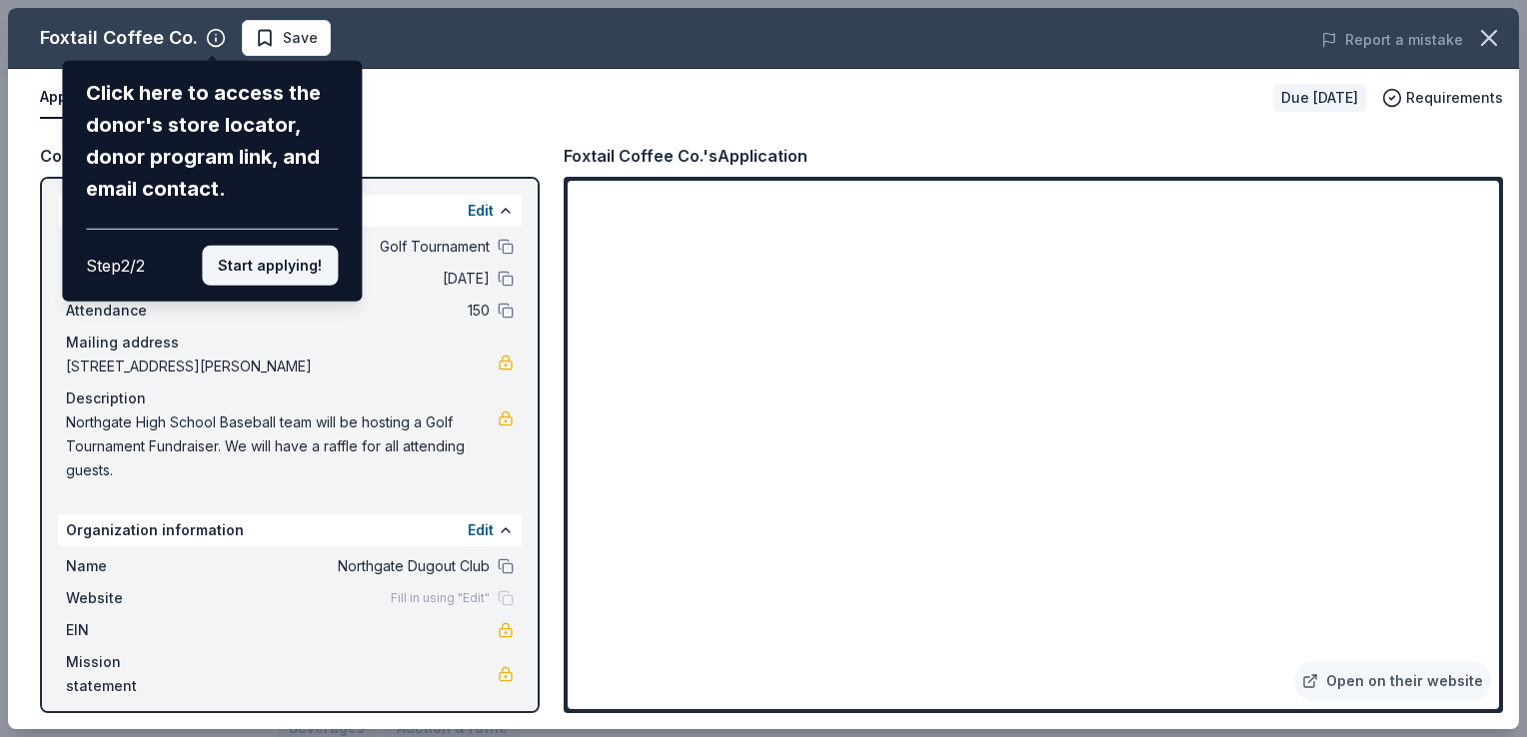
click at [268, 258] on button "Start applying!" at bounding box center [270, 266] width 136 height 40
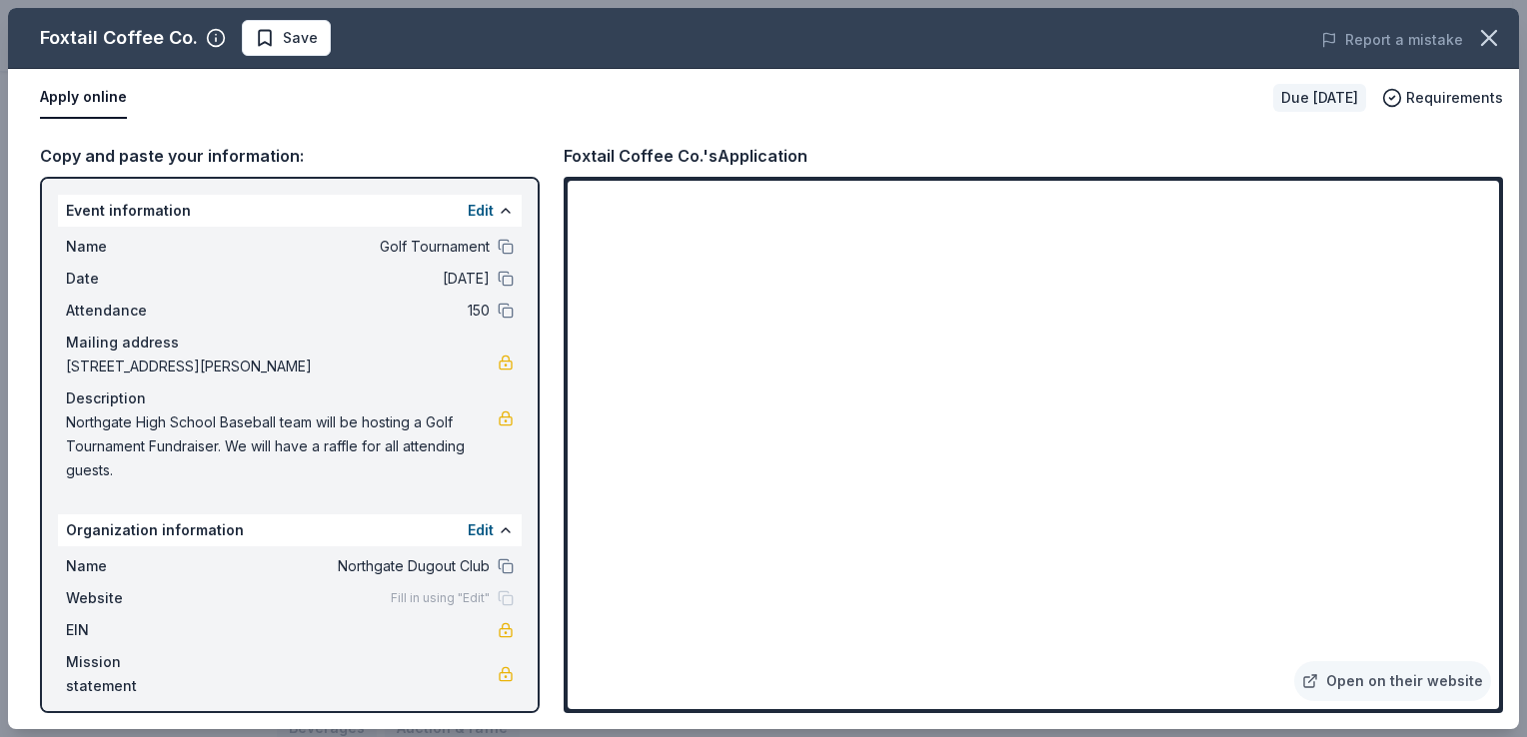
click at [444, 108] on div "Foxtail Coffee Co. Save Report a mistake Apply online Due in 19 days Requiremen…" at bounding box center [763, 368] width 1511 height 721
drag, startPoint x: 1523, startPoint y: 246, endPoint x: 1526, endPoint y: 310, distance: 64.0
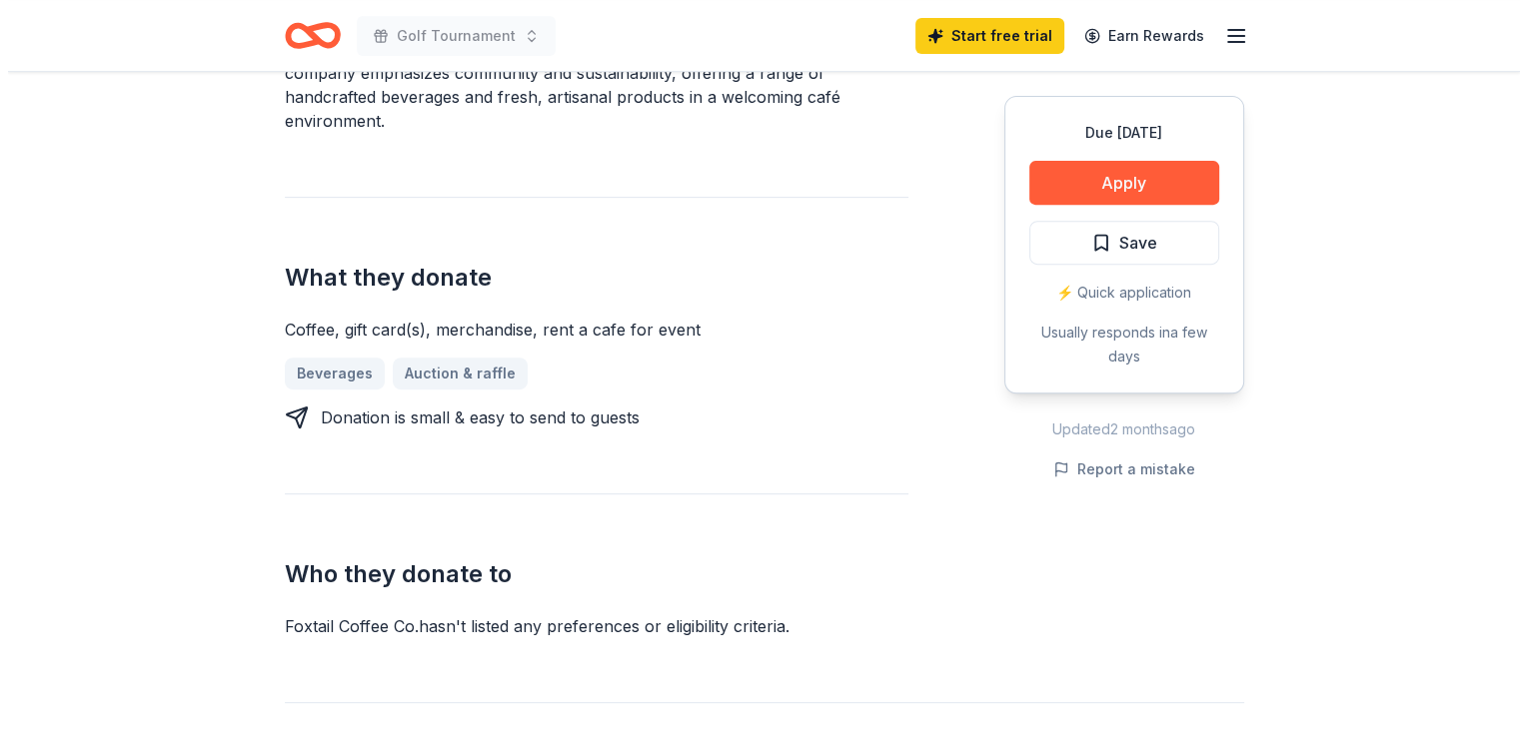
scroll to position [200, 0]
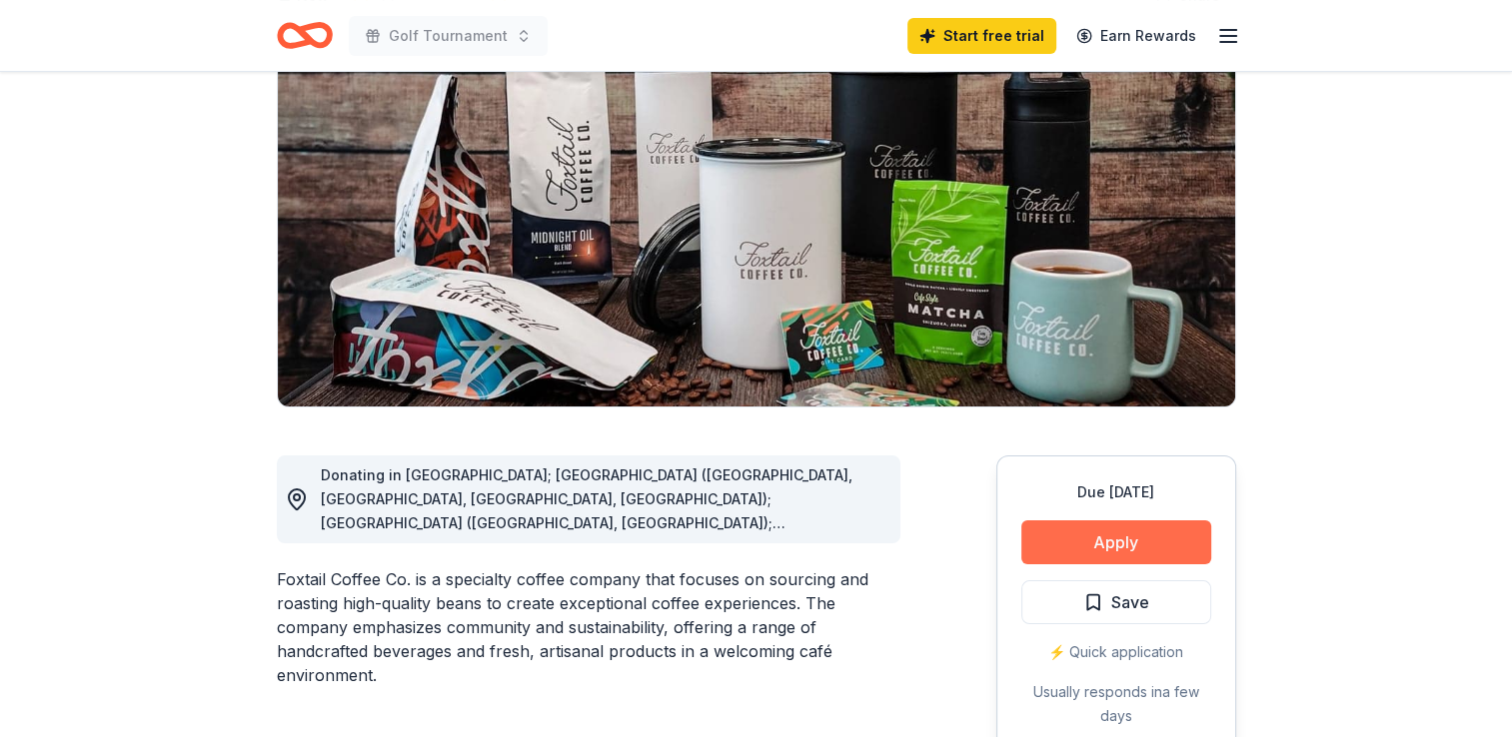
click at [1164, 544] on button "Apply" at bounding box center [1116, 543] width 190 height 44
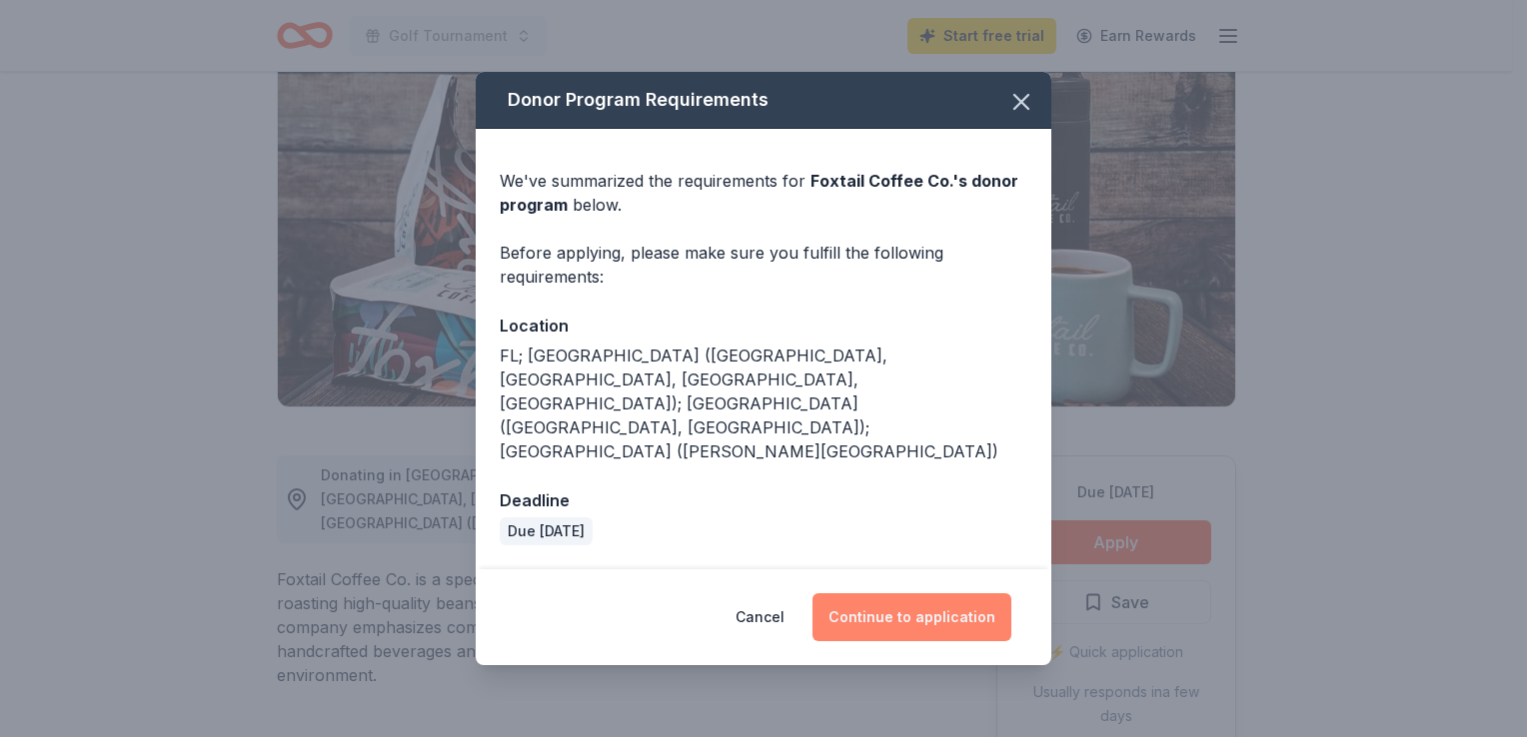
click at [936, 593] on button "Continue to application" at bounding box center [911, 617] width 199 height 48
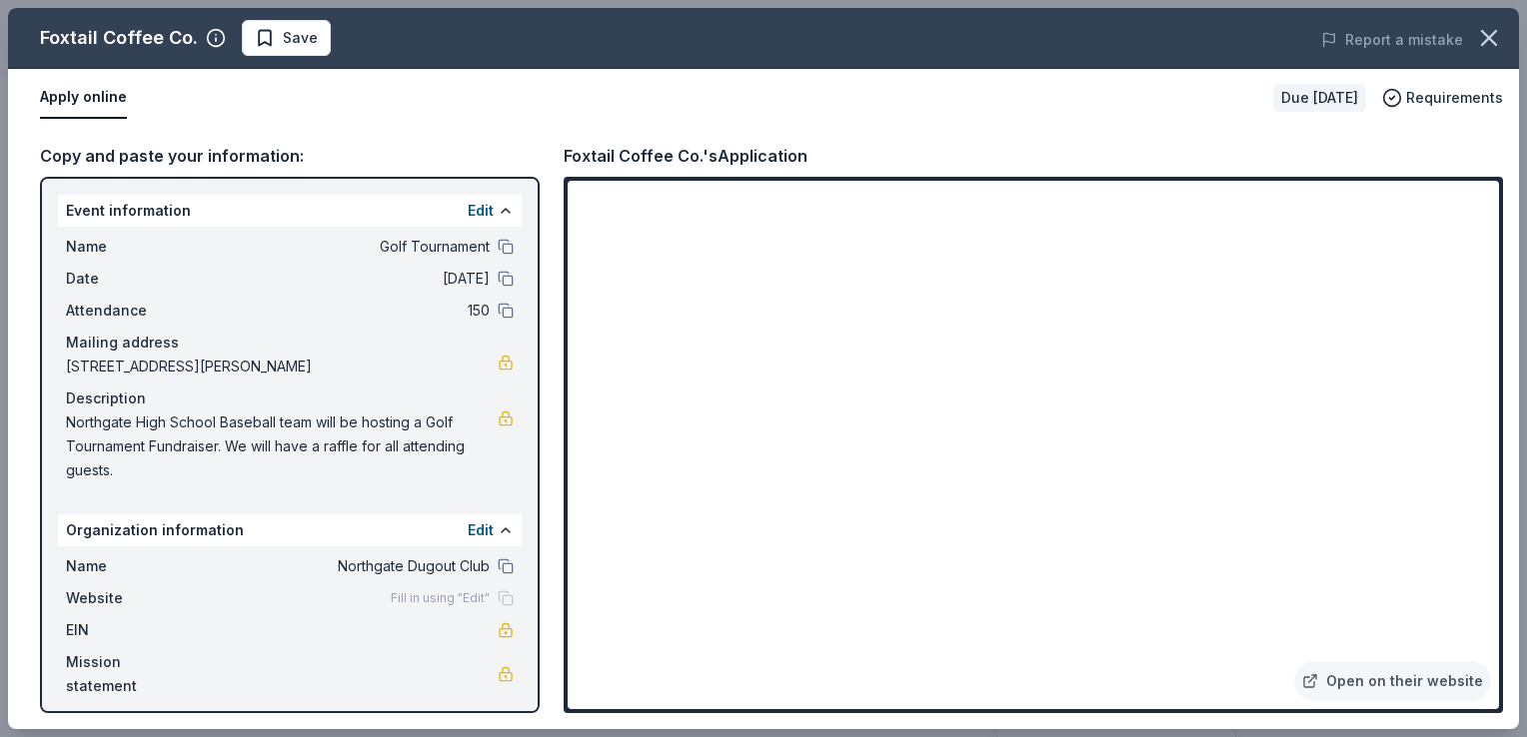
drag, startPoint x: 121, startPoint y: 469, endPoint x: 76, endPoint y: 430, distance: 59.5
click at [76, 430] on span "Northgate High School Baseball team will be hosting a Golf Tournament Fundraise…" at bounding box center [282, 447] width 432 height 72
click at [104, 453] on span "Northgate High School Baseball team will be hosting a Golf Tournament Fundraise…" at bounding box center [282, 447] width 432 height 72
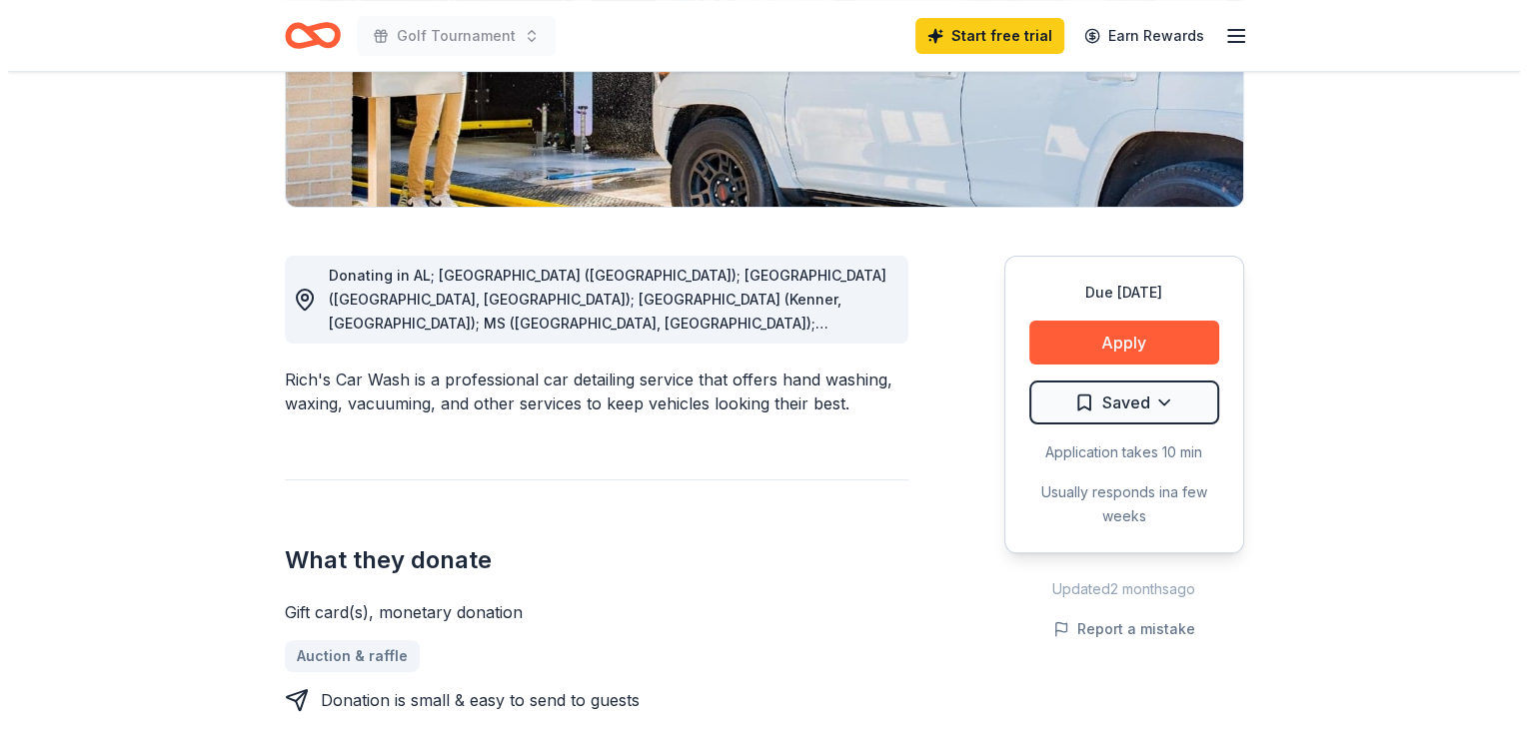
scroll to position [400, 0]
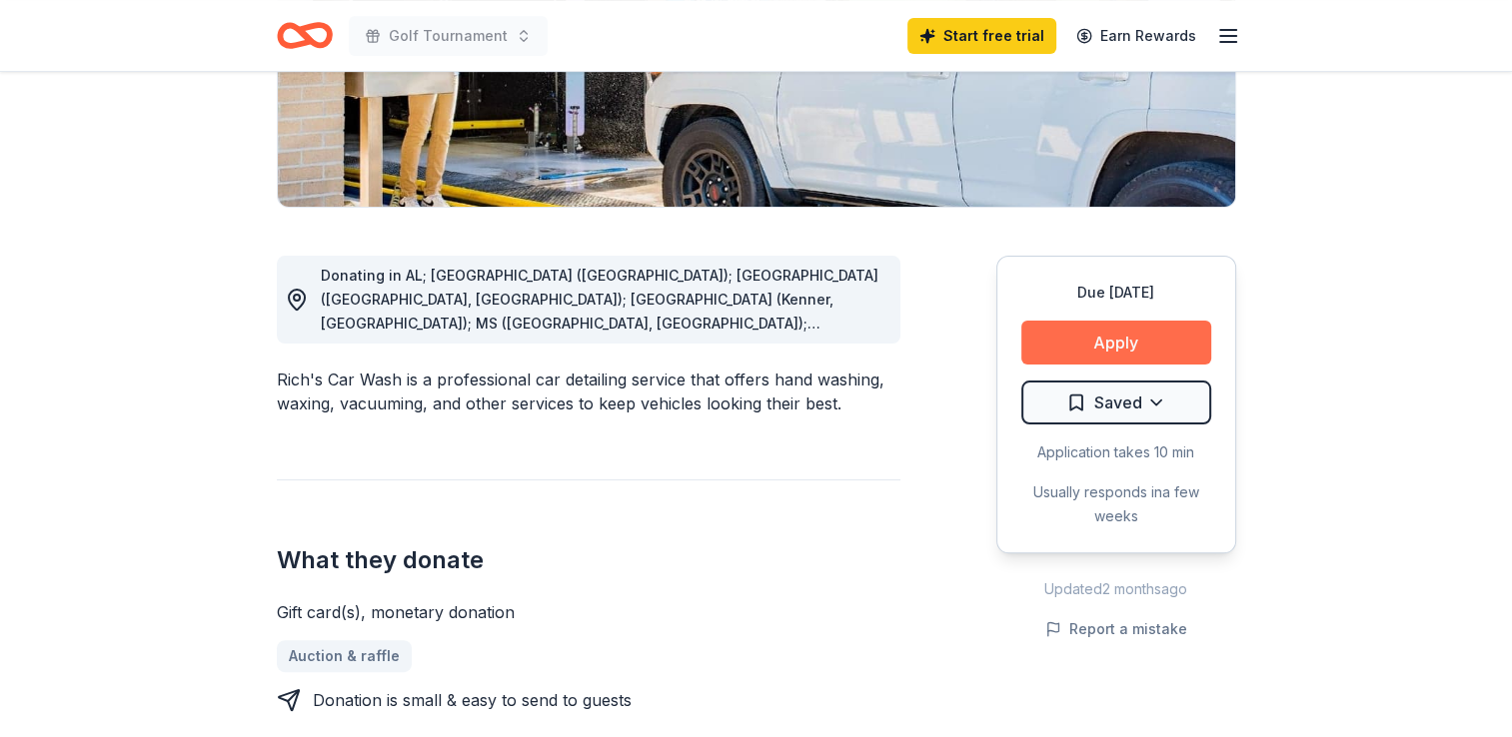
click at [1131, 336] on button "Apply" at bounding box center [1116, 343] width 190 height 44
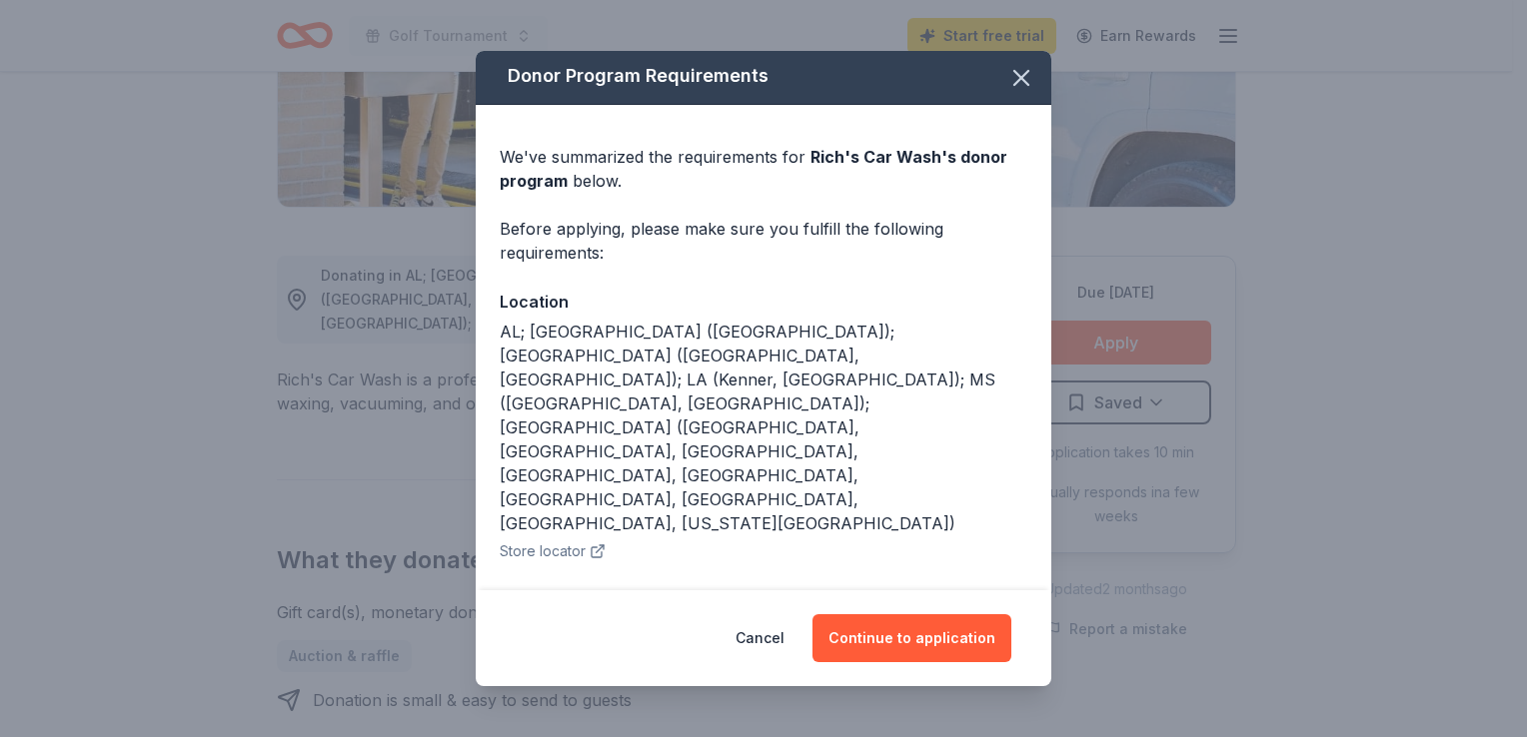
scroll to position [0, 0]
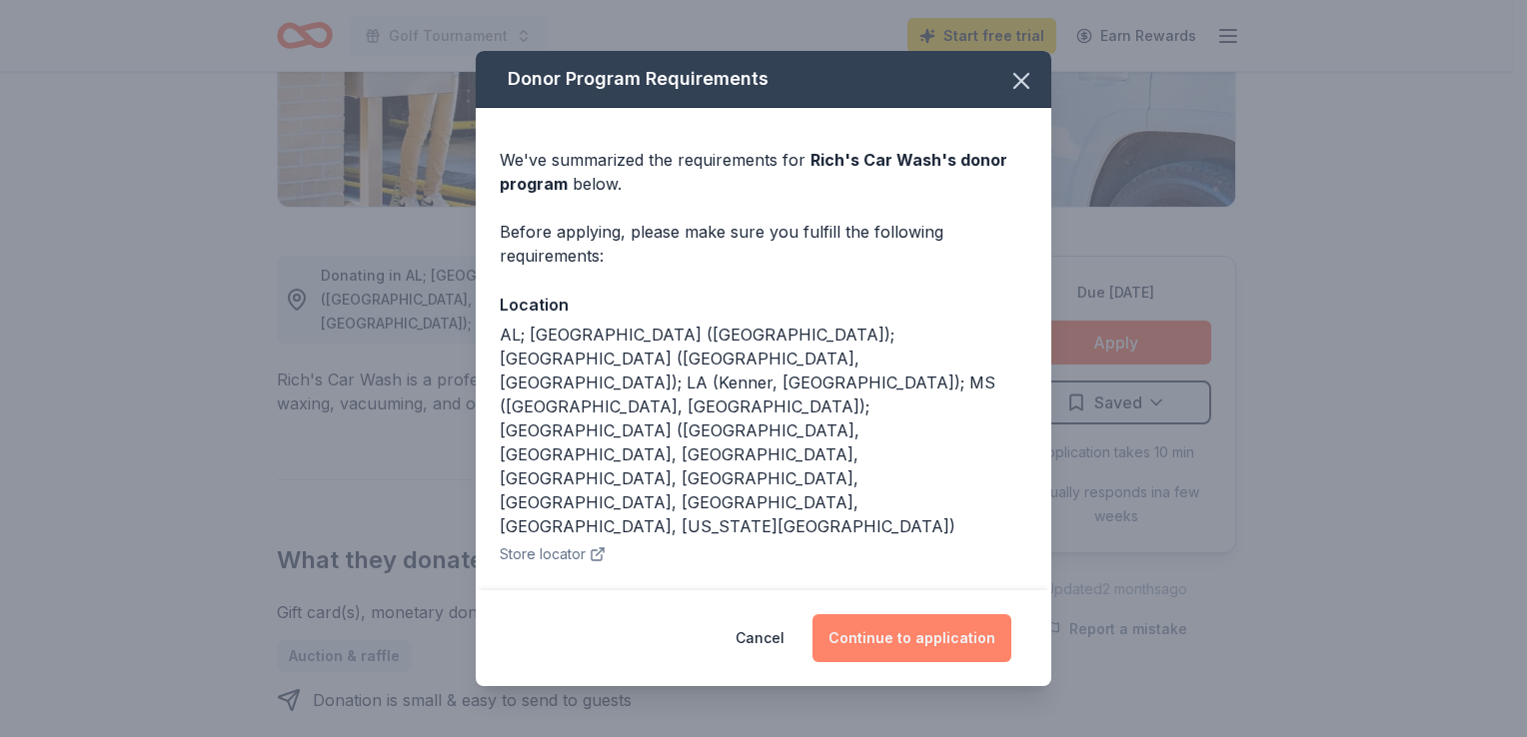
click at [928, 641] on button "Continue to application" at bounding box center [911, 638] width 199 height 48
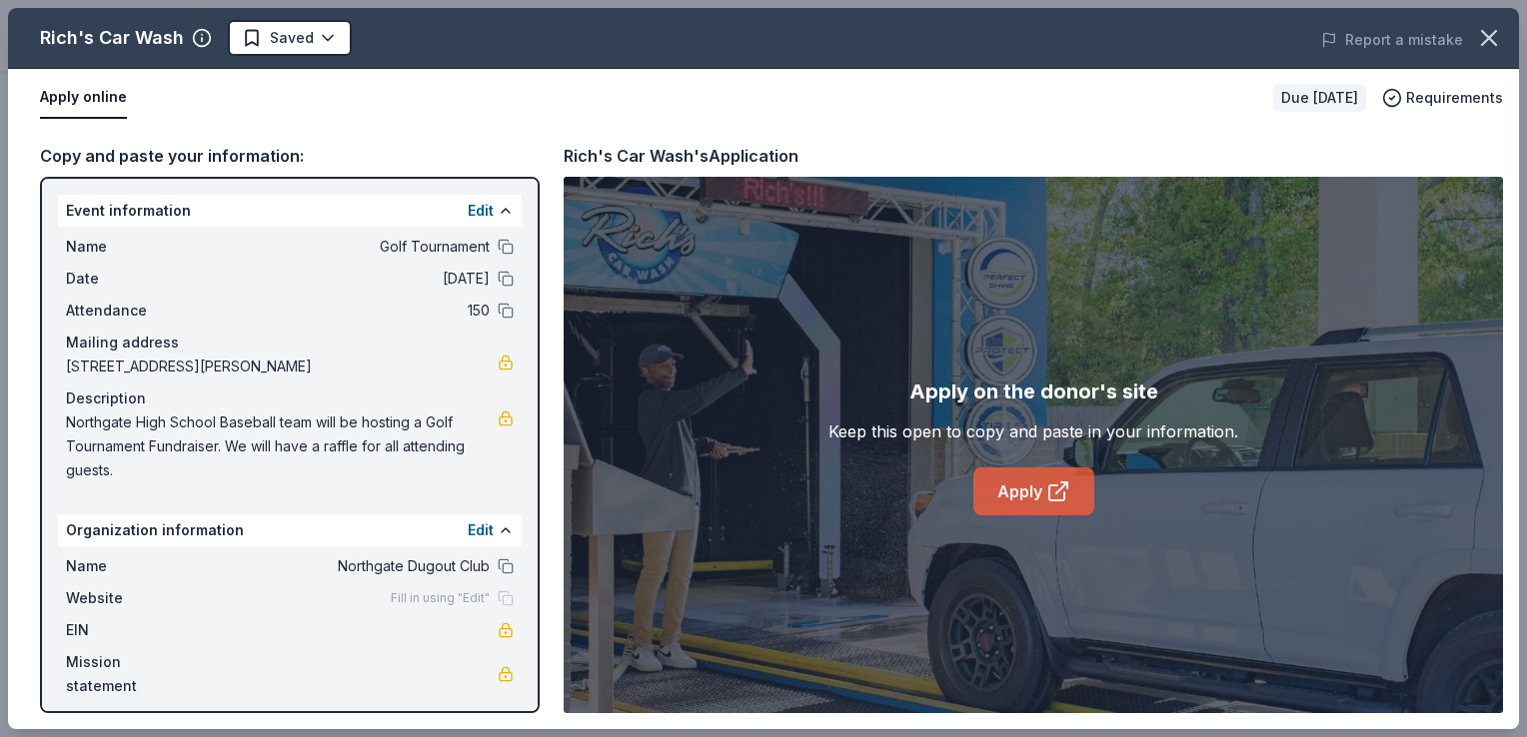
click at [1040, 498] on link "Apply" at bounding box center [1033, 492] width 121 height 48
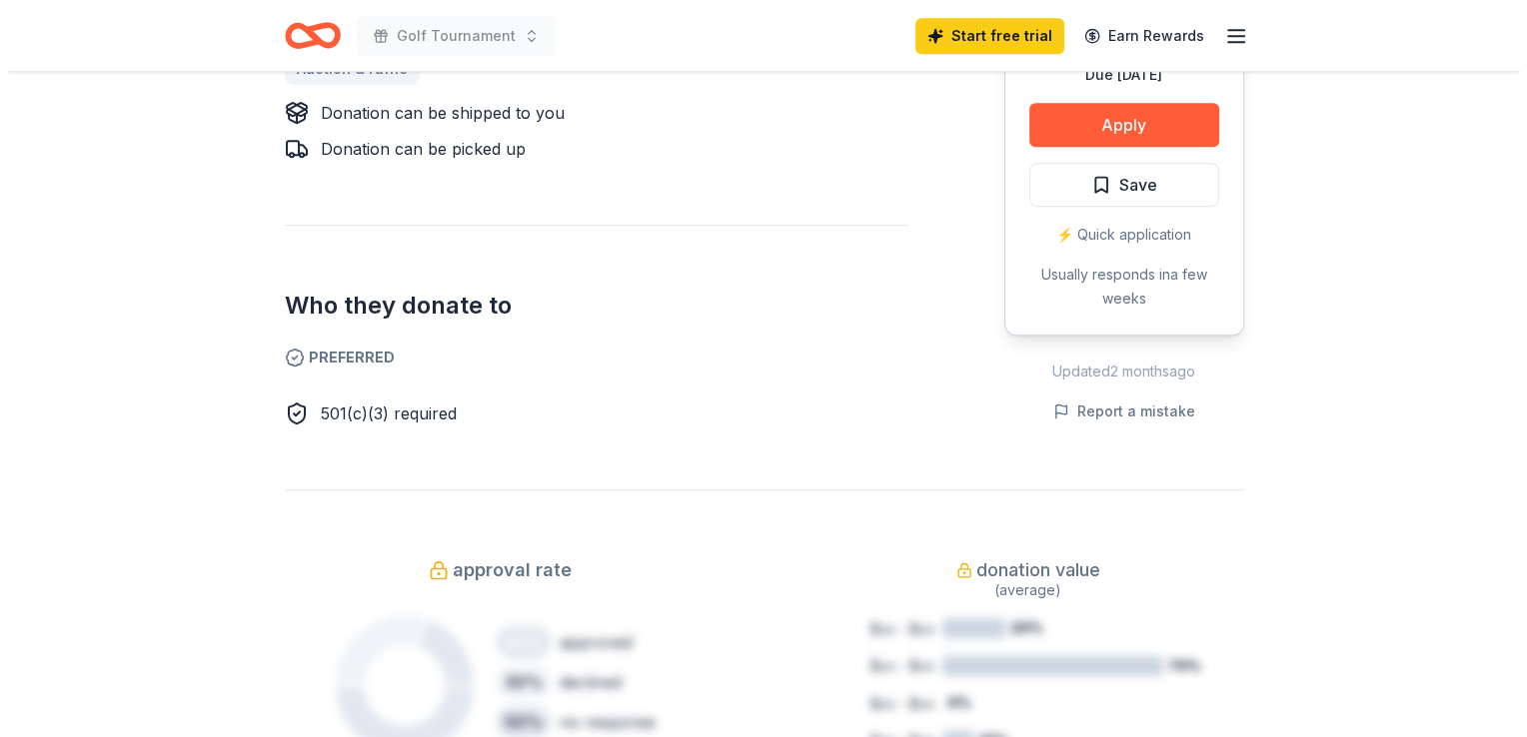
scroll to position [799, 0]
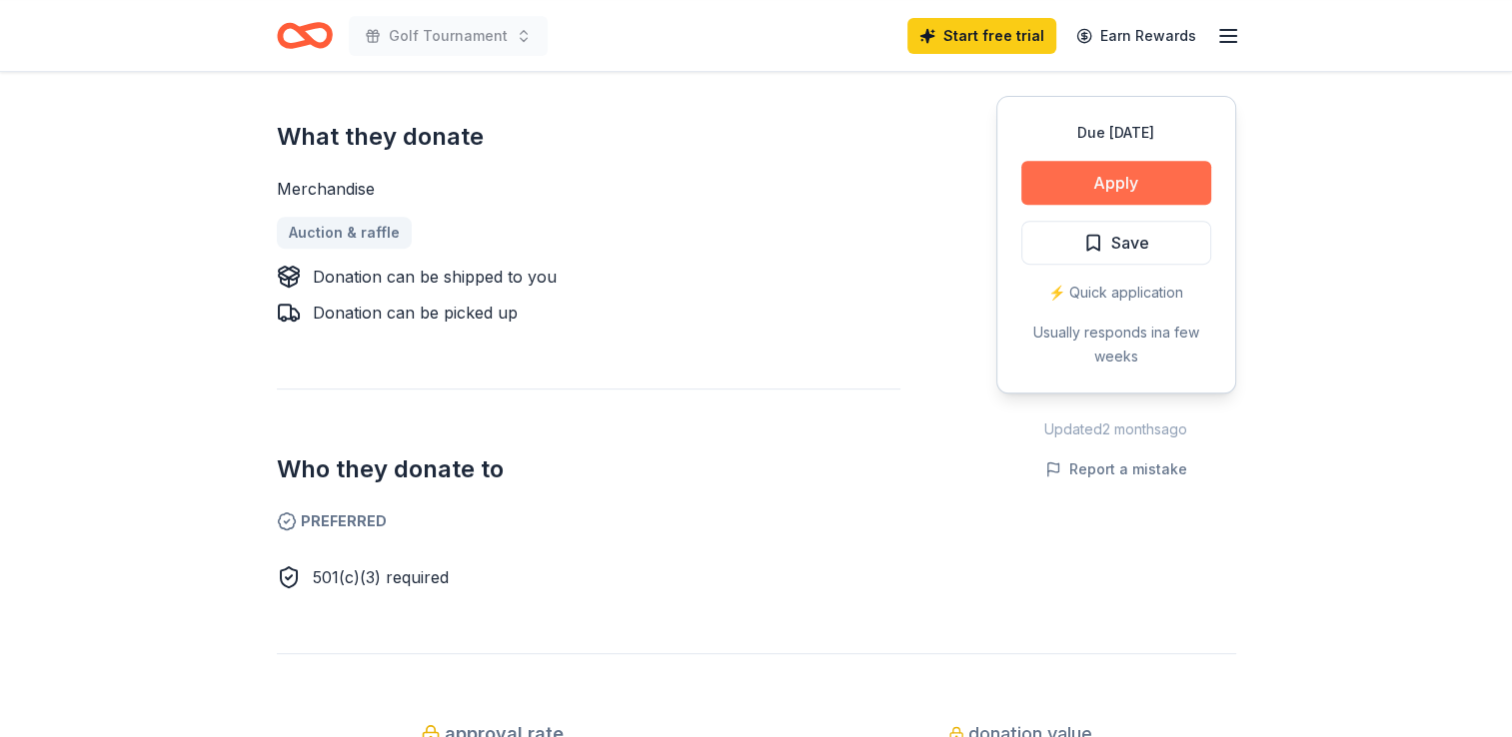
click at [1151, 178] on button "Apply" at bounding box center [1116, 183] width 190 height 44
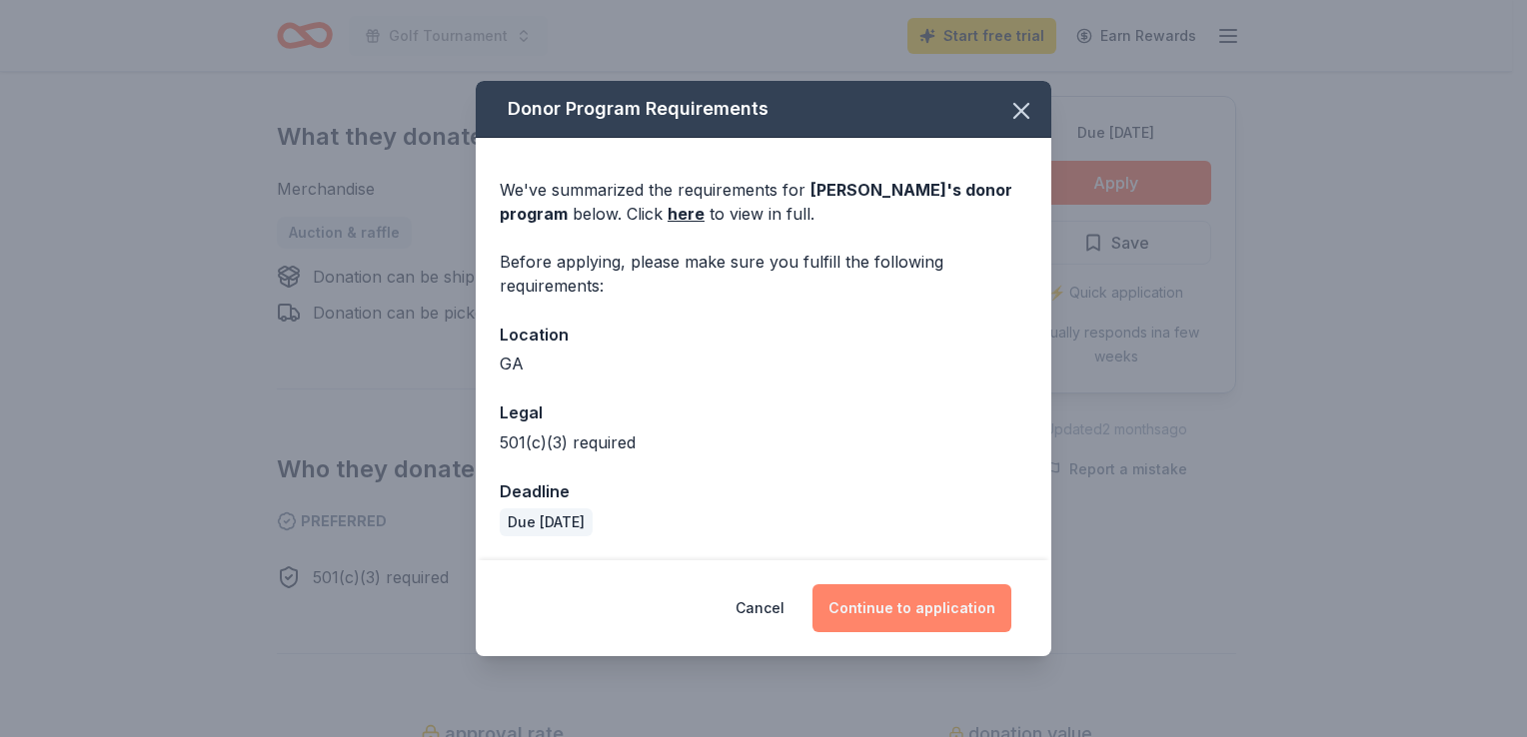
click at [955, 601] on button "Continue to application" at bounding box center [911, 608] width 199 height 48
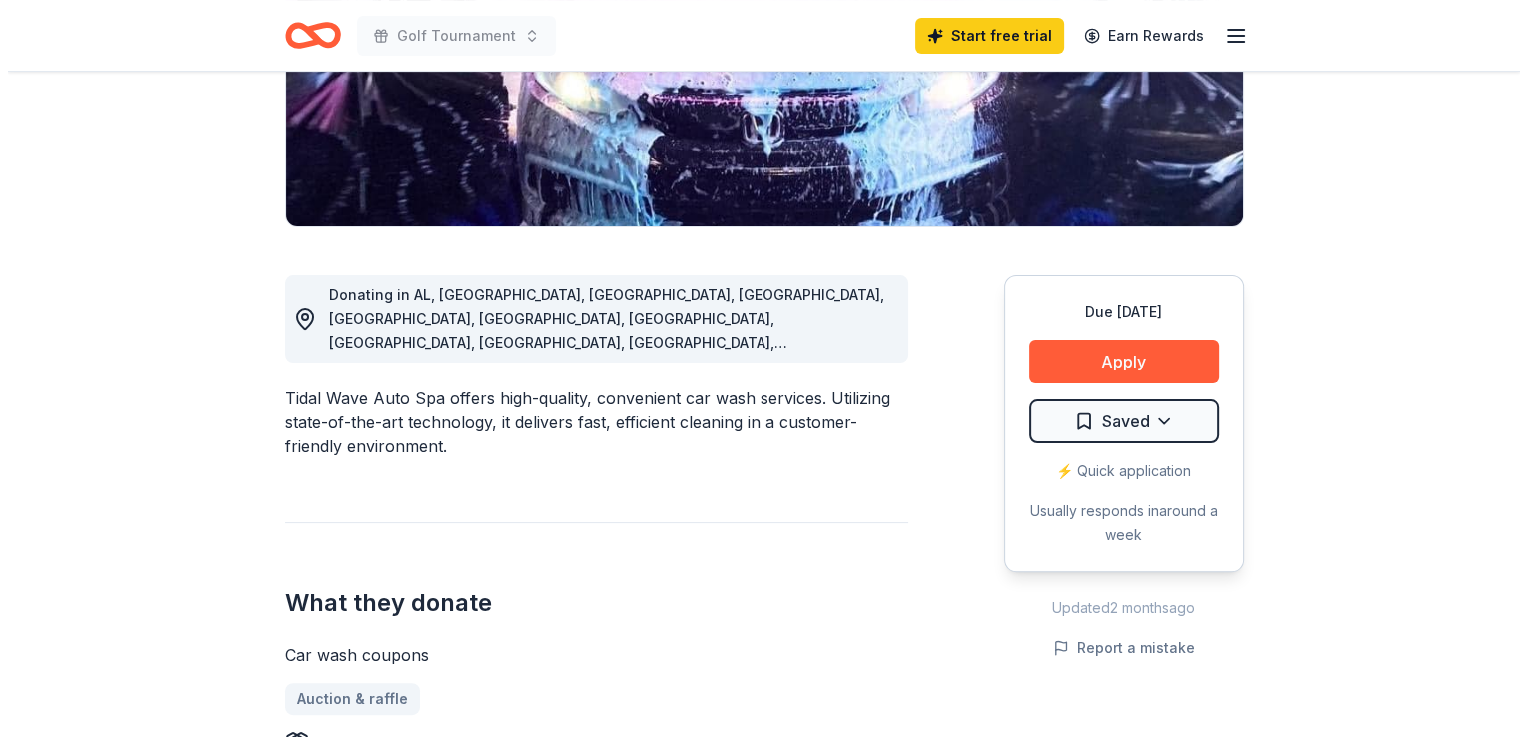
scroll to position [400, 0]
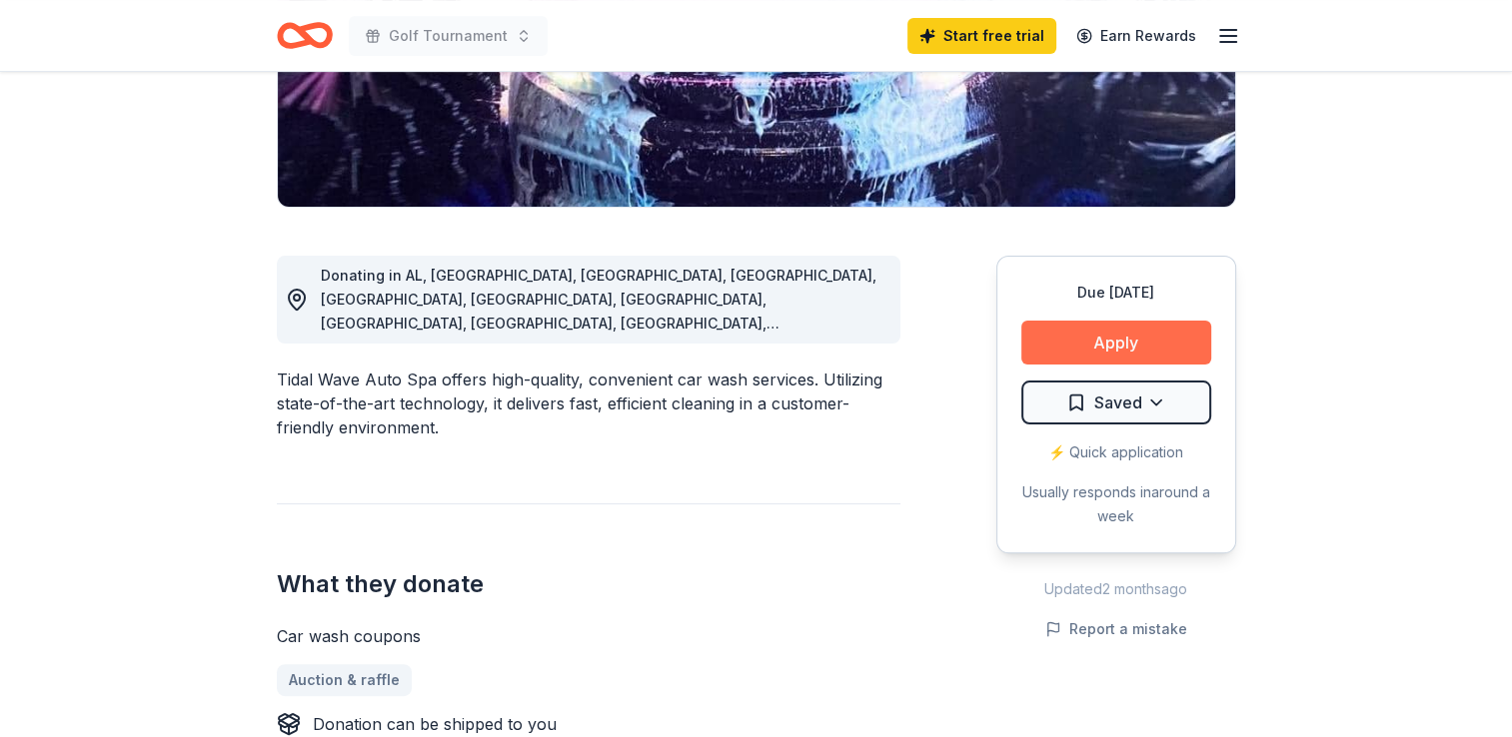
click at [1145, 342] on button "Apply" at bounding box center [1116, 343] width 190 height 44
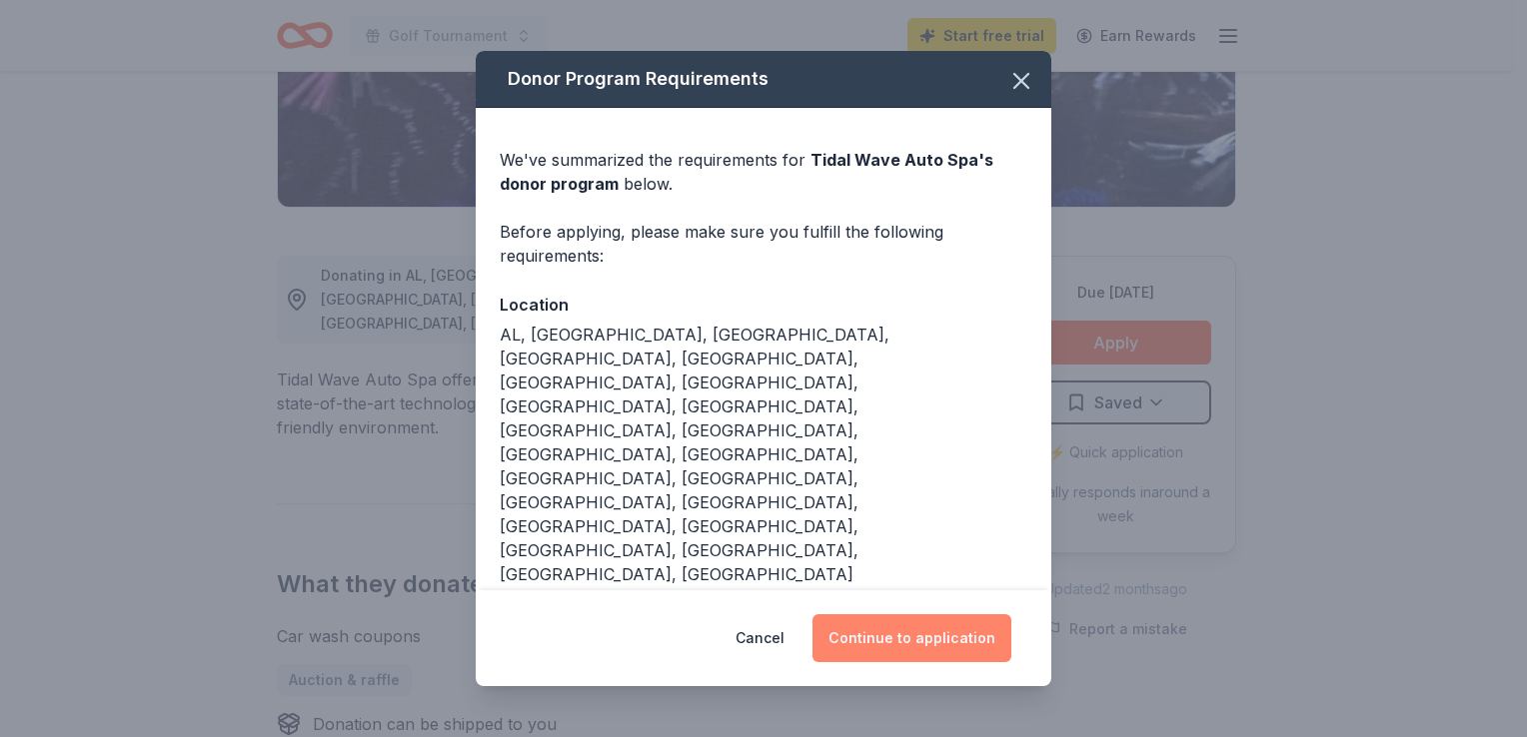
click at [943, 646] on button "Continue to application" at bounding box center [911, 638] width 199 height 48
